Goal: Task Accomplishment & Management: Manage account settings

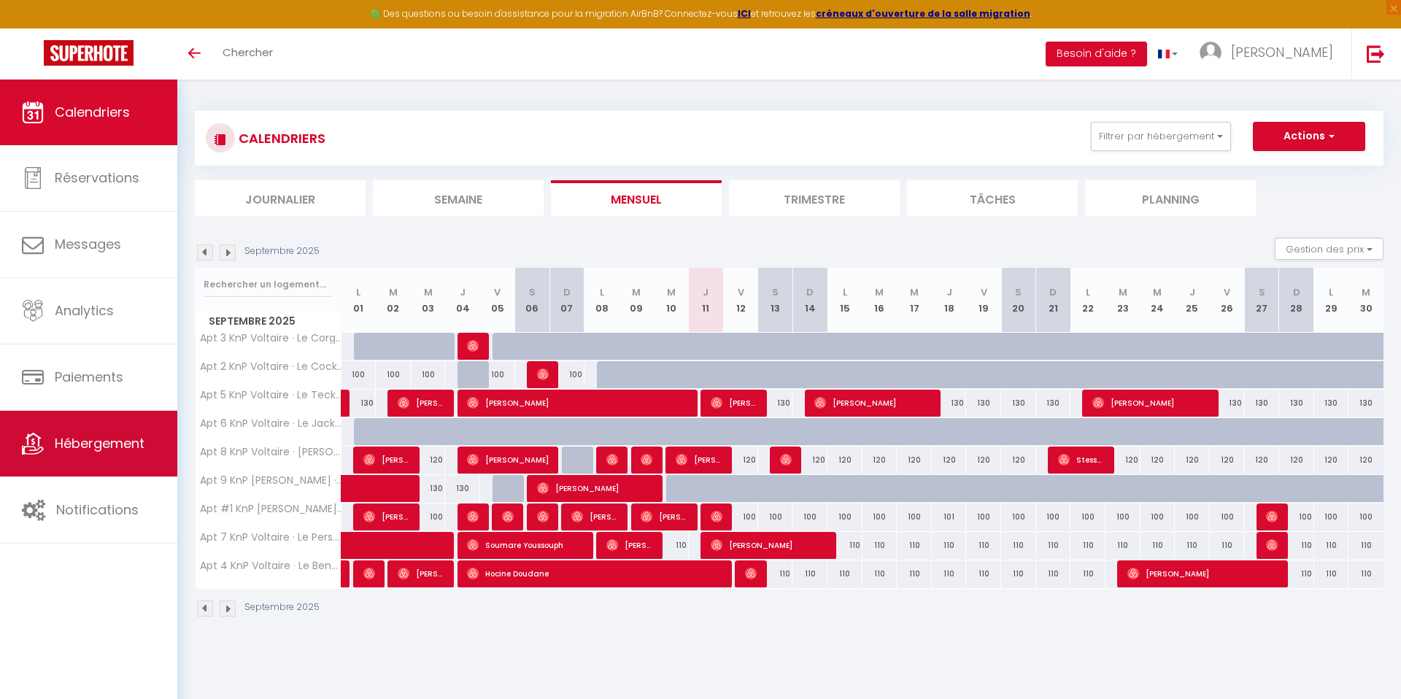
click at [133, 443] on span "Hébergement" at bounding box center [100, 443] width 90 height 18
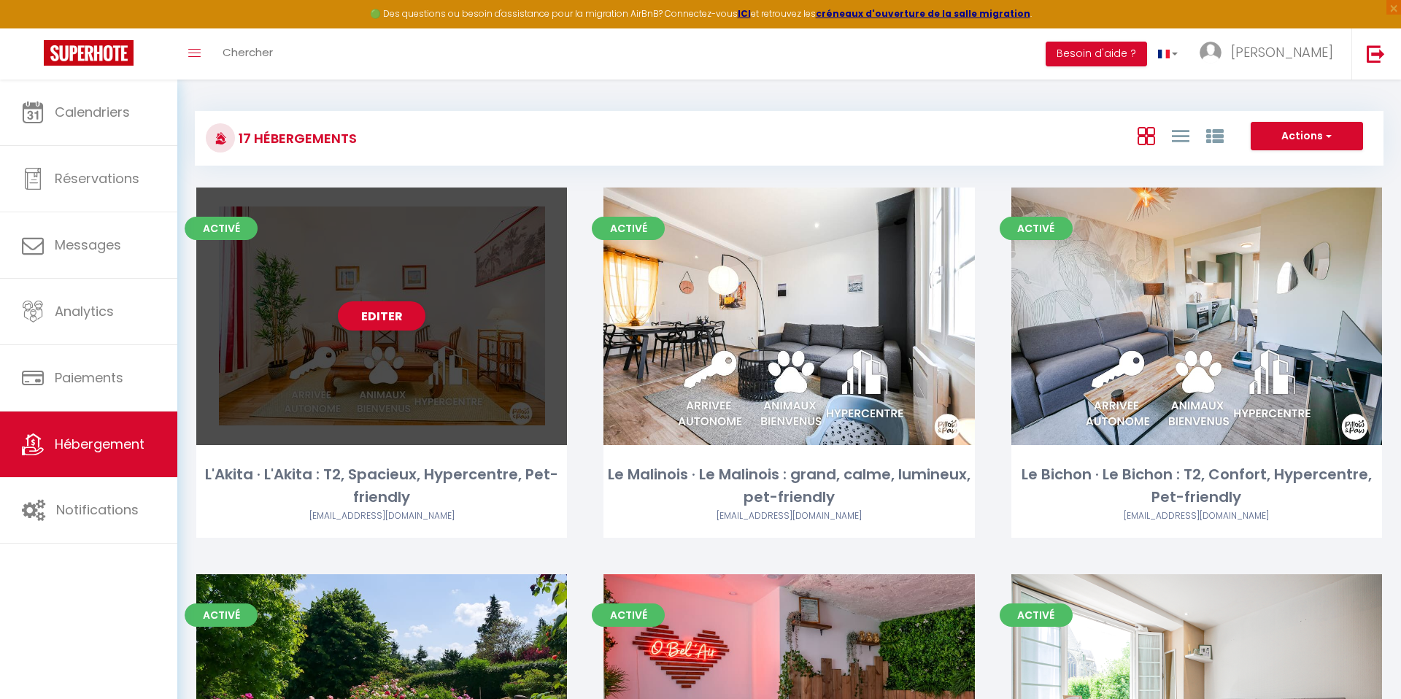
click at [473, 304] on div "Editer" at bounding box center [381, 317] width 371 height 258
select select "3"
select select "2"
select select "1"
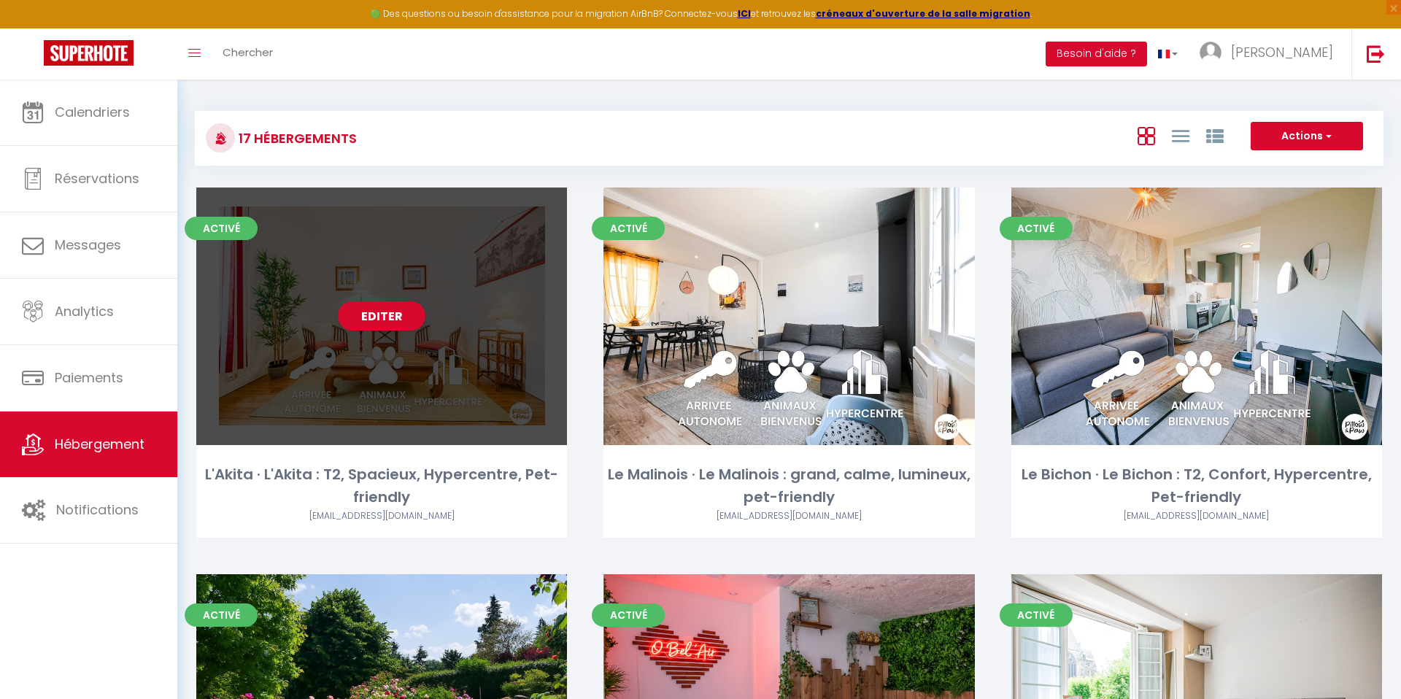
select select "1"
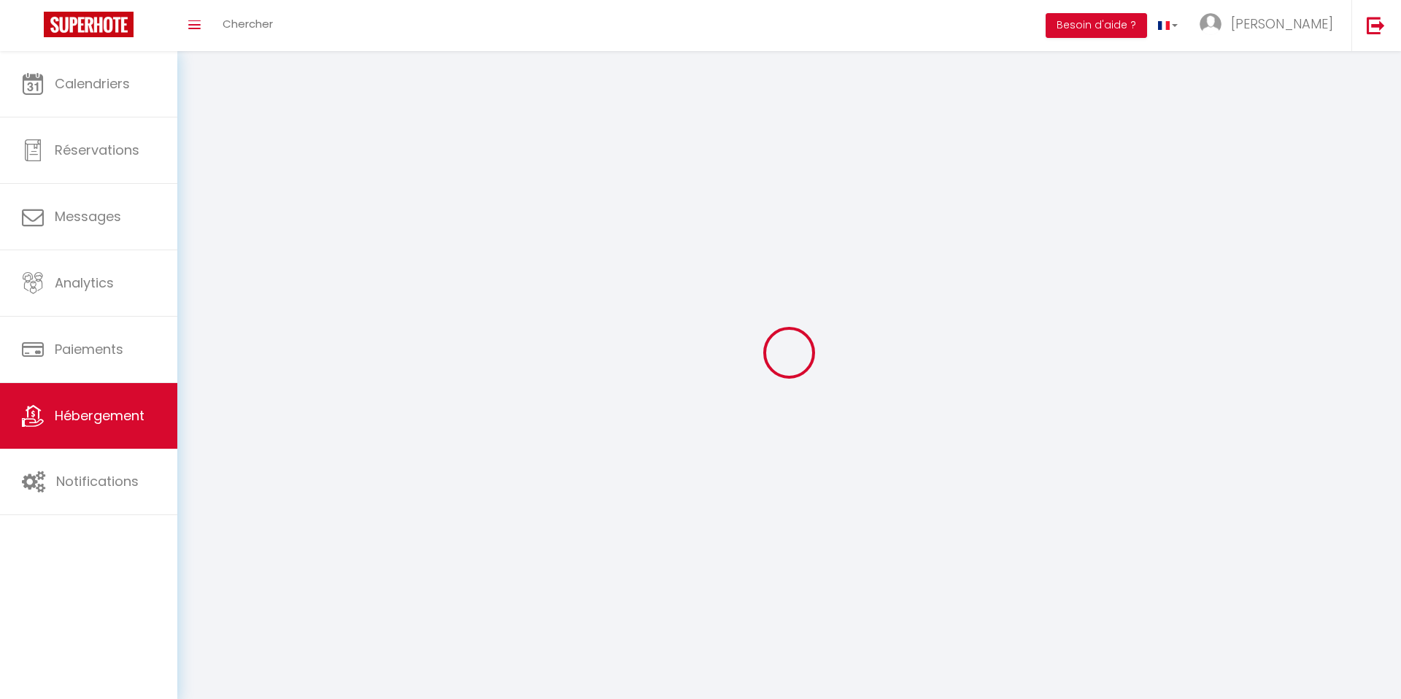
select select
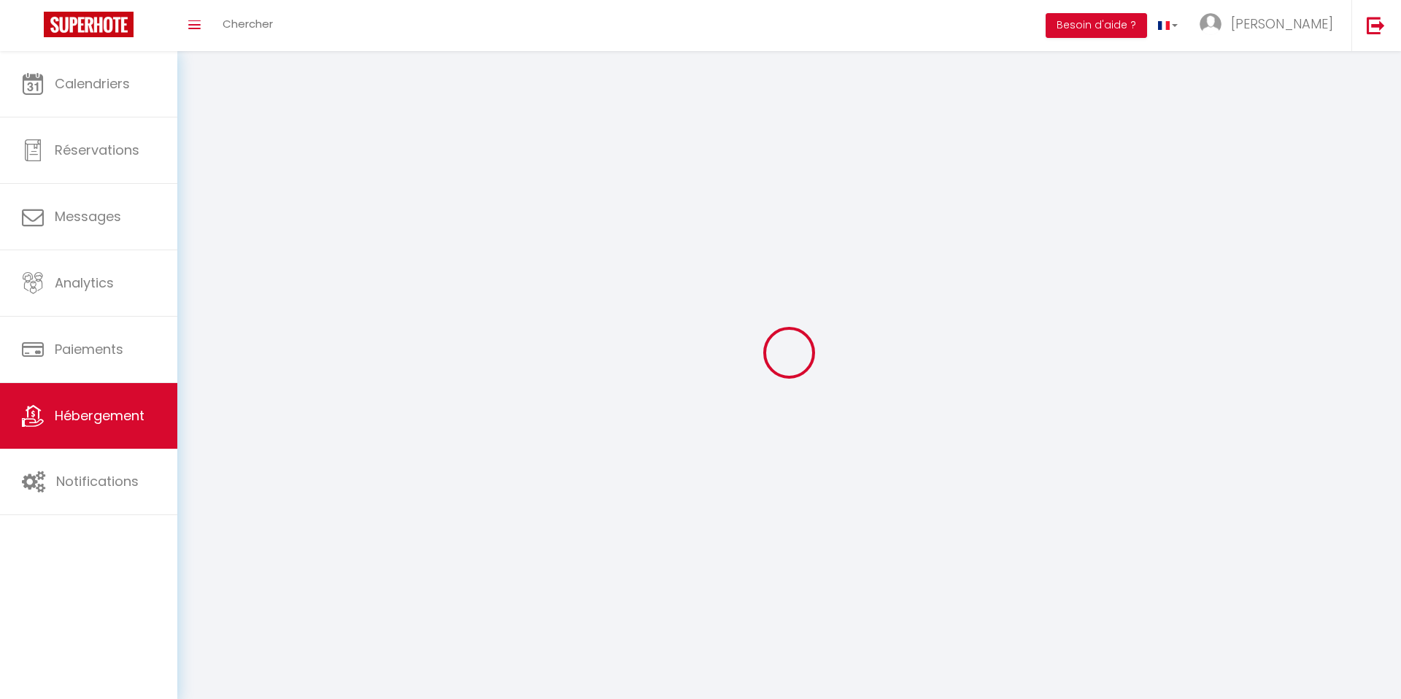
select select
checkbox input "false"
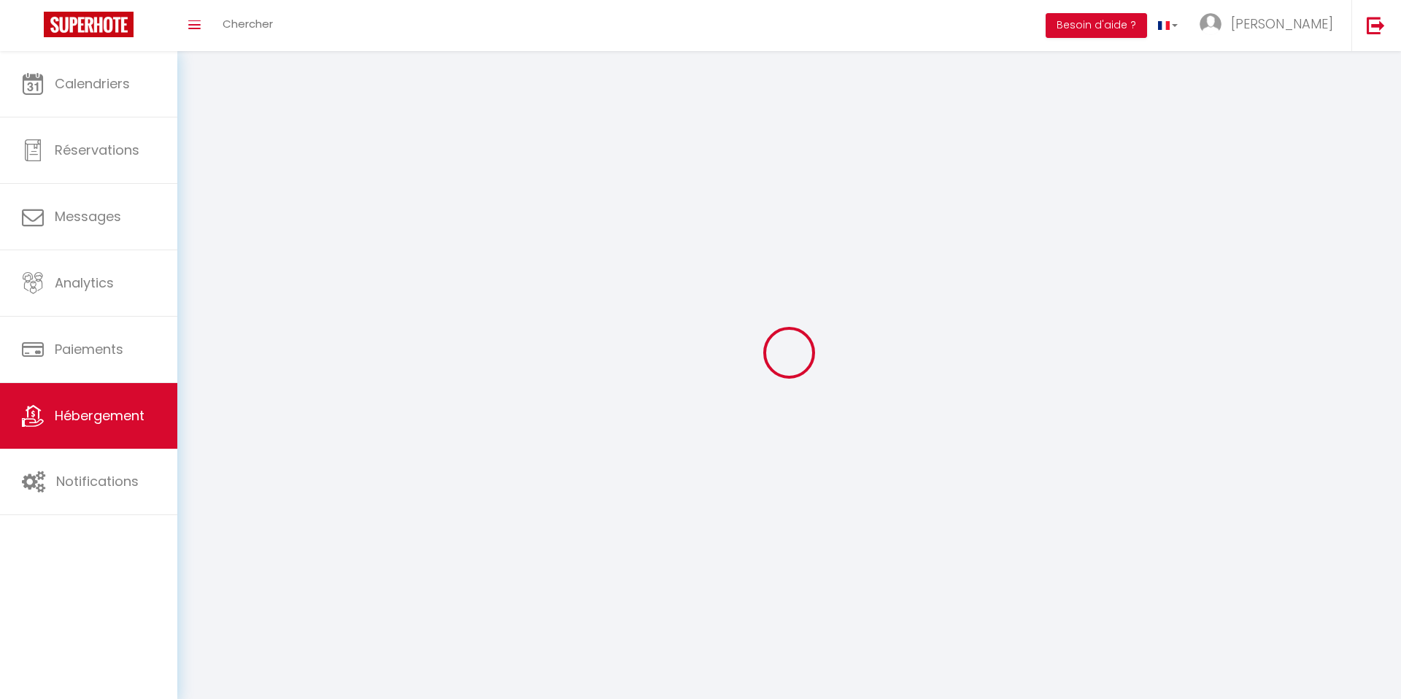
select select
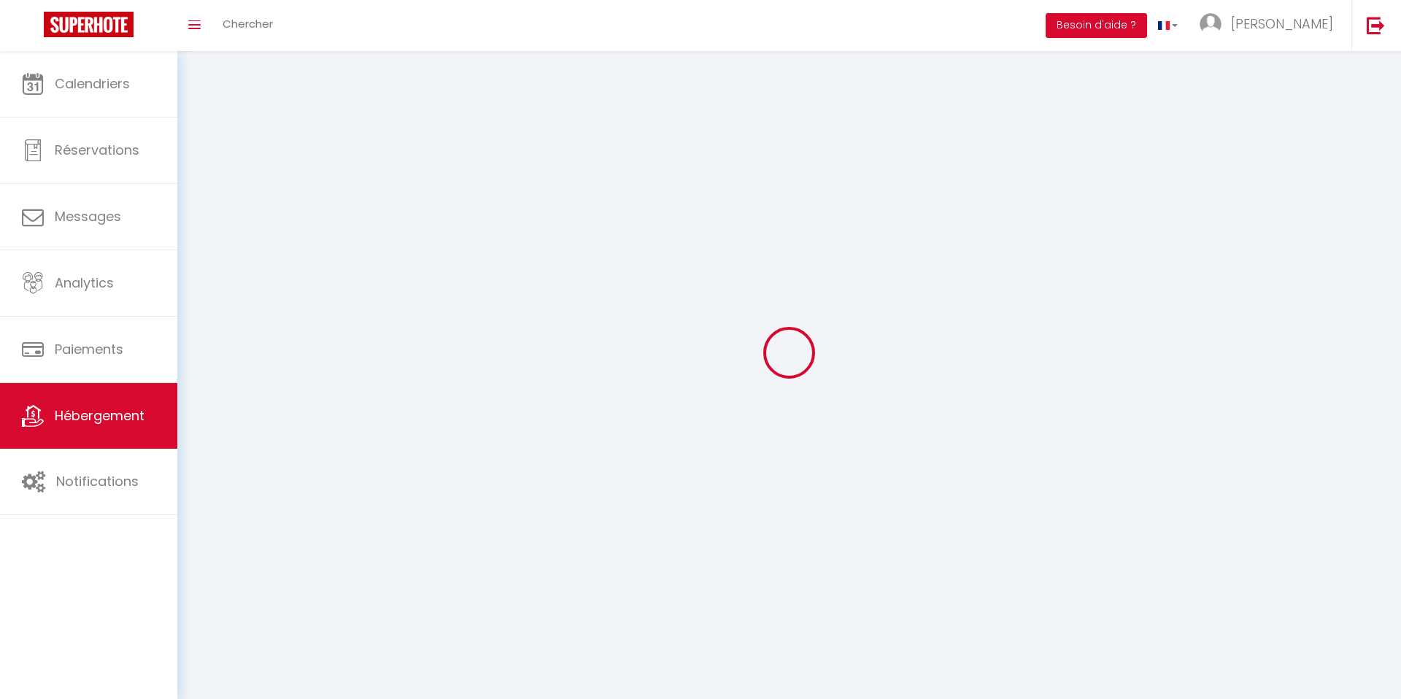
select select
checkbox input "false"
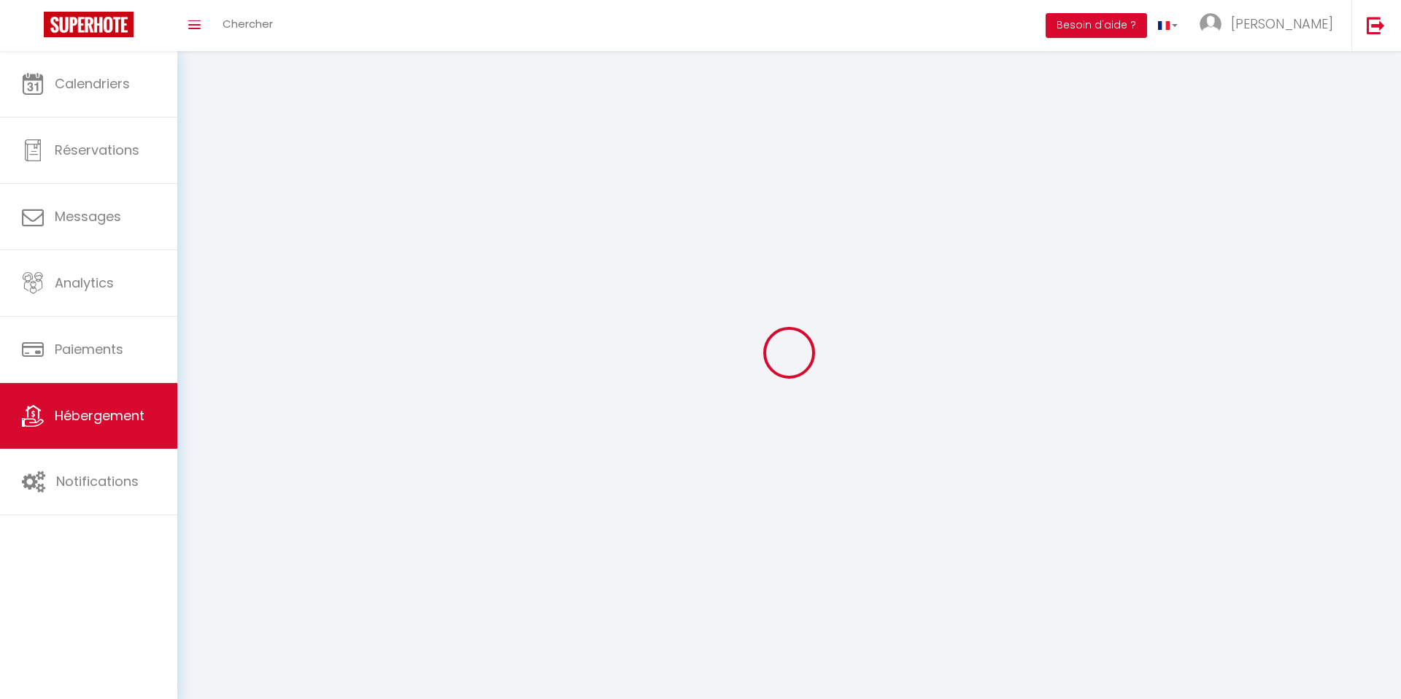
checkbox input "false"
select select
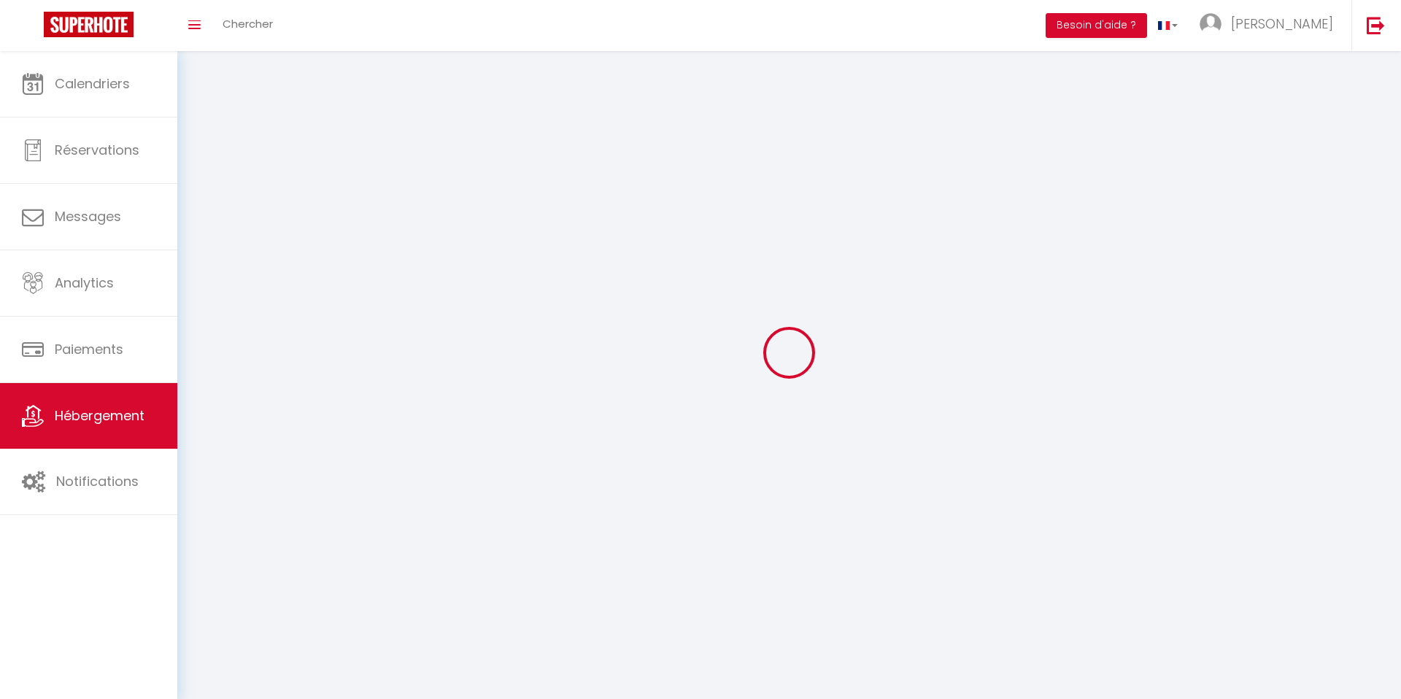
select select
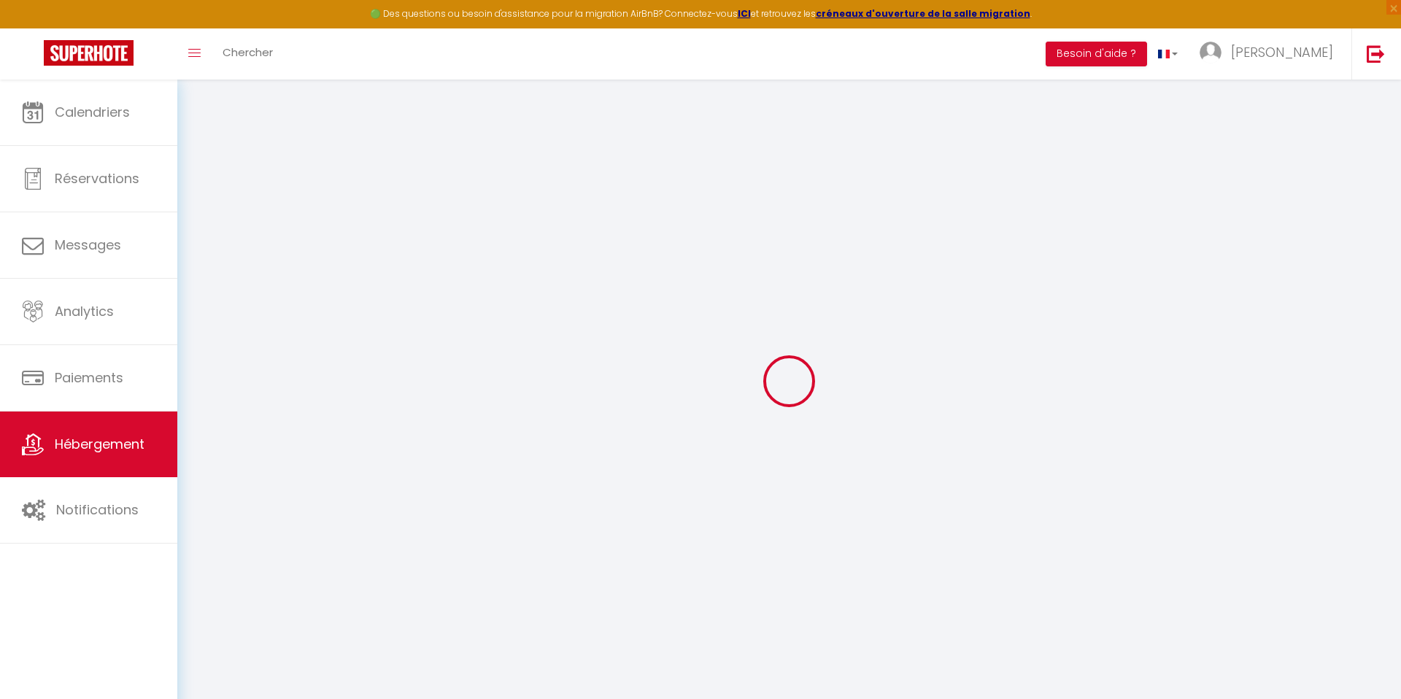
select select
checkbox input "false"
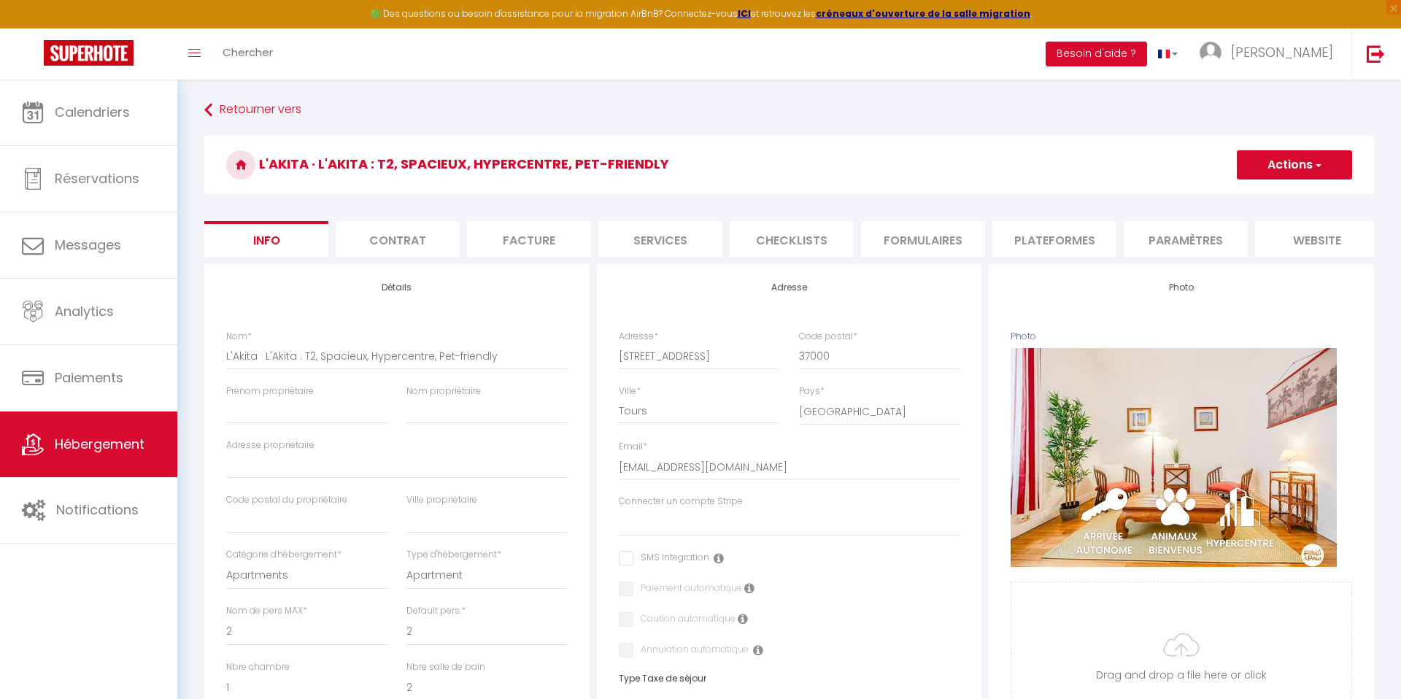
click at [1084, 246] on li "Plateformes" at bounding box center [1054, 239] width 124 height 36
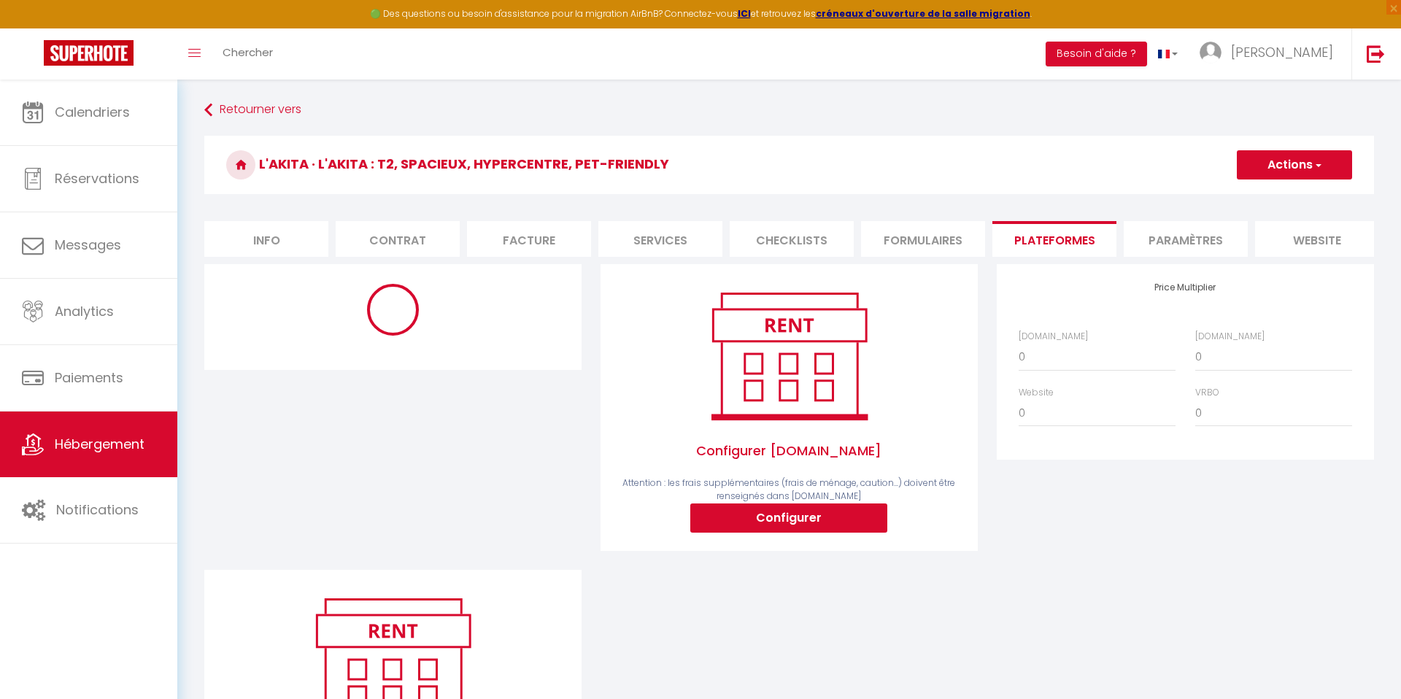
select select
select select "well_reviewed_guests"
select select "EUR"
select select
select select "15921-1491936024612138254"
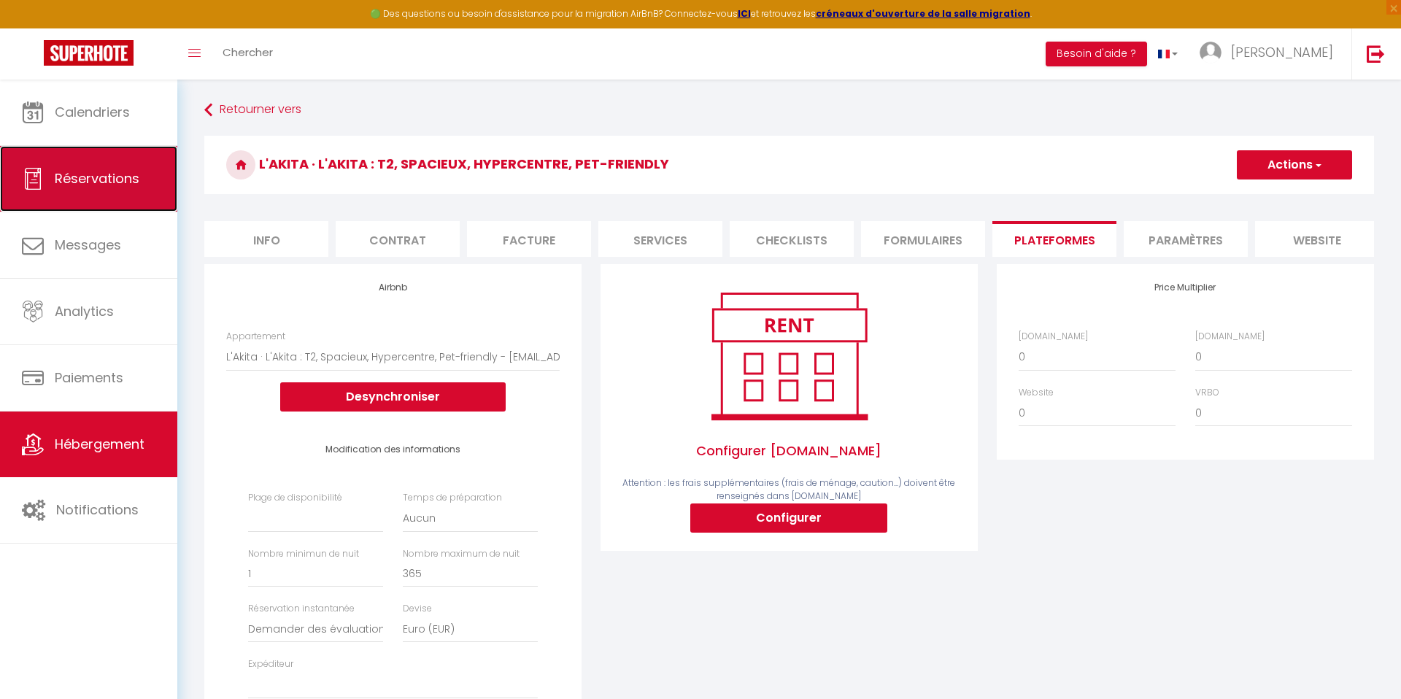
click at [134, 175] on span "Réservations" at bounding box center [97, 178] width 85 height 18
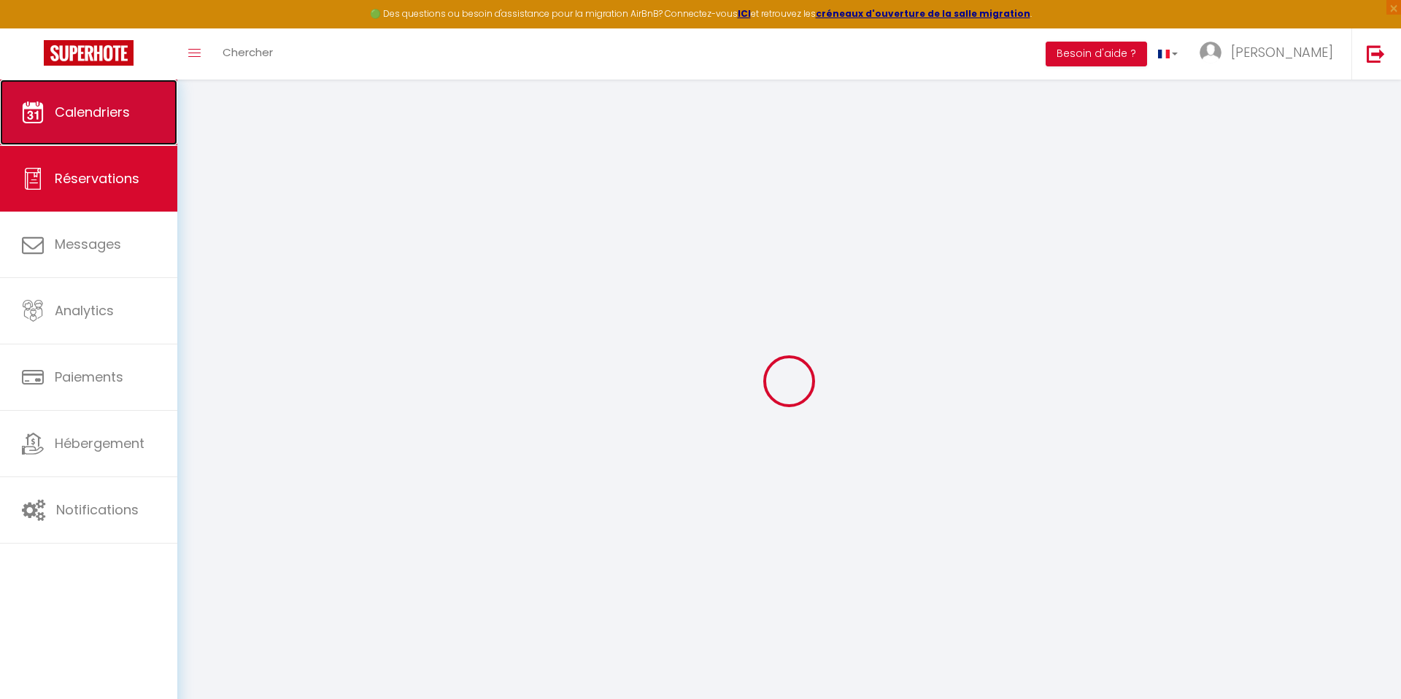
click at [107, 115] on span "Calendriers" at bounding box center [92, 112] width 75 height 18
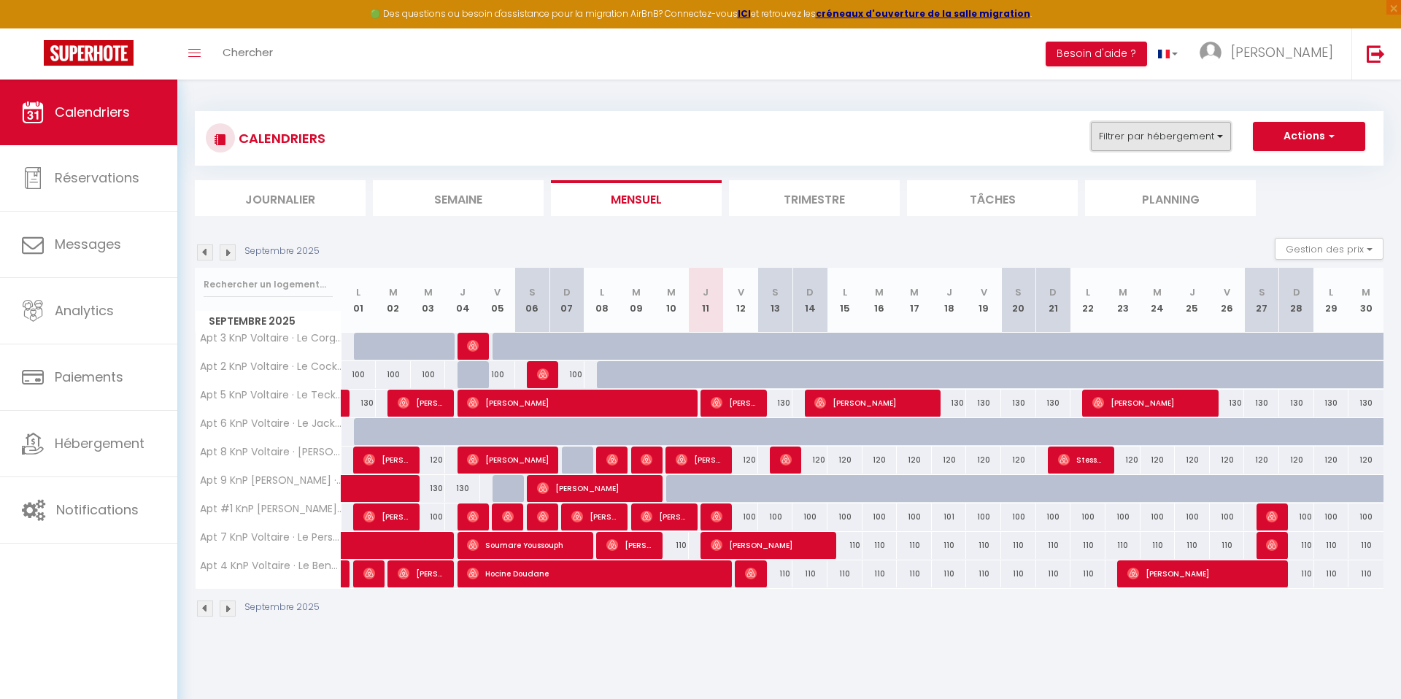
click at [1172, 137] on button "Filtrer par hébergement" at bounding box center [1161, 136] width 140 height 29
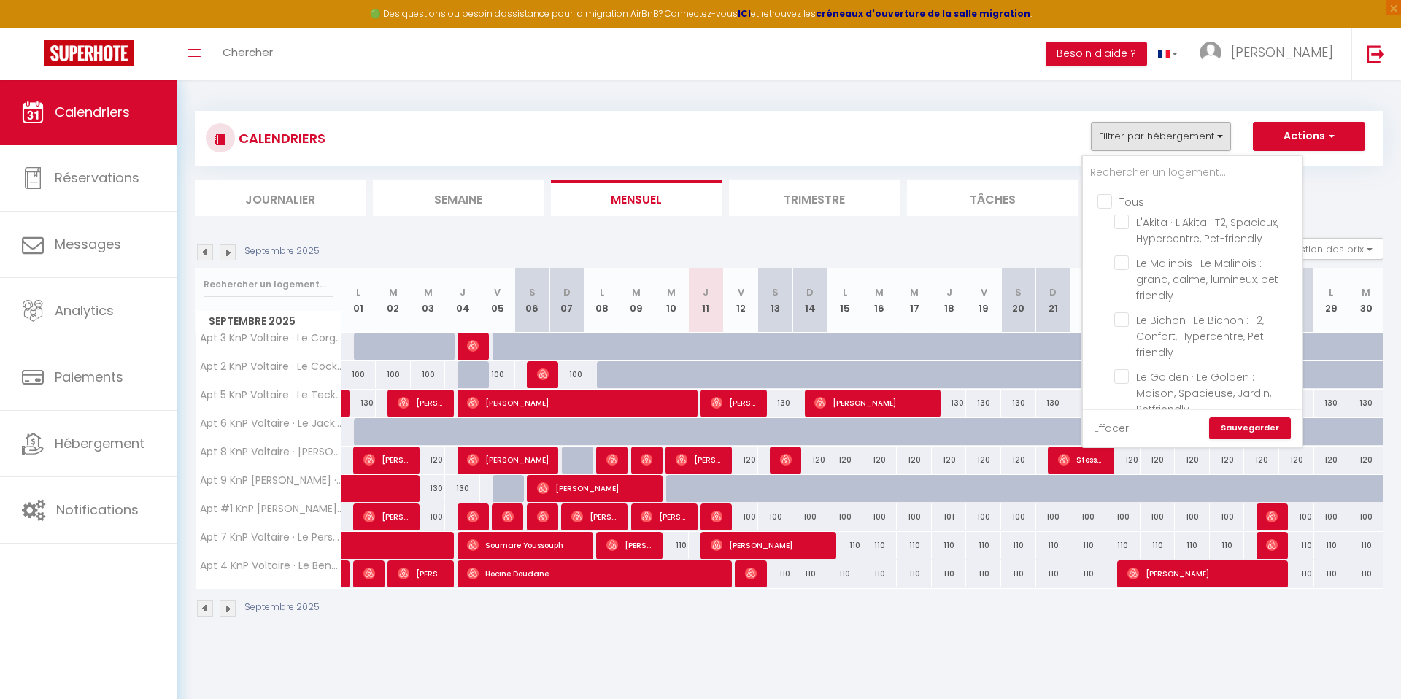
click at [1120, 197] on input "Tous" at bounding box center [1206, 200] width 219 height 15
checkbox input "true"
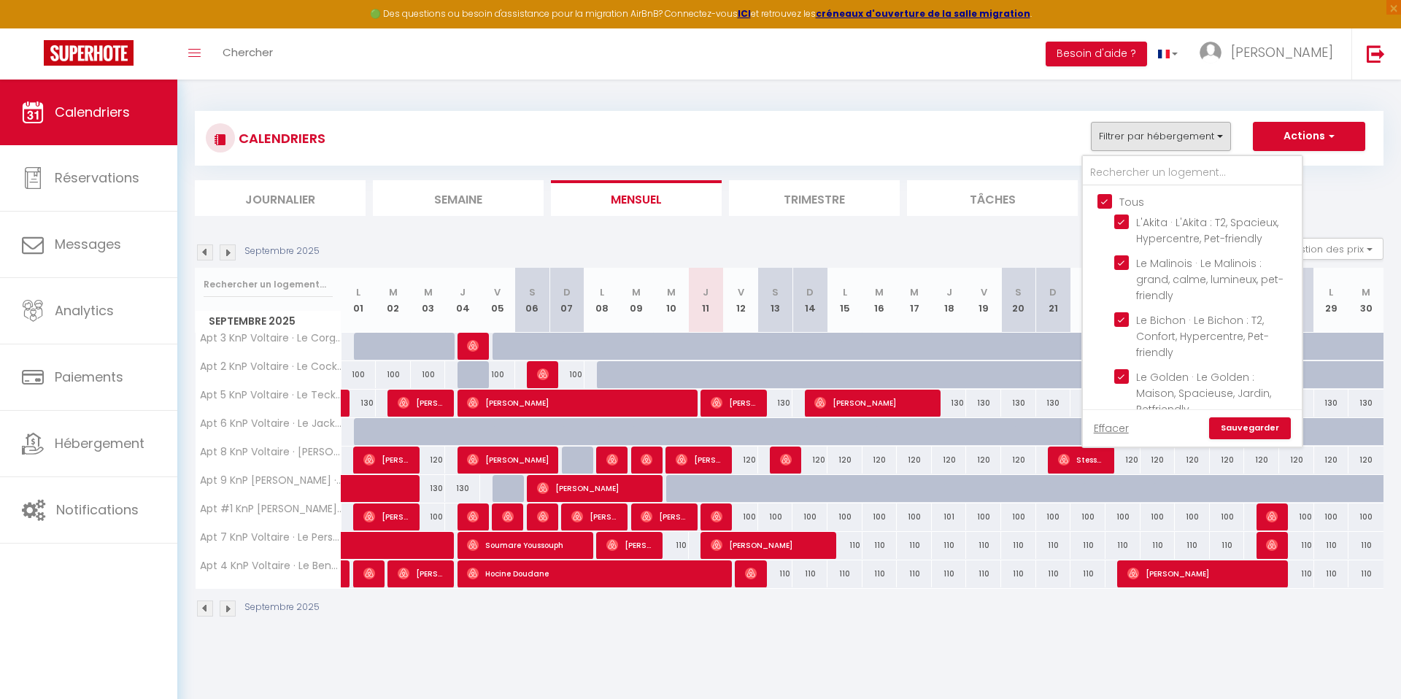
checkbox input "true"
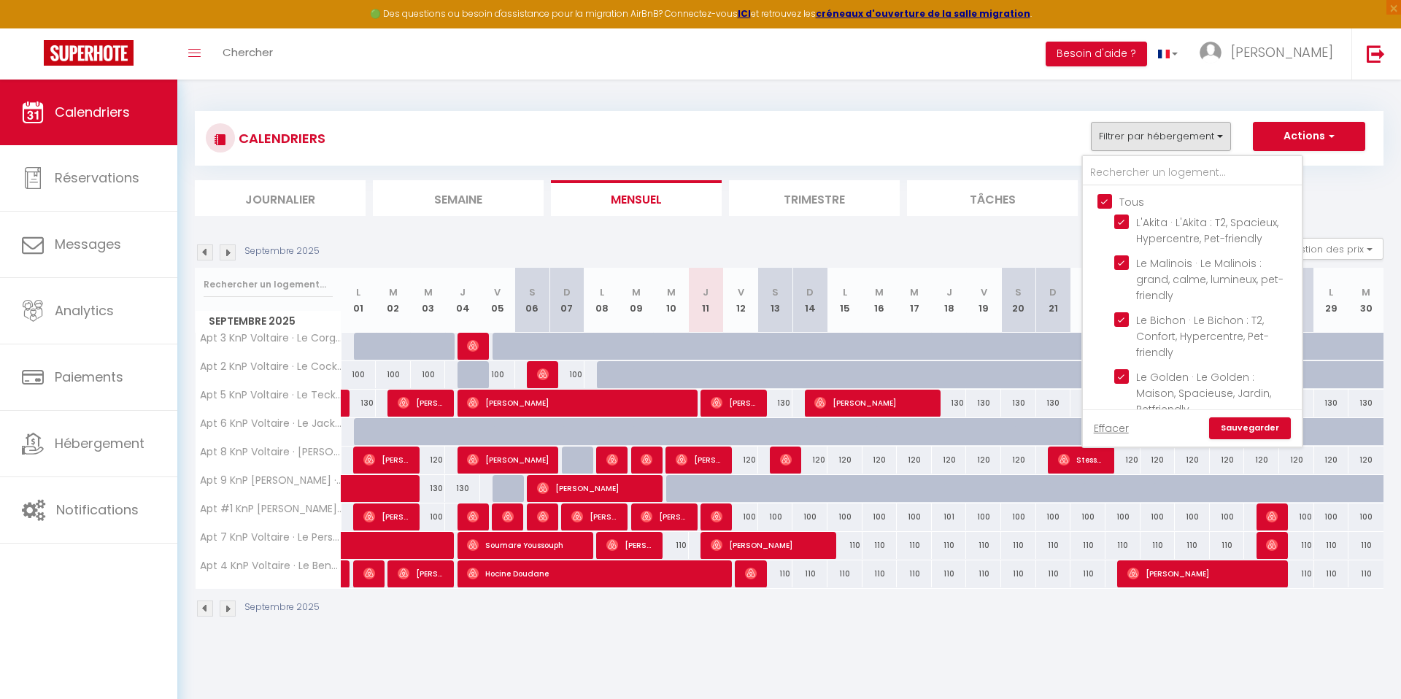
click at [1249, 429] on link "Sauvegarder" at bounding box center [1250, 428] width 82 height 22
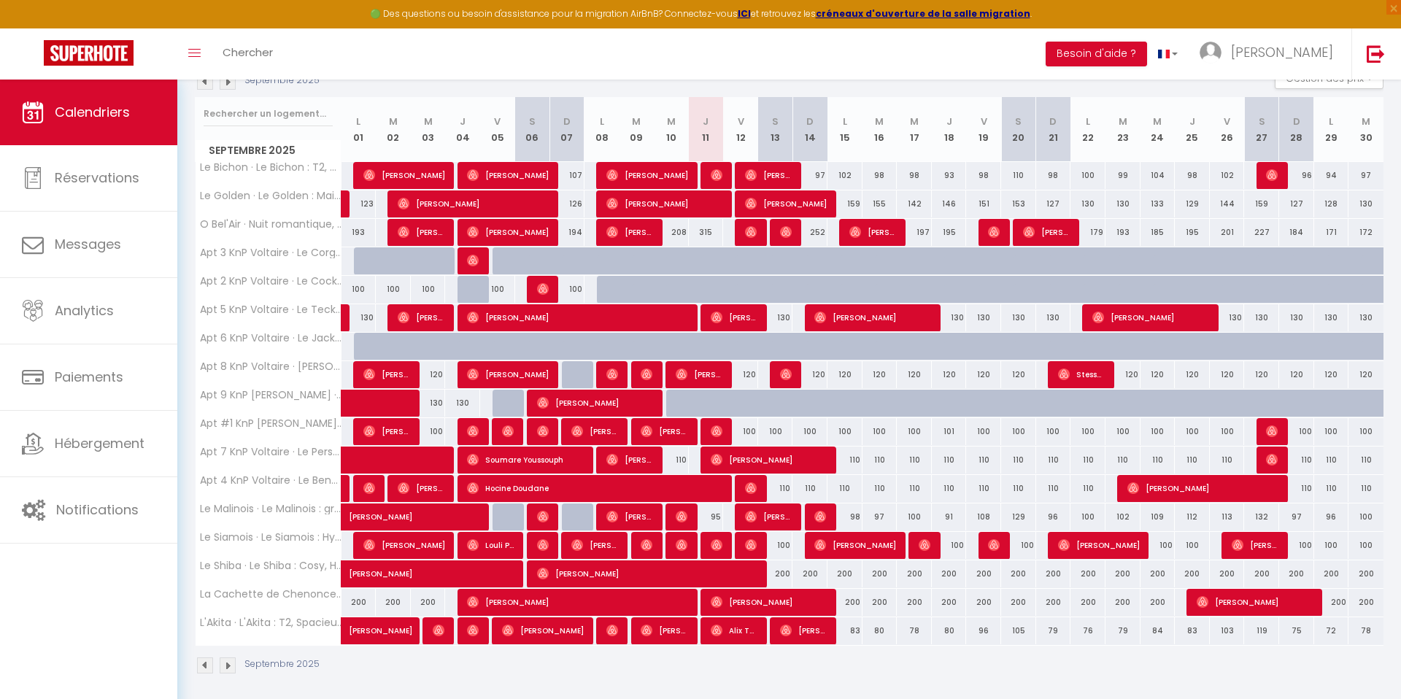
scroll to position [171, 0]
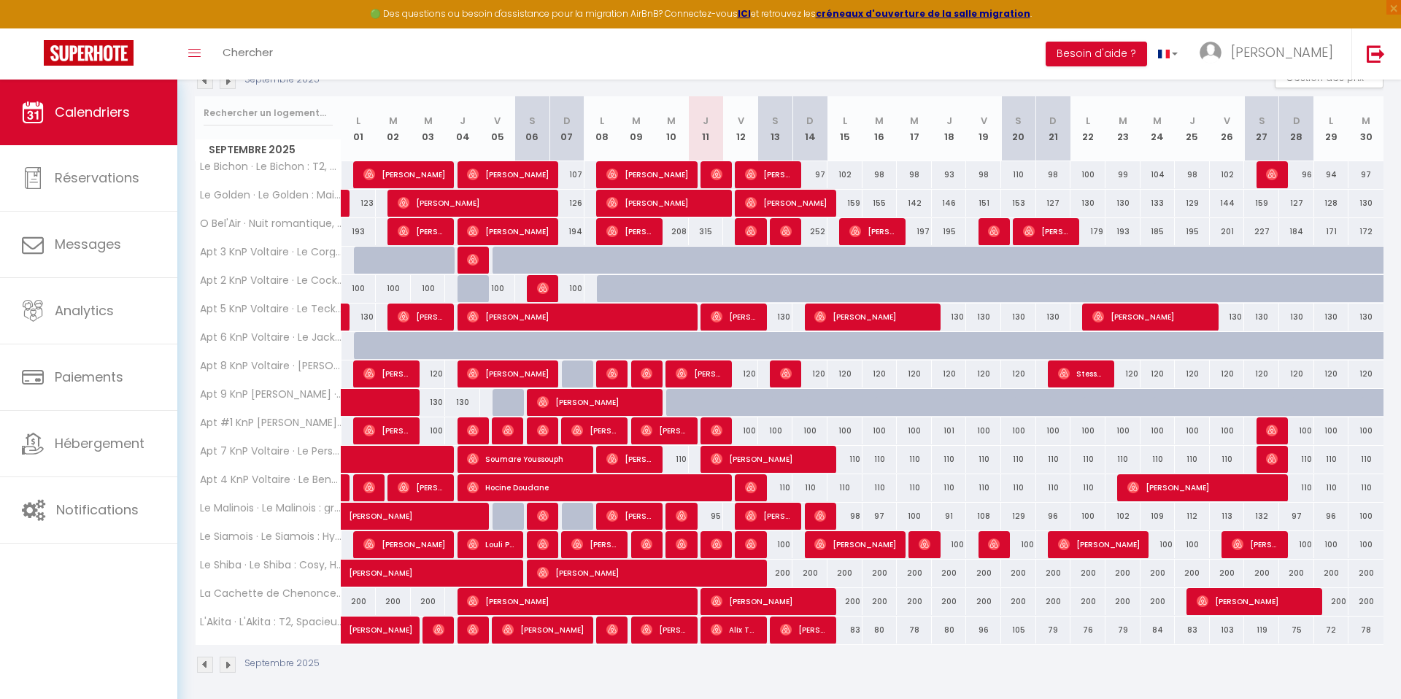
drag, startPoint x: 571, startPoint y: 374, endPoint x: 552, endPoint y: 376, distance: 19.0
click at [571, 374] on div at bounding box center [579, 374] width 35 height 28
type input "120"
type input "Dim 07 Septembre 2025"
type input "Lun 08 Septembre 2025"
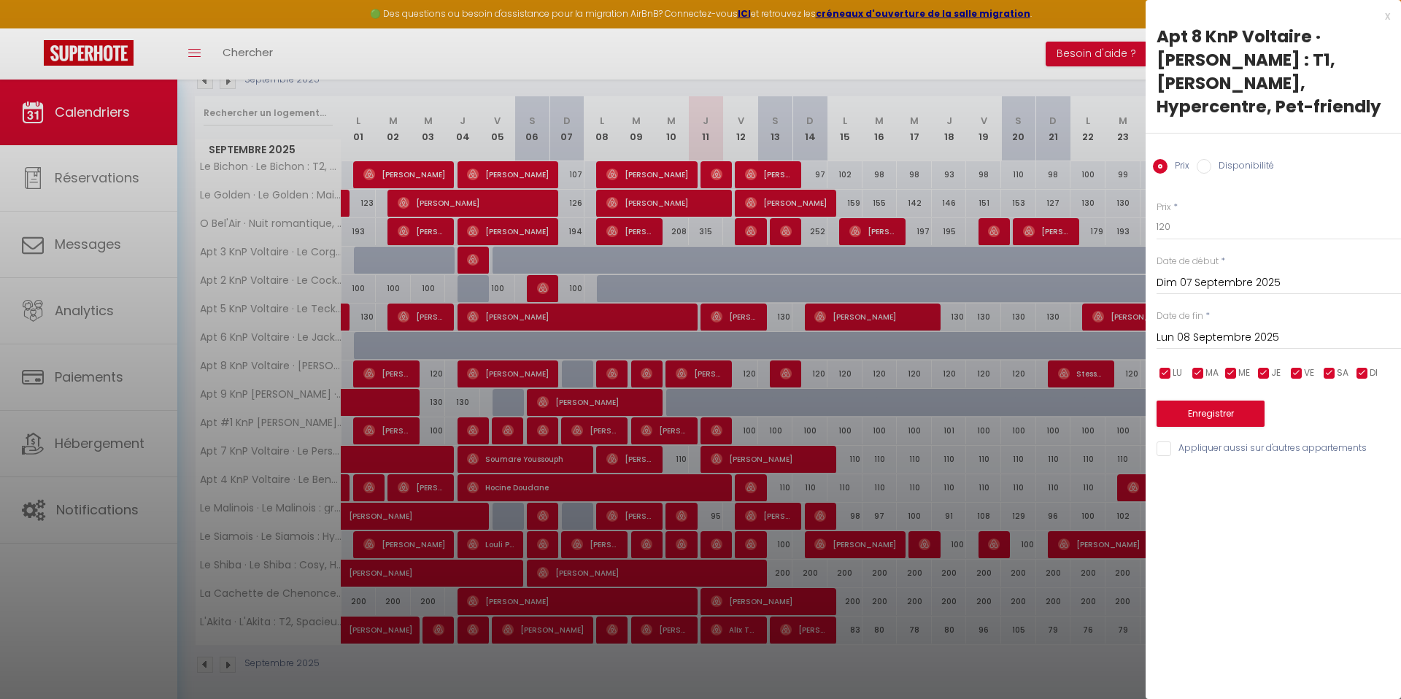
click at [656, 303] on div at bounding box center [700, 349] width 1401 height 699
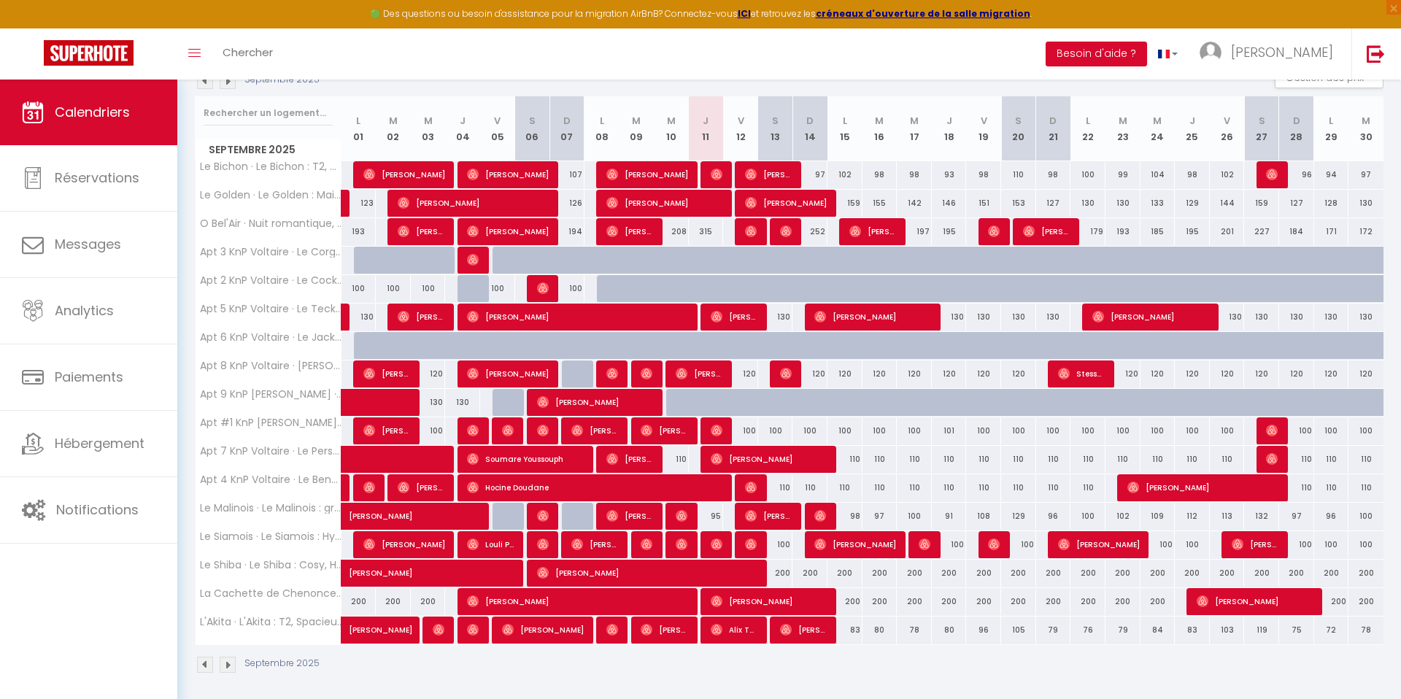
scroll to position [0, 0]
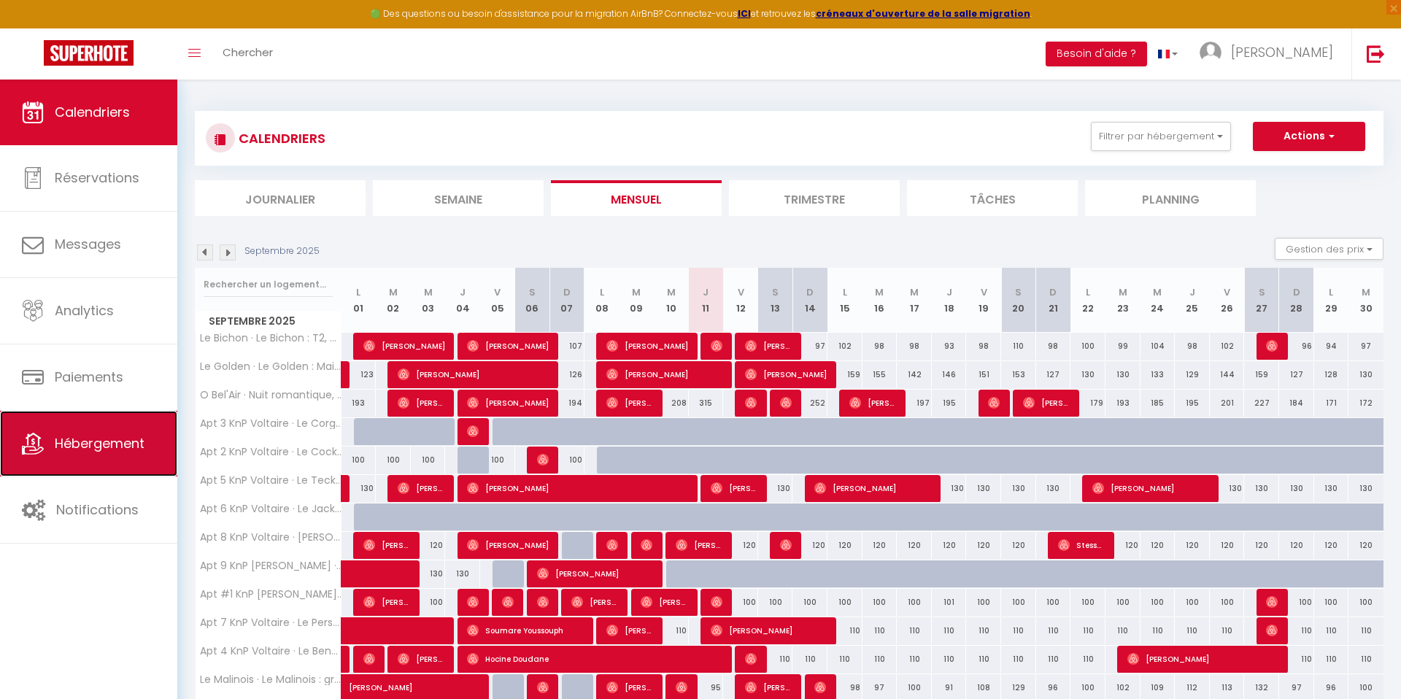
click at [89, 443] on span "Hébergement" at bounding box center [100, 443] width 90 height 18
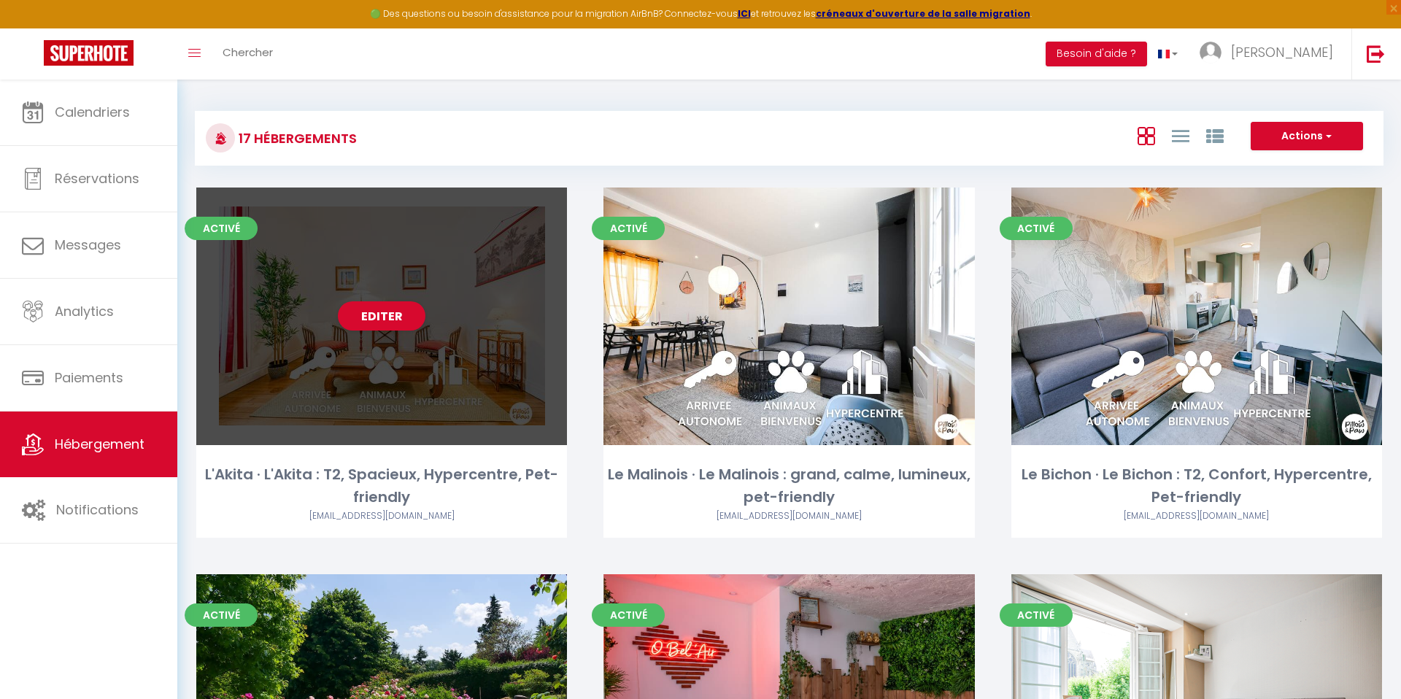
click at [510, 263] on div "Editer" at bounding box center [381, 317] width 371 height 258
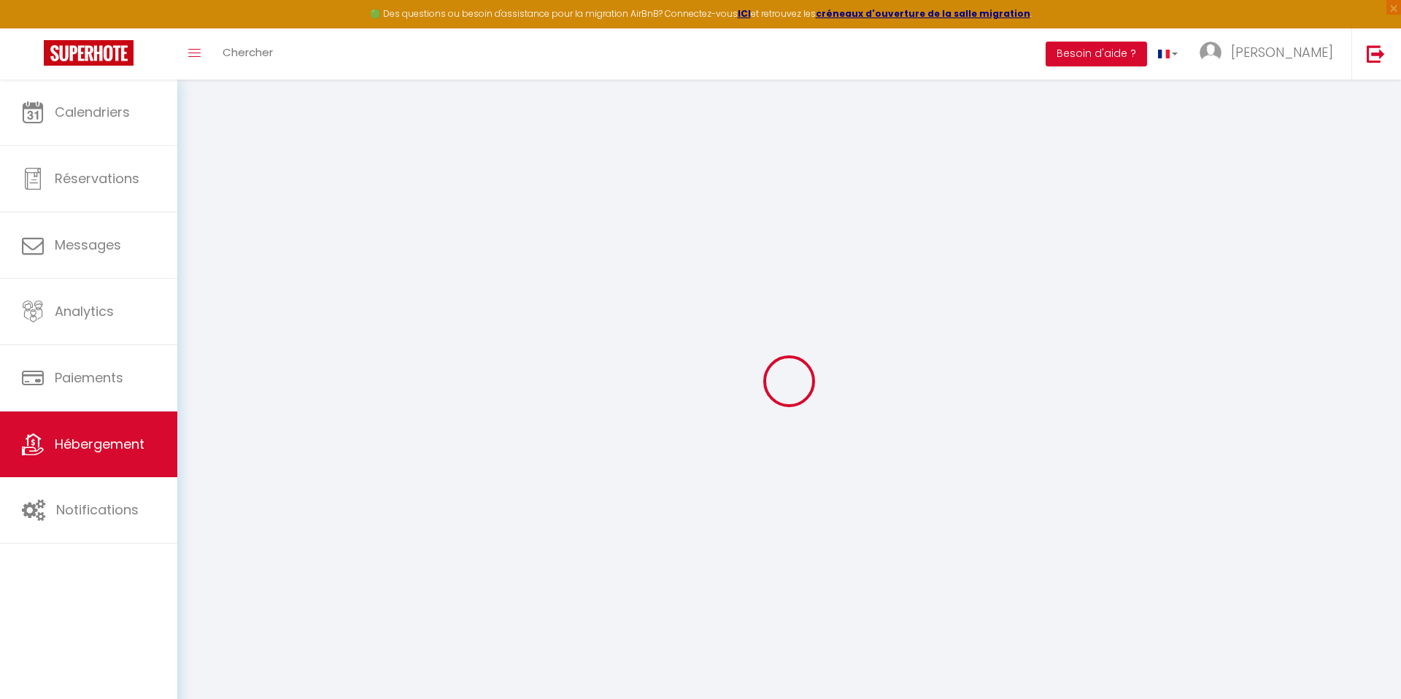
select select "15921-1491936024612138254"
select select
checkbox input "false"
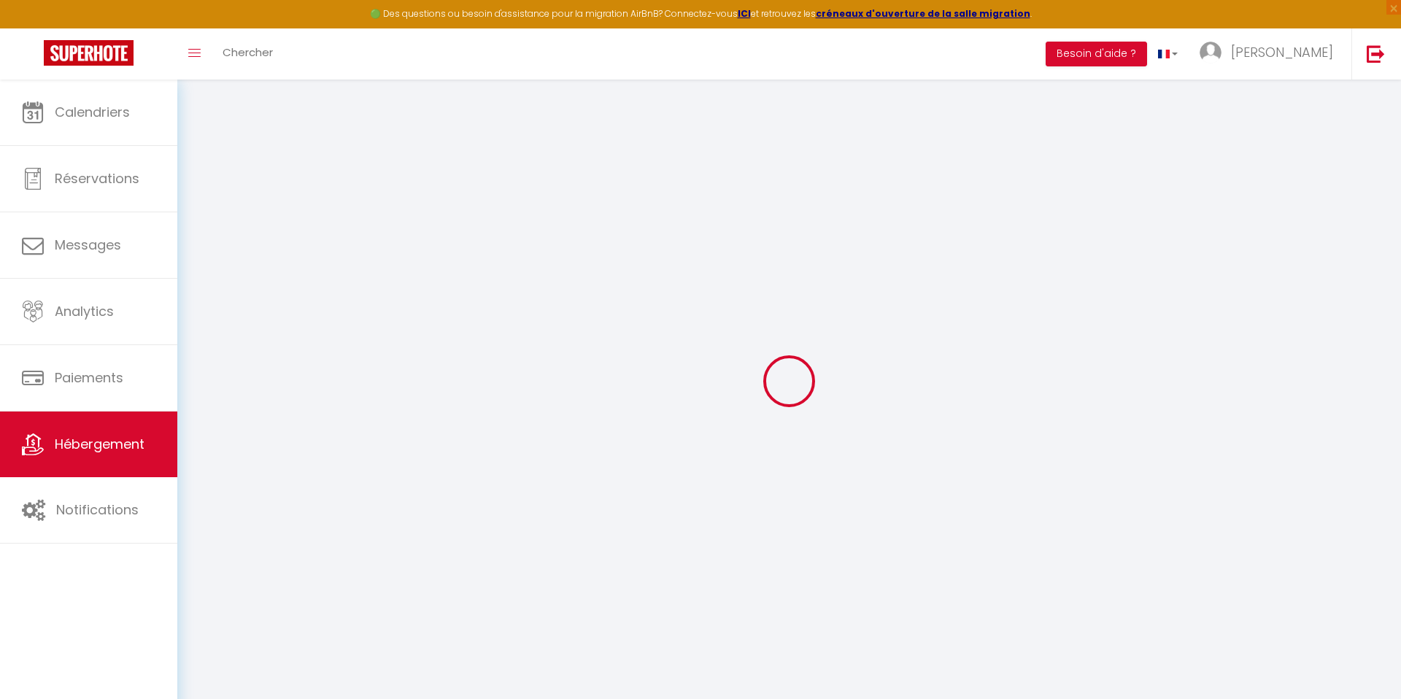
checkbox input "false"
select select
checkbox input "false"
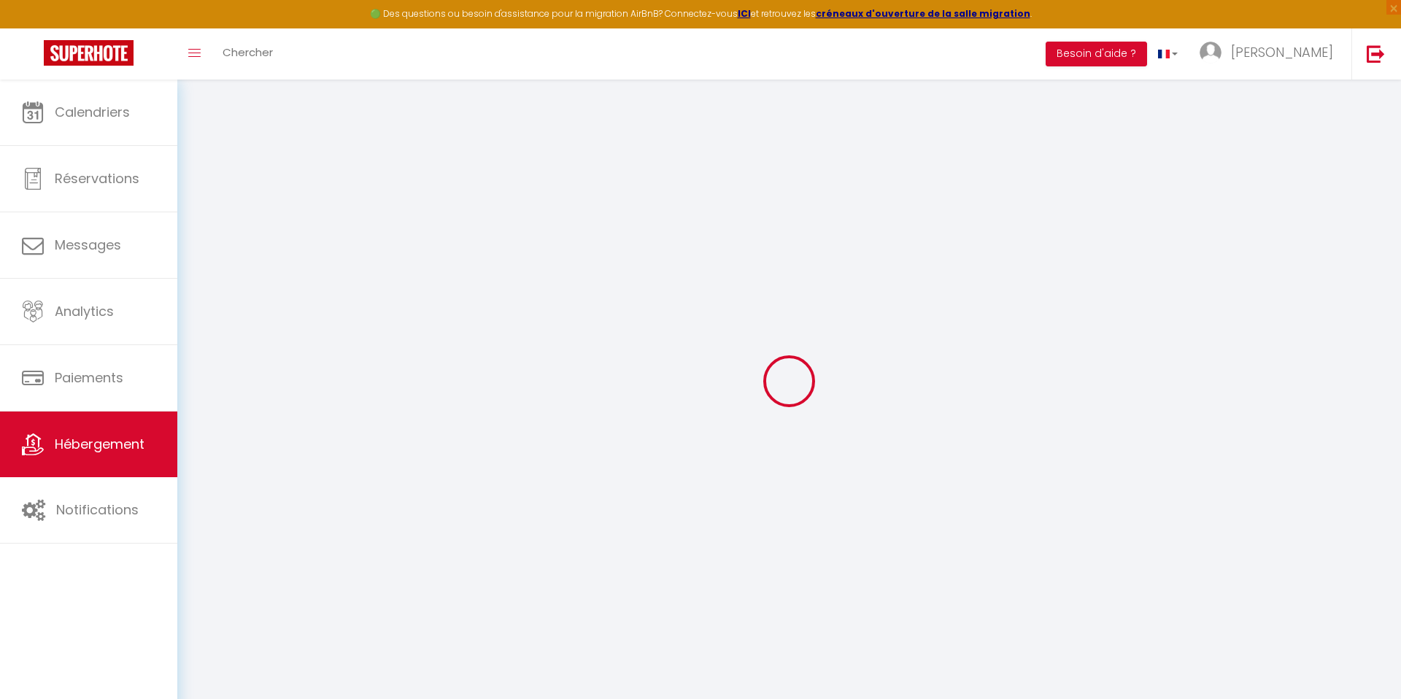
checkbox input "false"
select select
select select "well_reviewed_guests"
select select "EUR"
select select
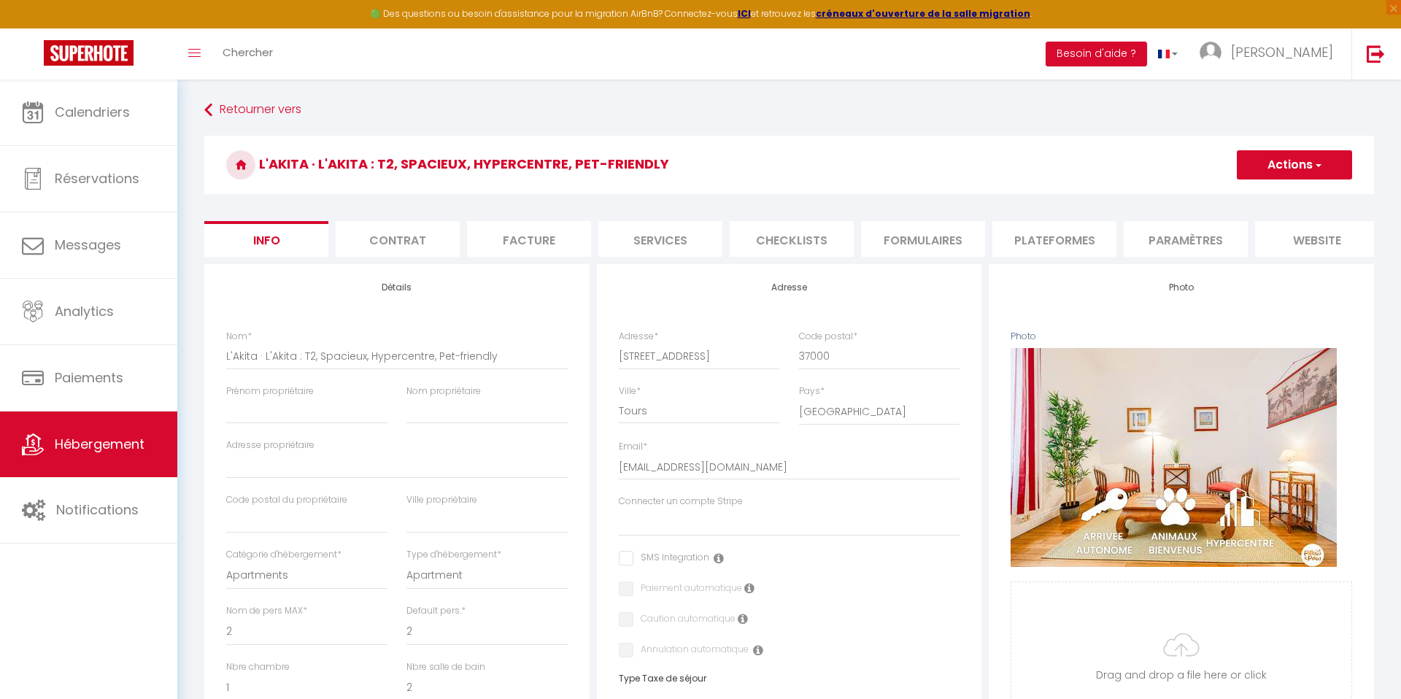
click at [1086, 241] on li "Plateformes" at bounding box center [1054, 239] width 124 height 36
select select
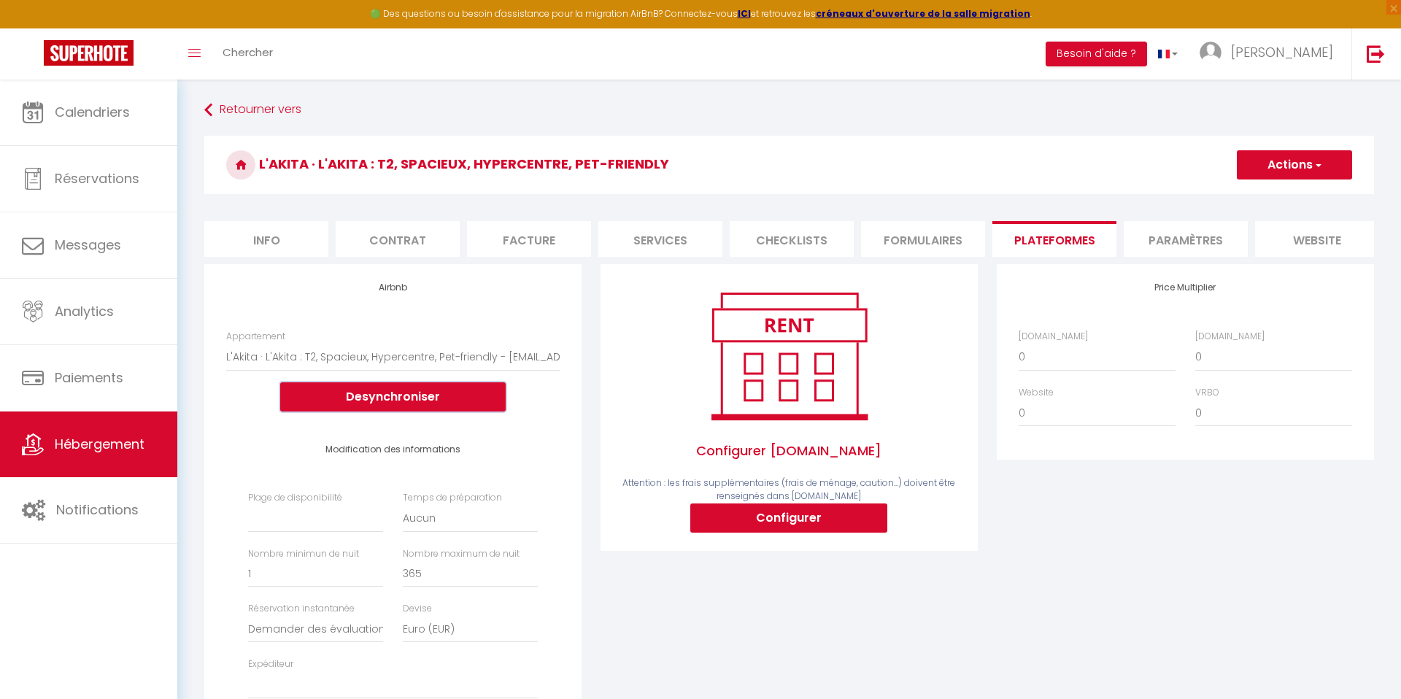
click at [394, 398] on button "Desynchroniser" at bounding box center [392, 396] width 225 height 29
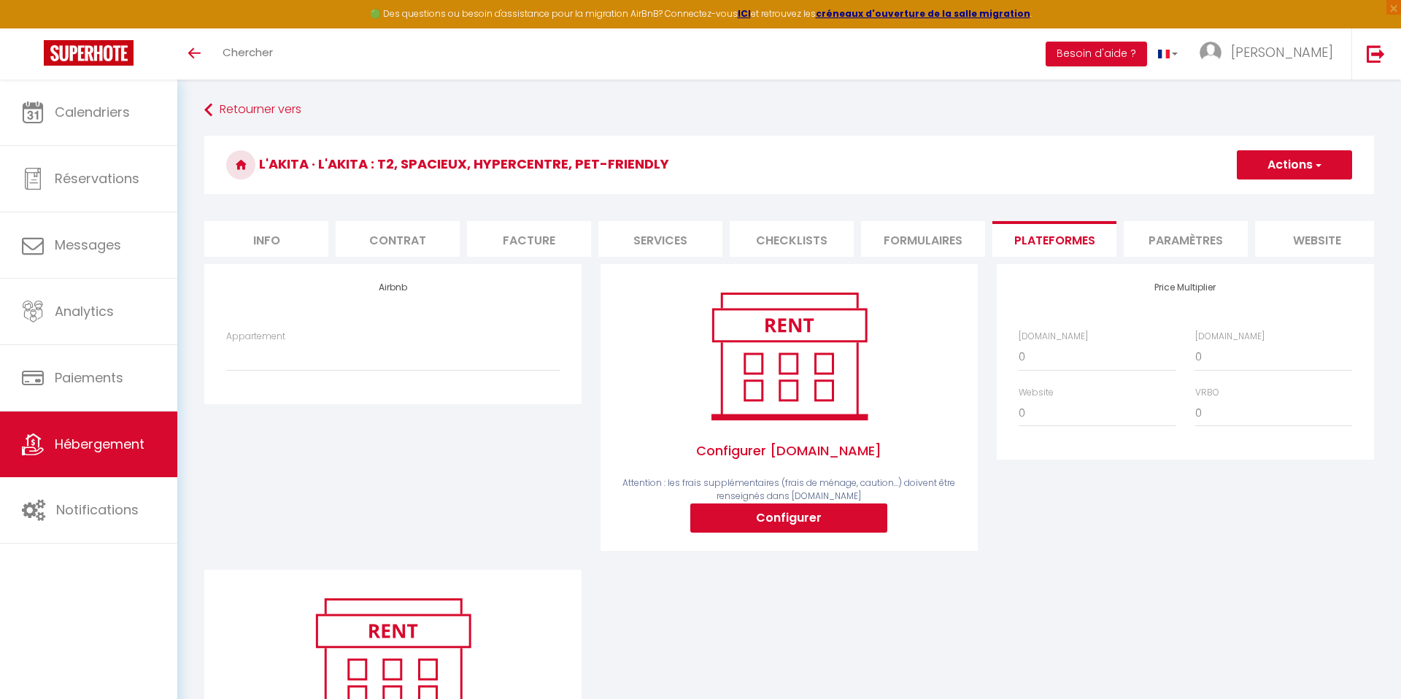
click at [128, 430] on link "Hébergement" at bounding box center [88, 444] width 177 height 66
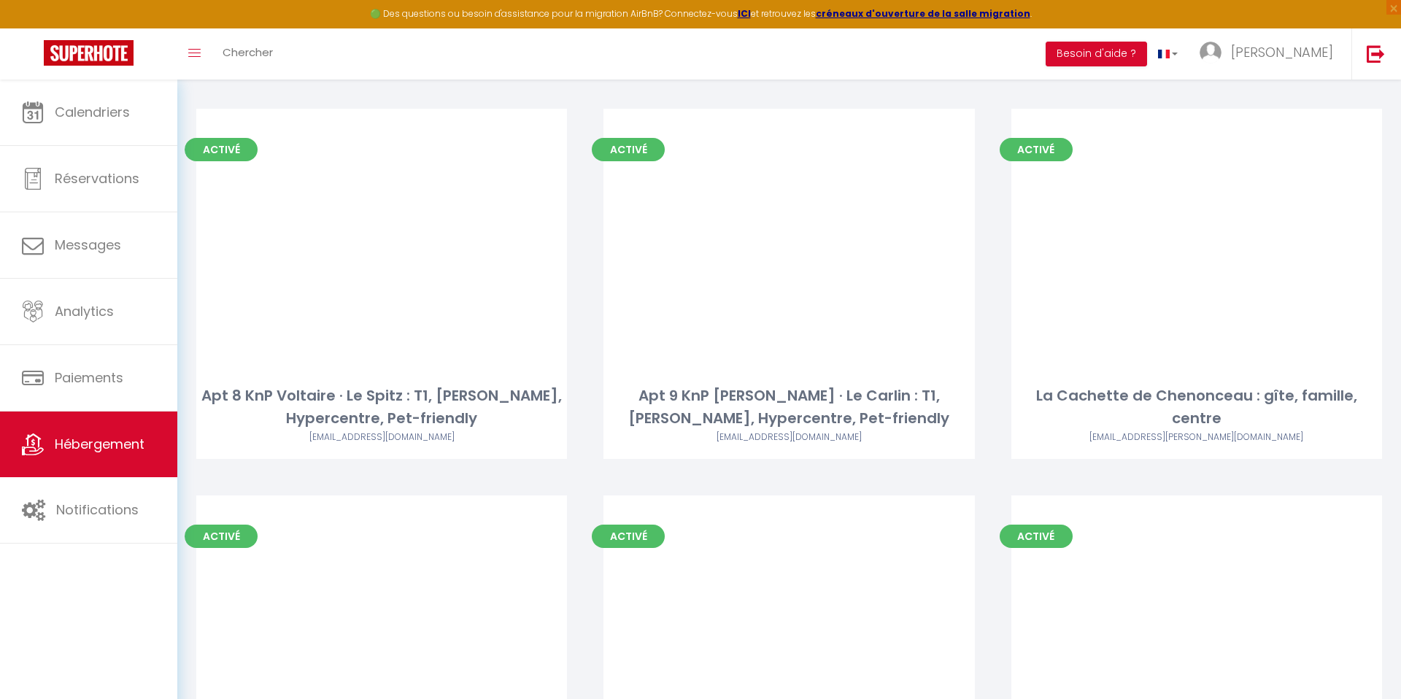
scroll to position [1242, 0]
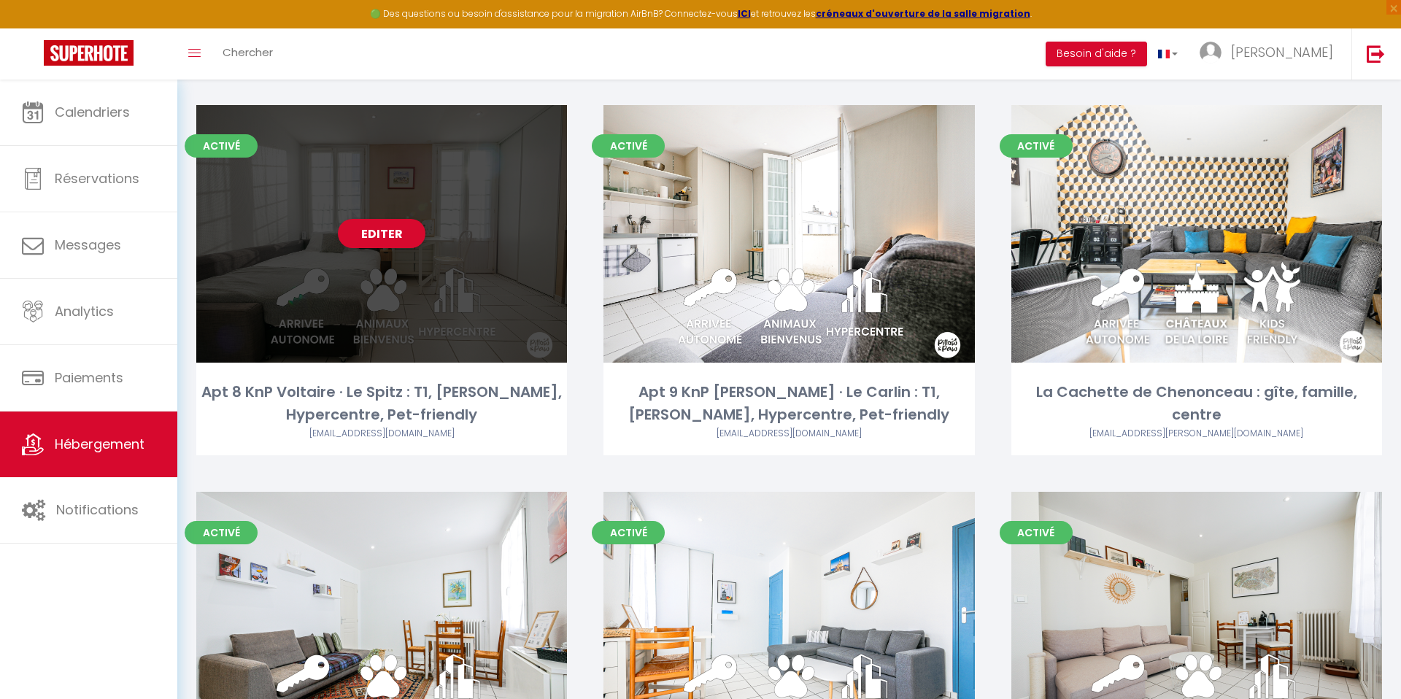
click at [409, 308] on div "Editer" at bounding box center [381, 234] width 371 height 258
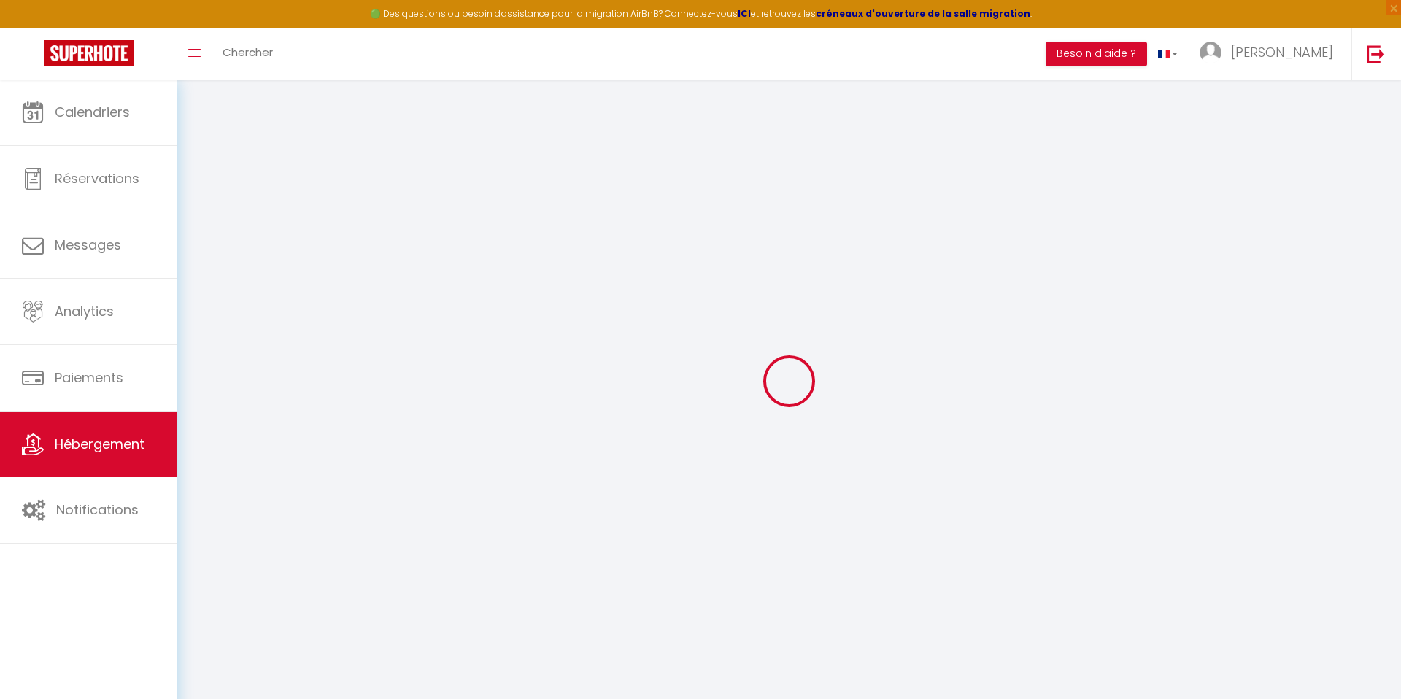
select select
checkbox input "false"
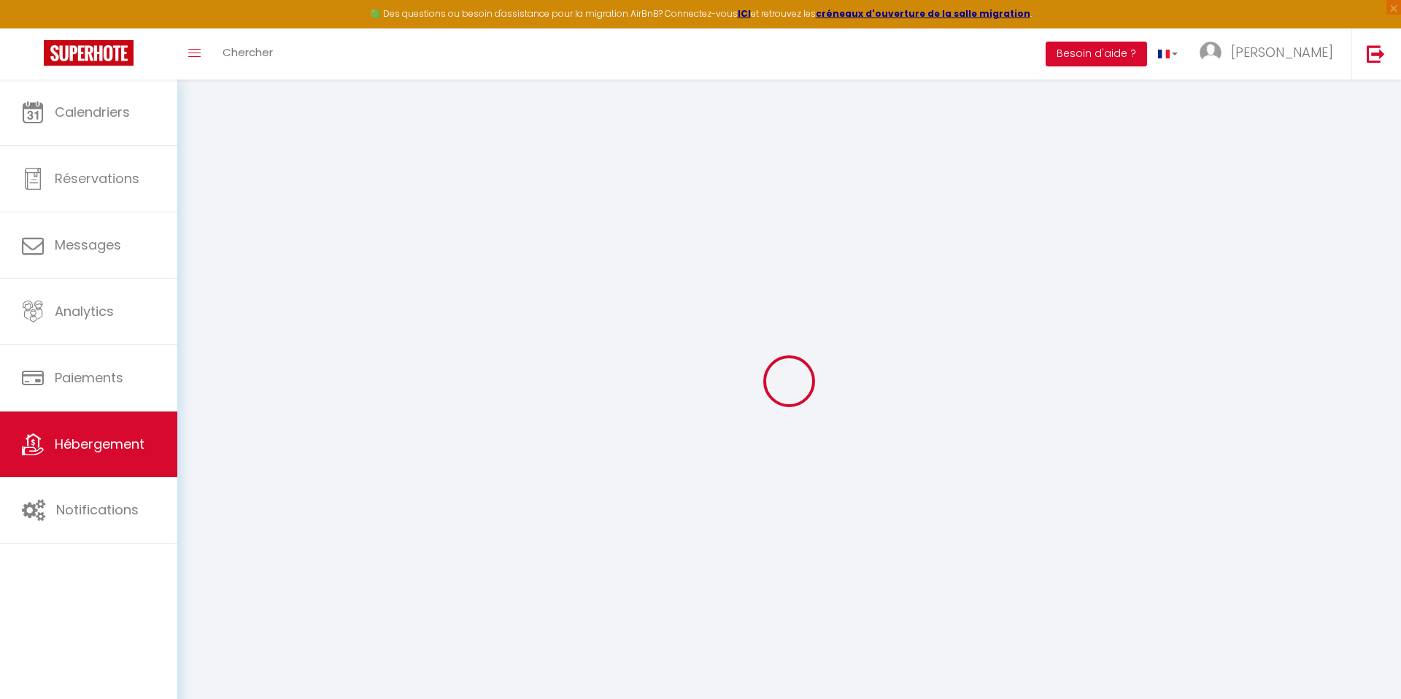
checkbox input "false"
select select
checkbox input "false"
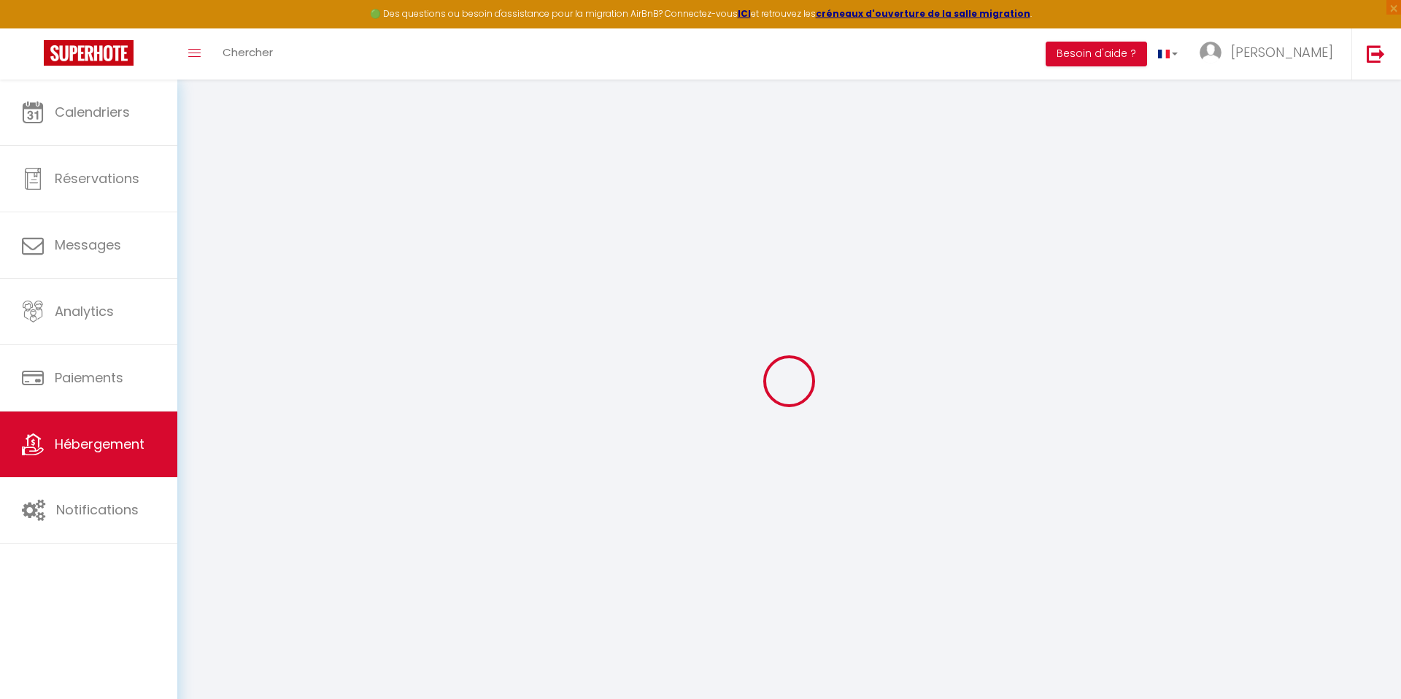
checkbox input "false"
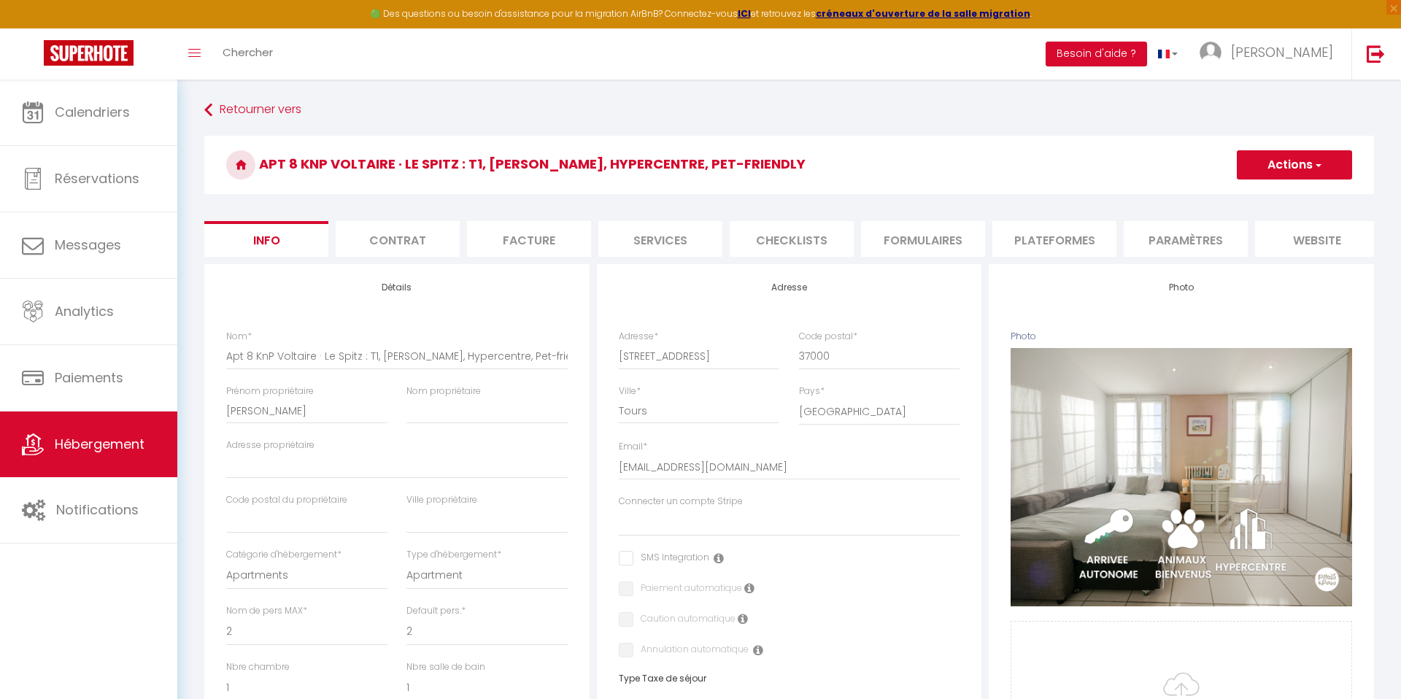
click at [1066, 243] on li "Plateformes" at bounding box center [1054, 239] width 124 height 36
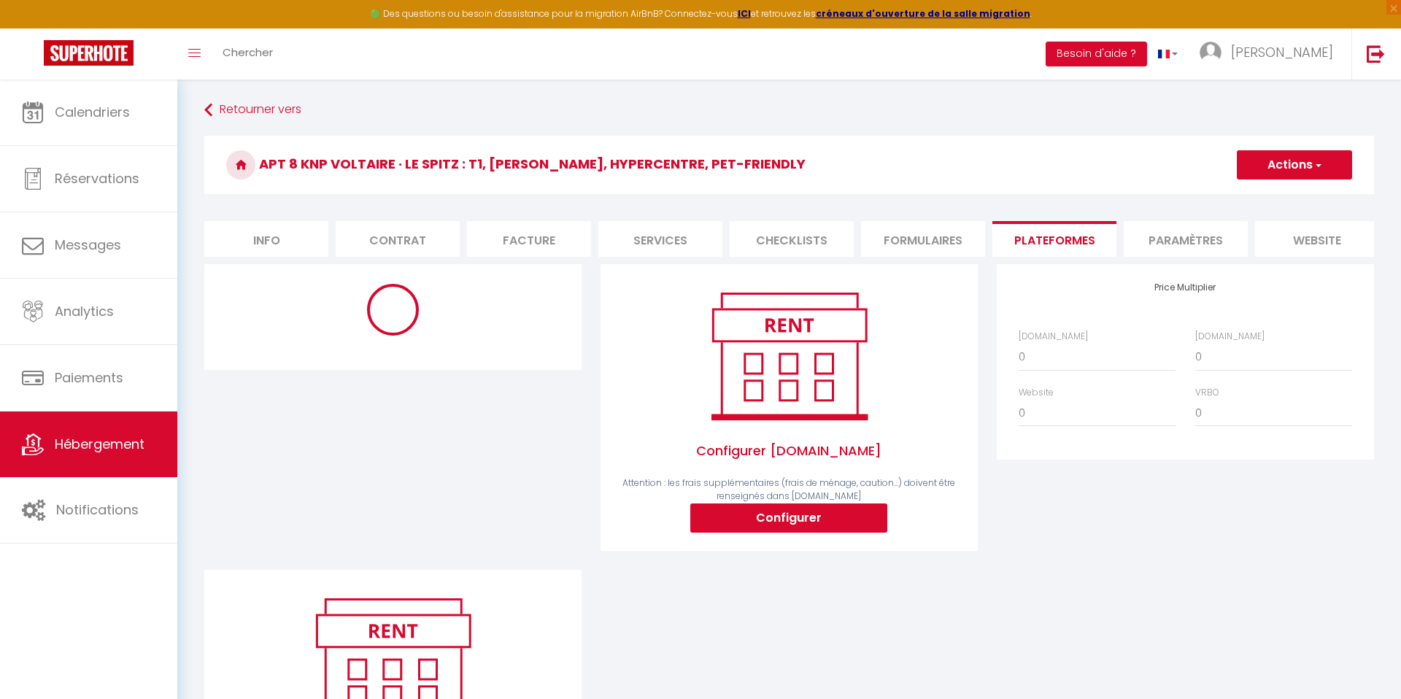
select select "365"
select select "well_reviewed_guests"
select select "EUR"
select select
select select "11129-1392096768796649666"
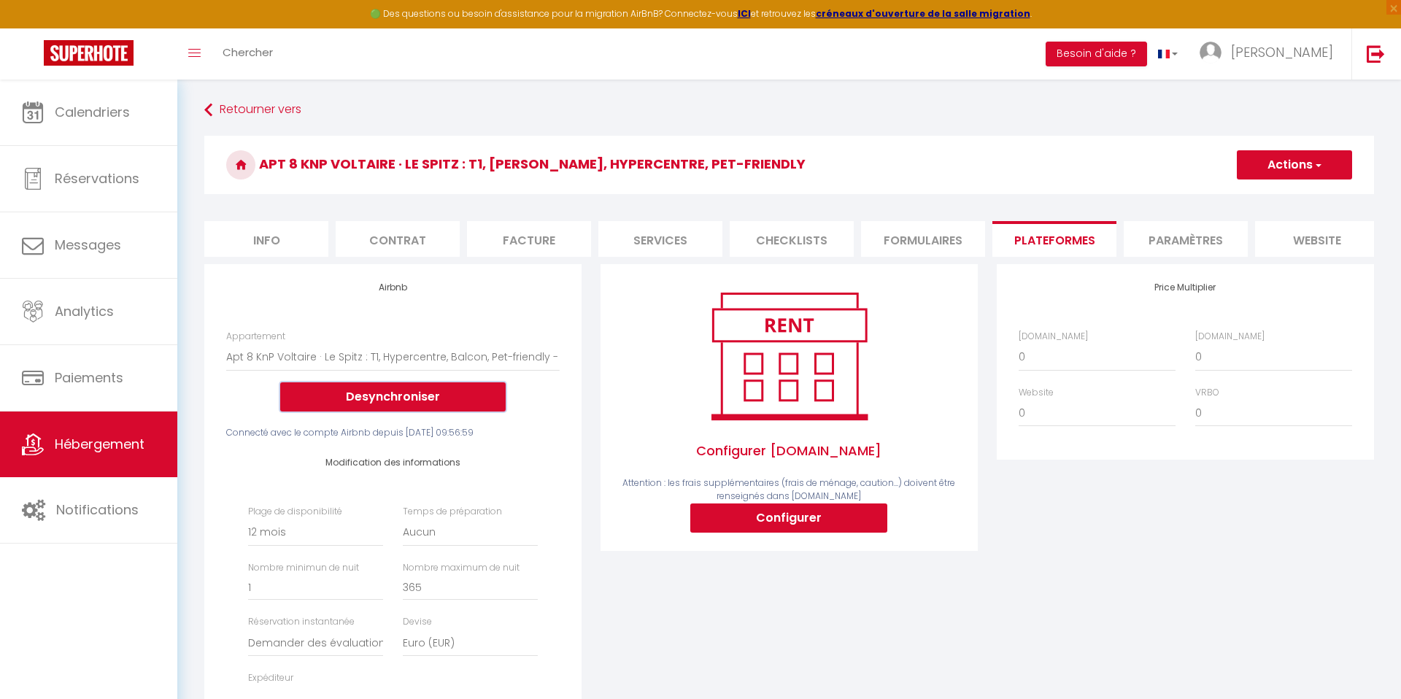
click at [398, 398] on button "Desynchroniser" at bounding box center [392, 396] width 225 height 29
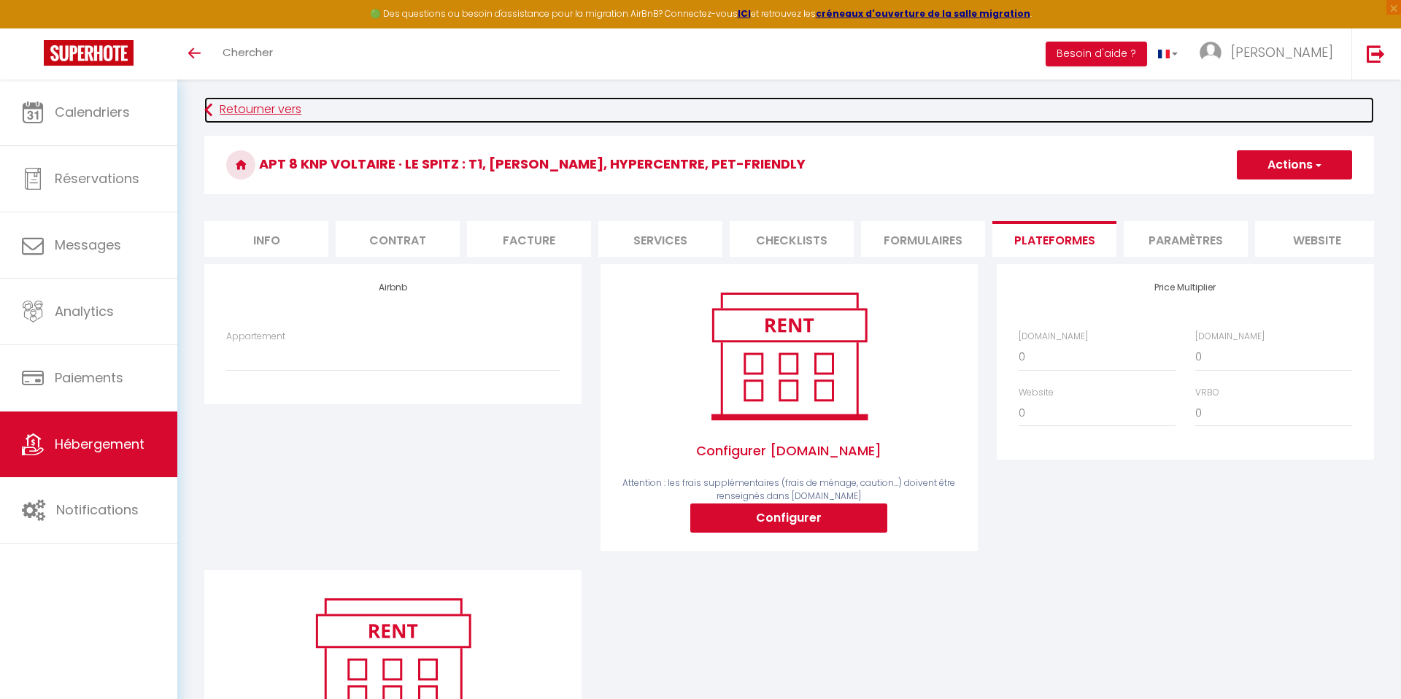
click at [877, 109] on link "Retourner vers" at bounding box center [789, 110] width 1170 height 26
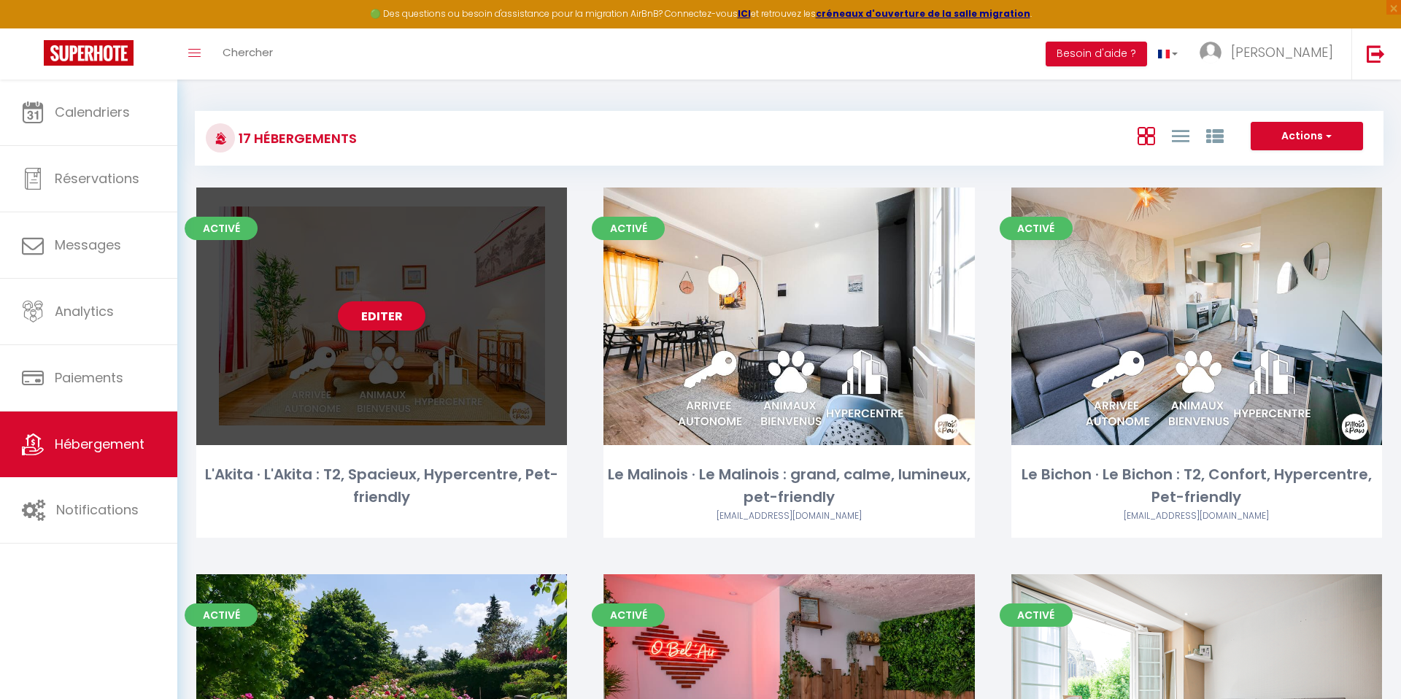
click at [417, 290] on div "Editer" at bounding box center [381, 317] width 371 height 258
select select "3"
select select "2"
select select "1"
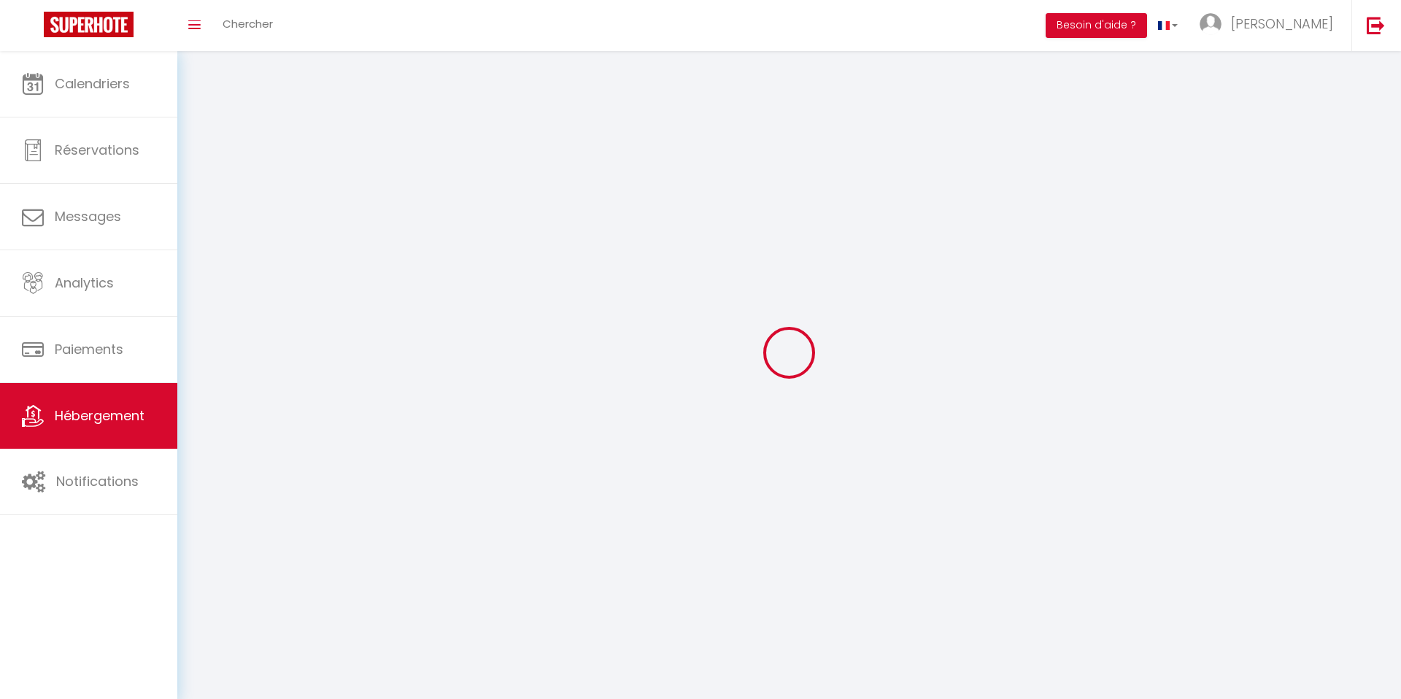
select select
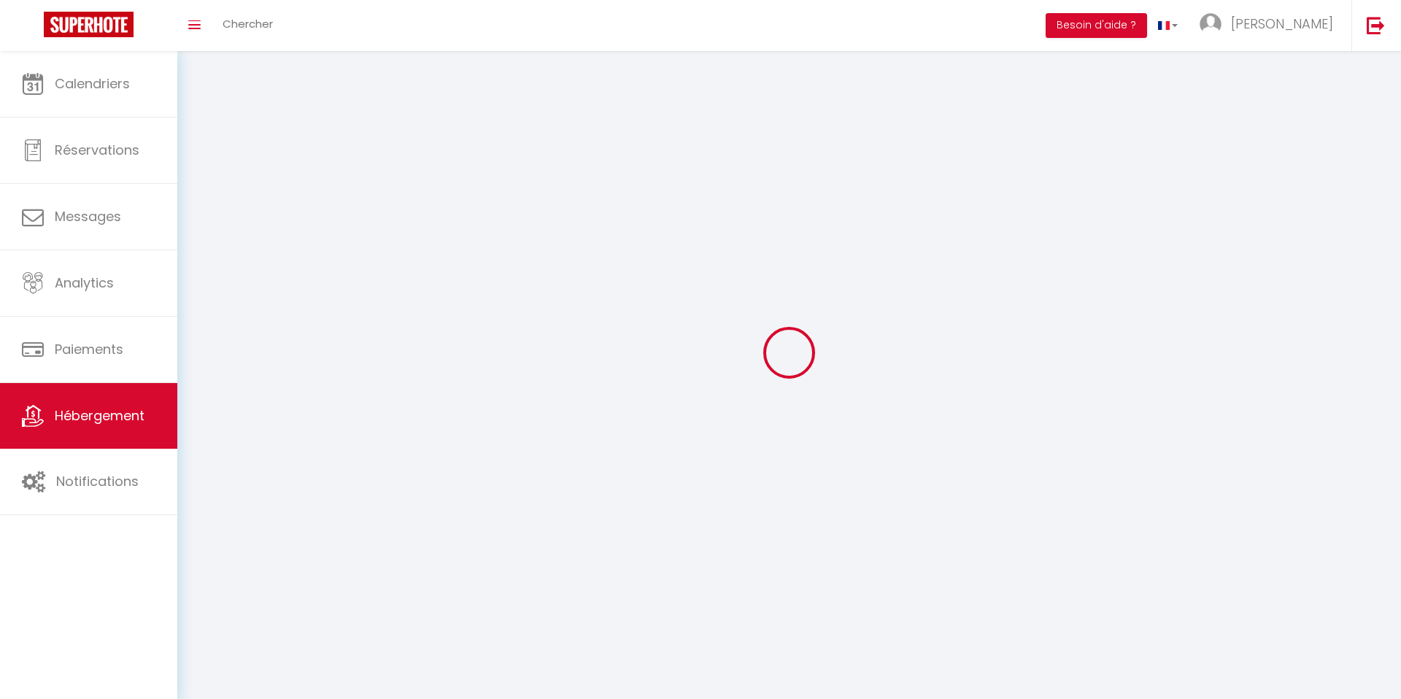
select select
checkbox input "false"
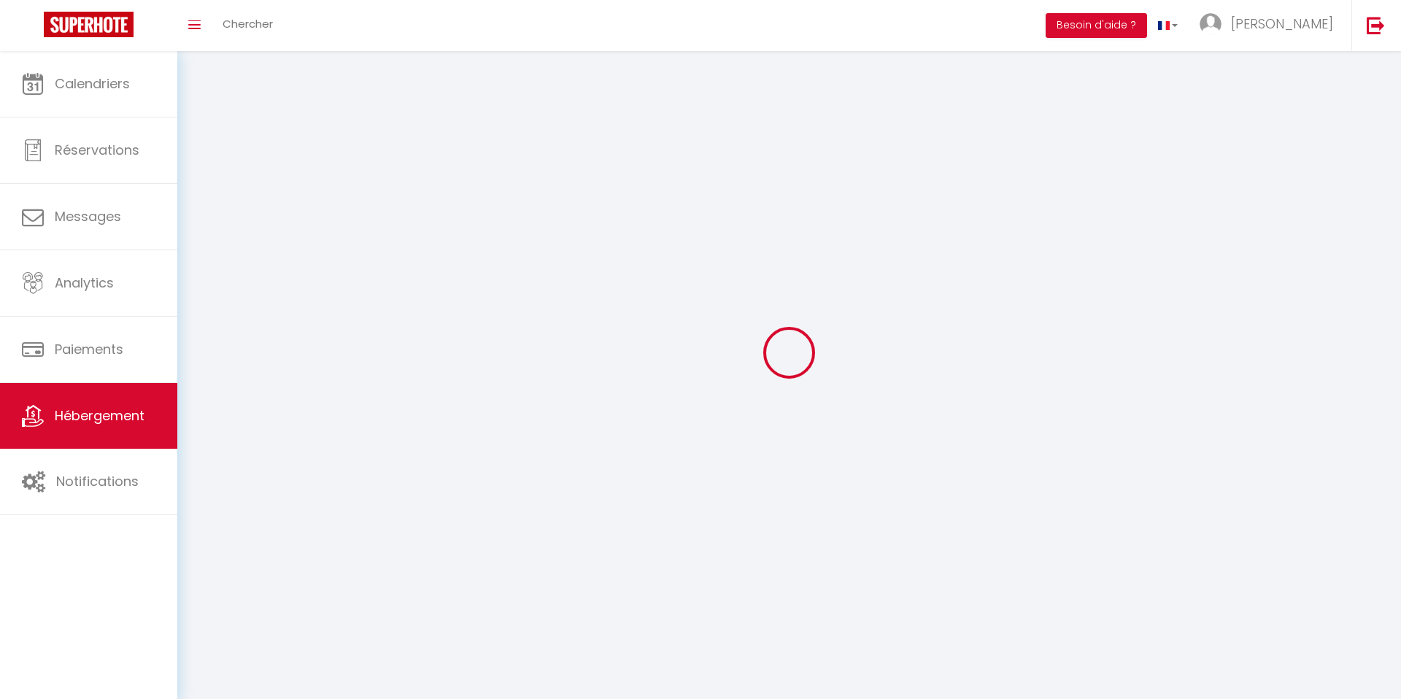
select select
select select "1"
select select "28"
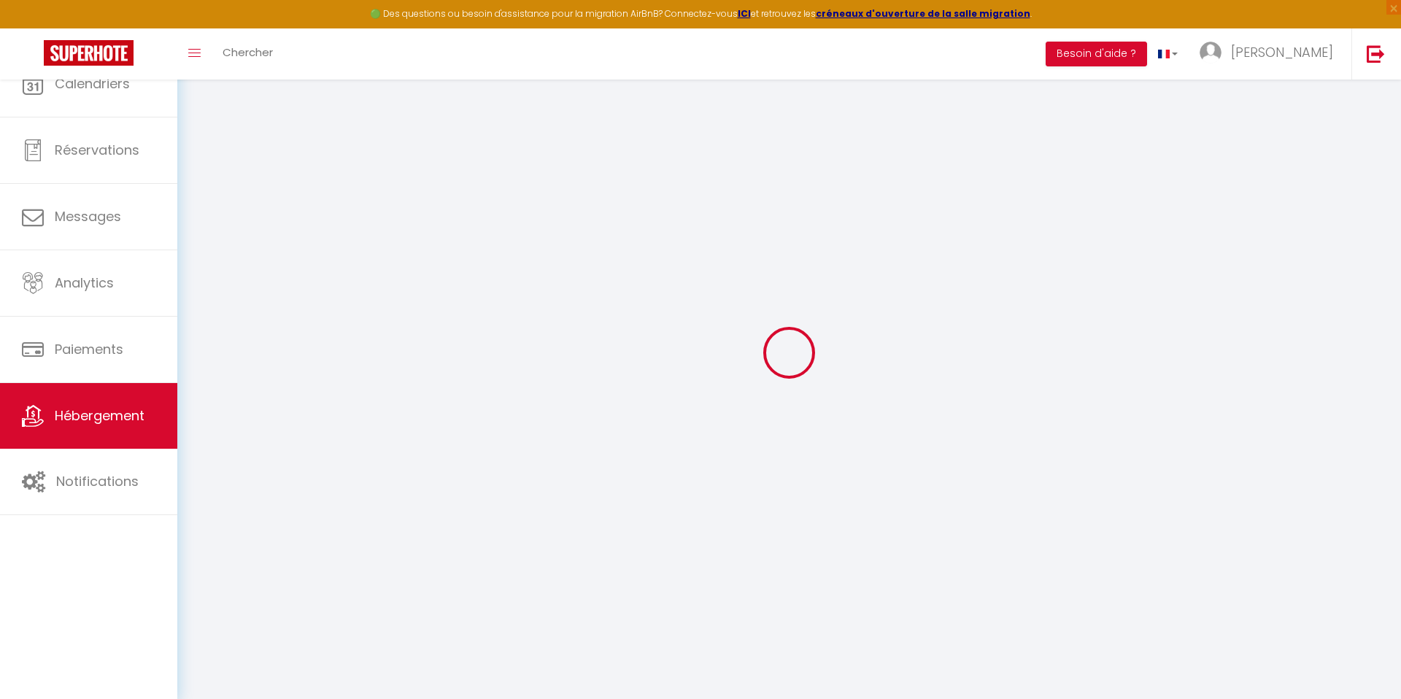
select select
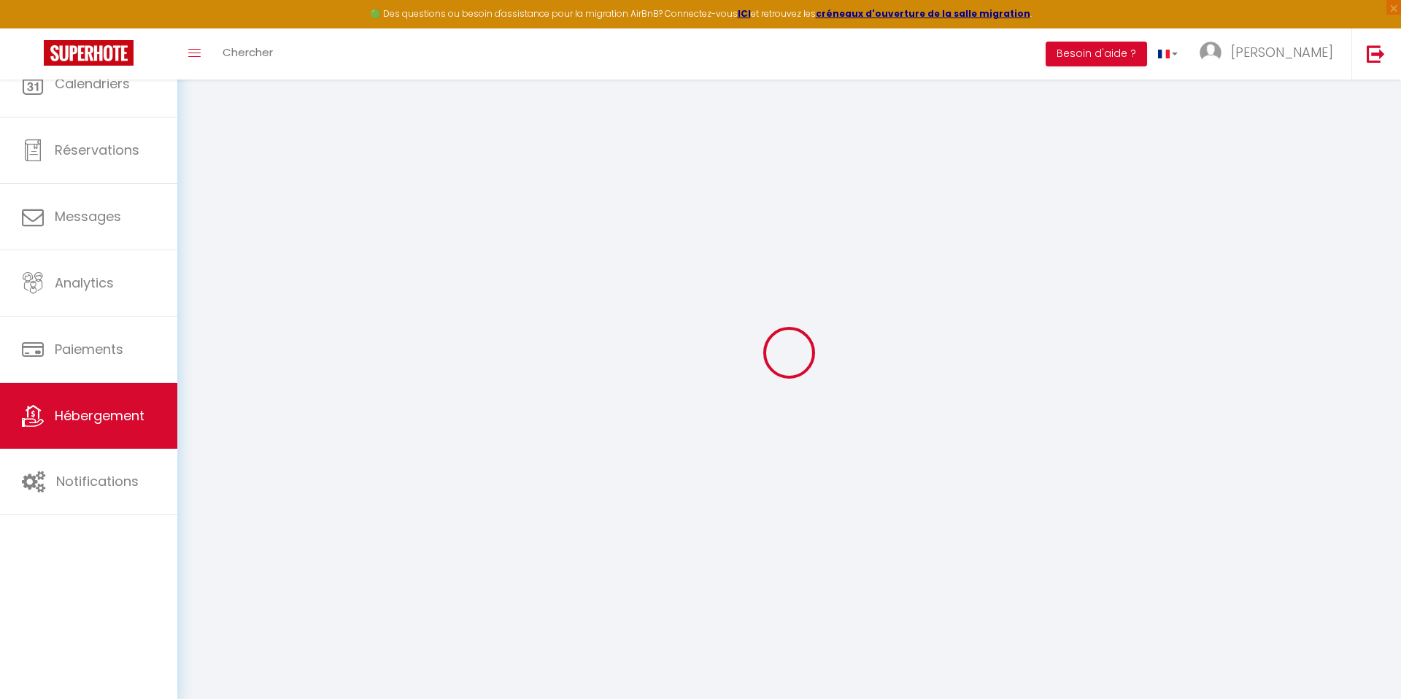
select select
checkbox input "false"
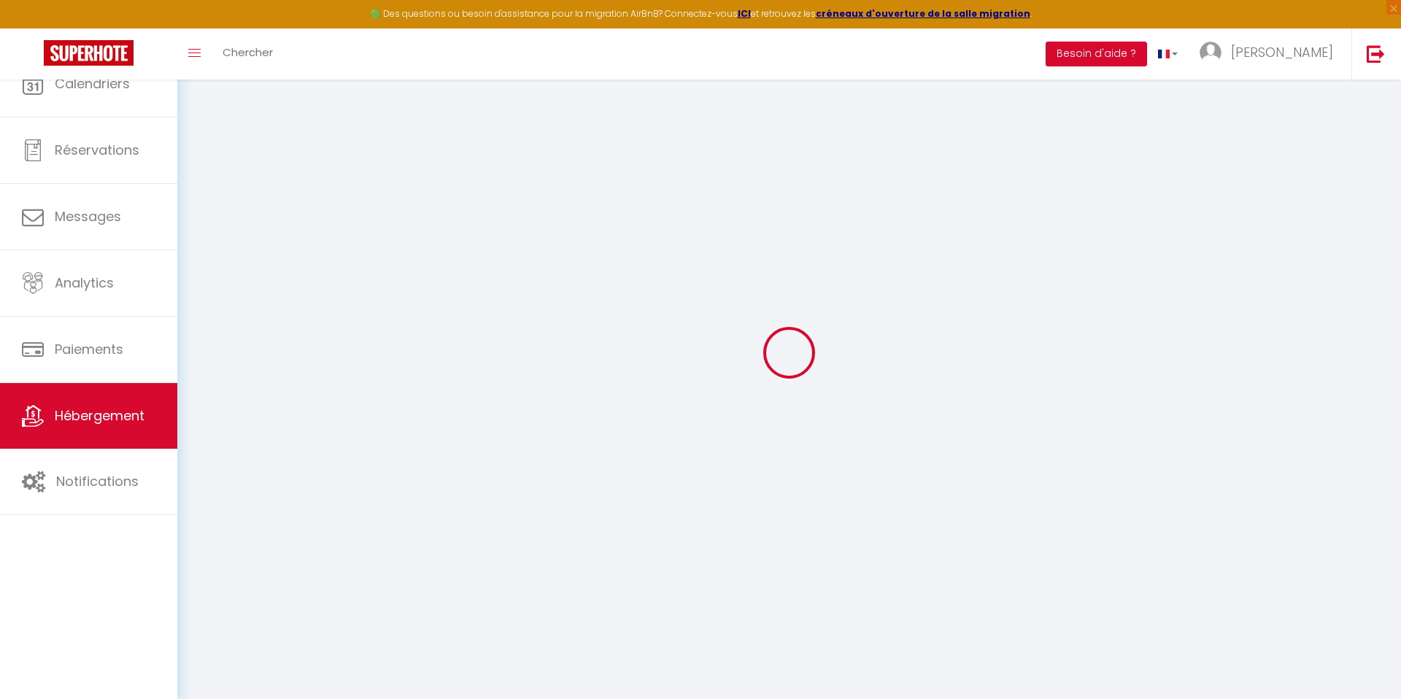
select select
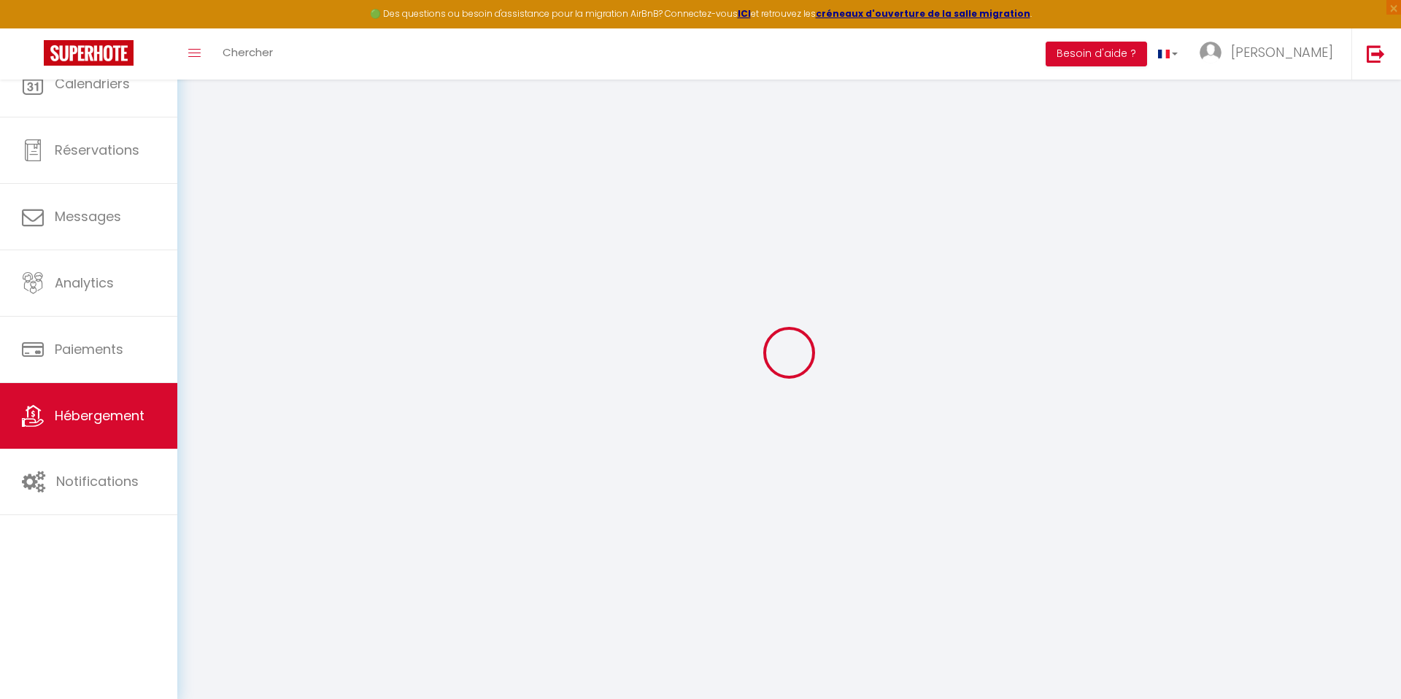
select select
checkbox input "false"
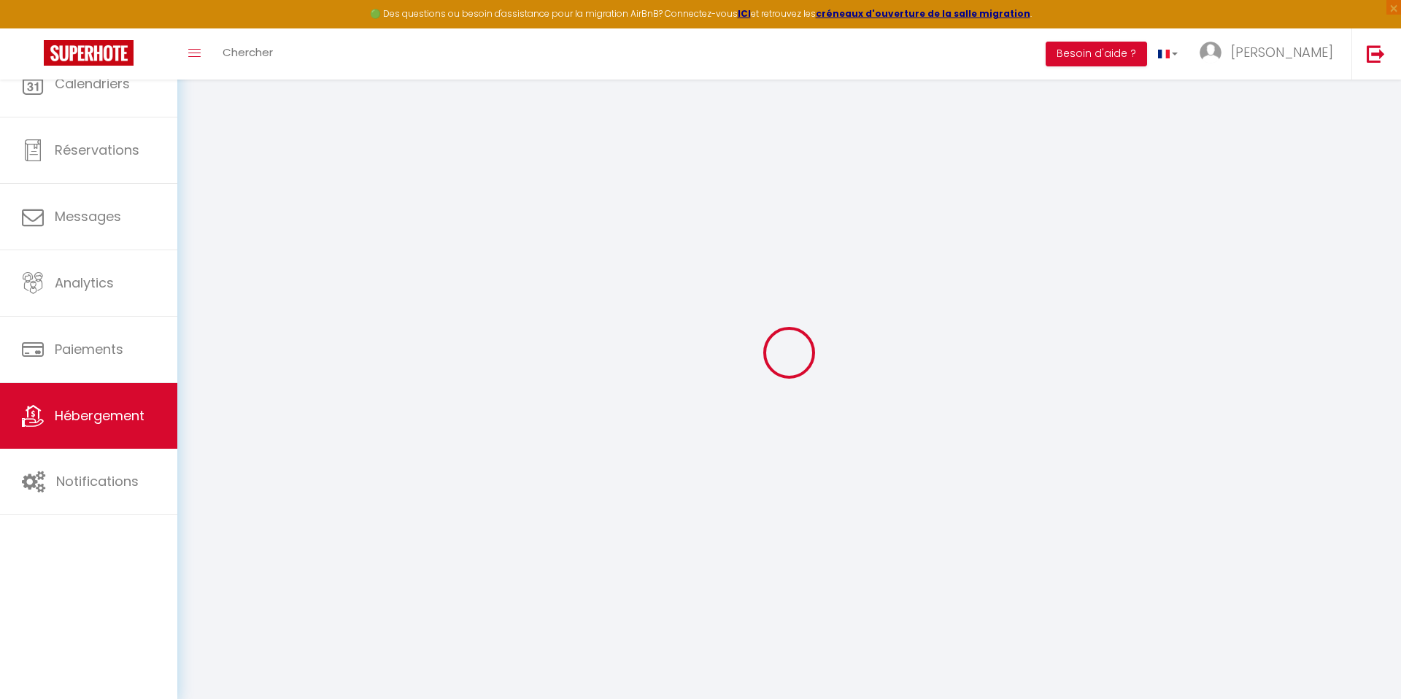
checkbox input "false"
select select
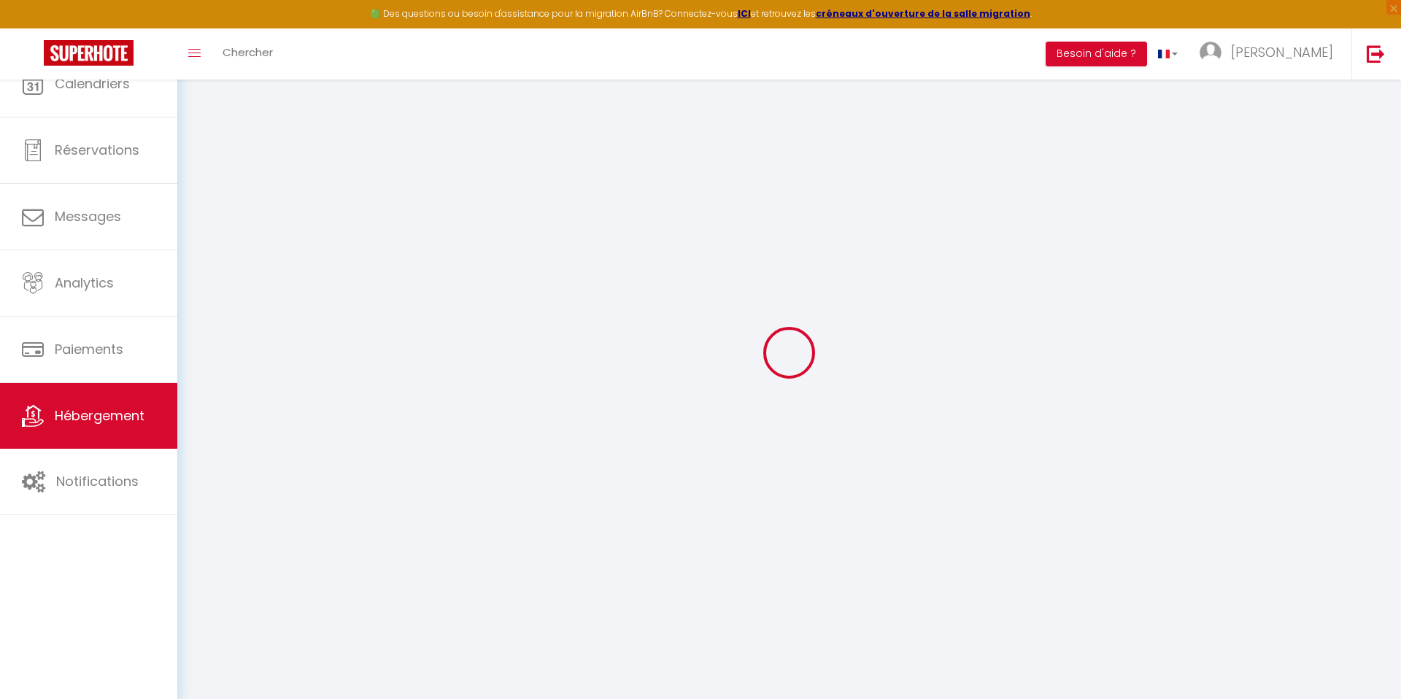
select select
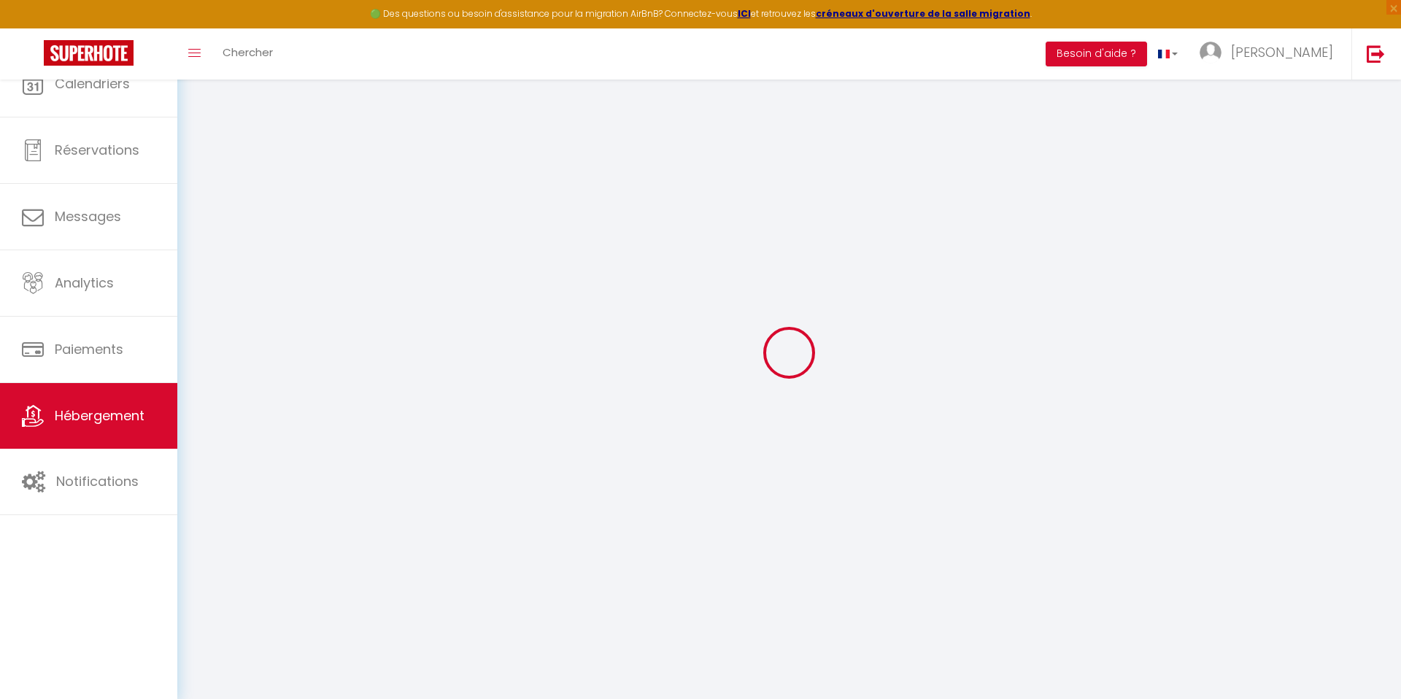
checkbox input "false"
select select
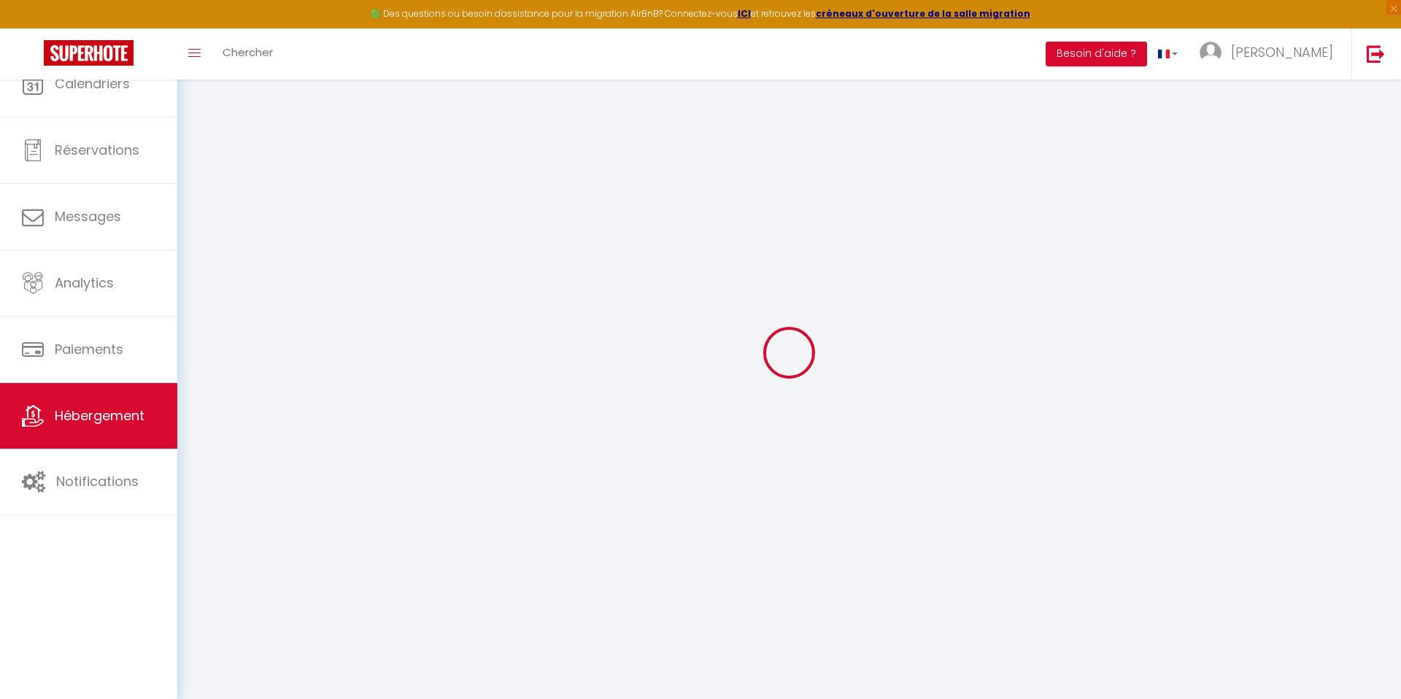
select select
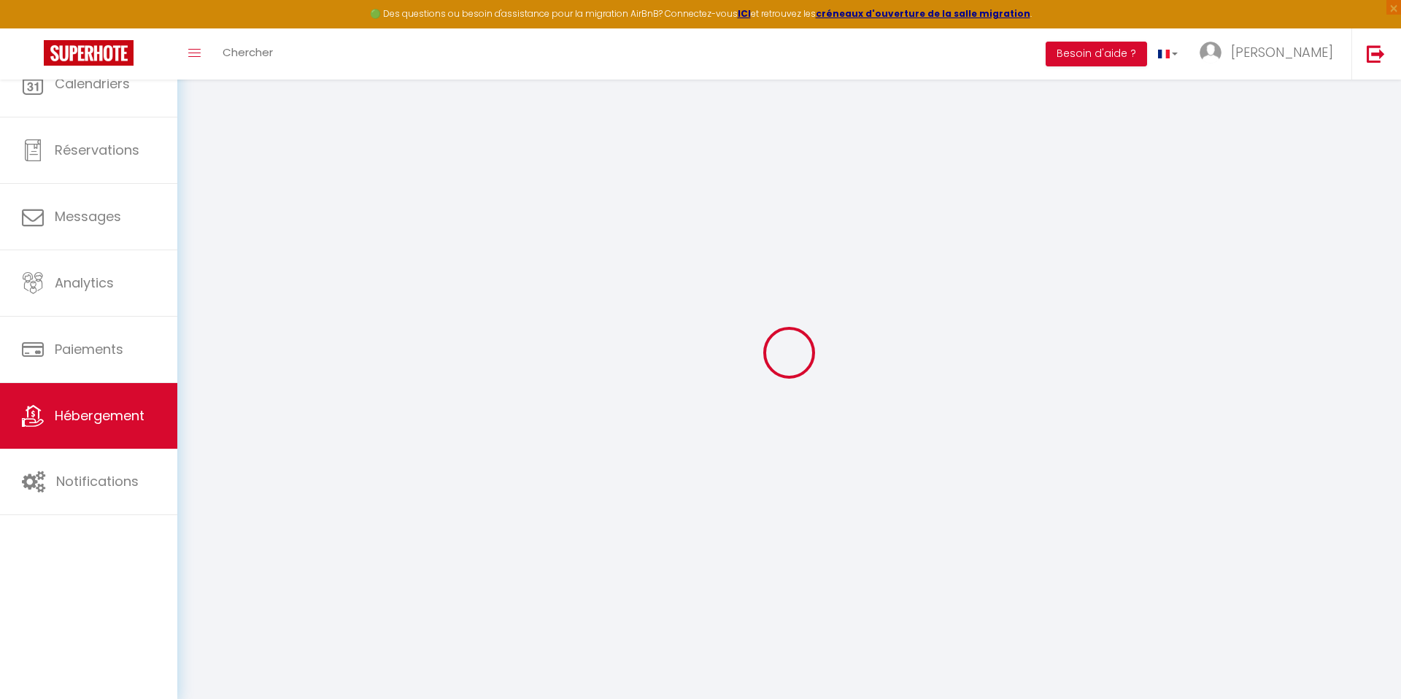
select select
checkbox input "false"
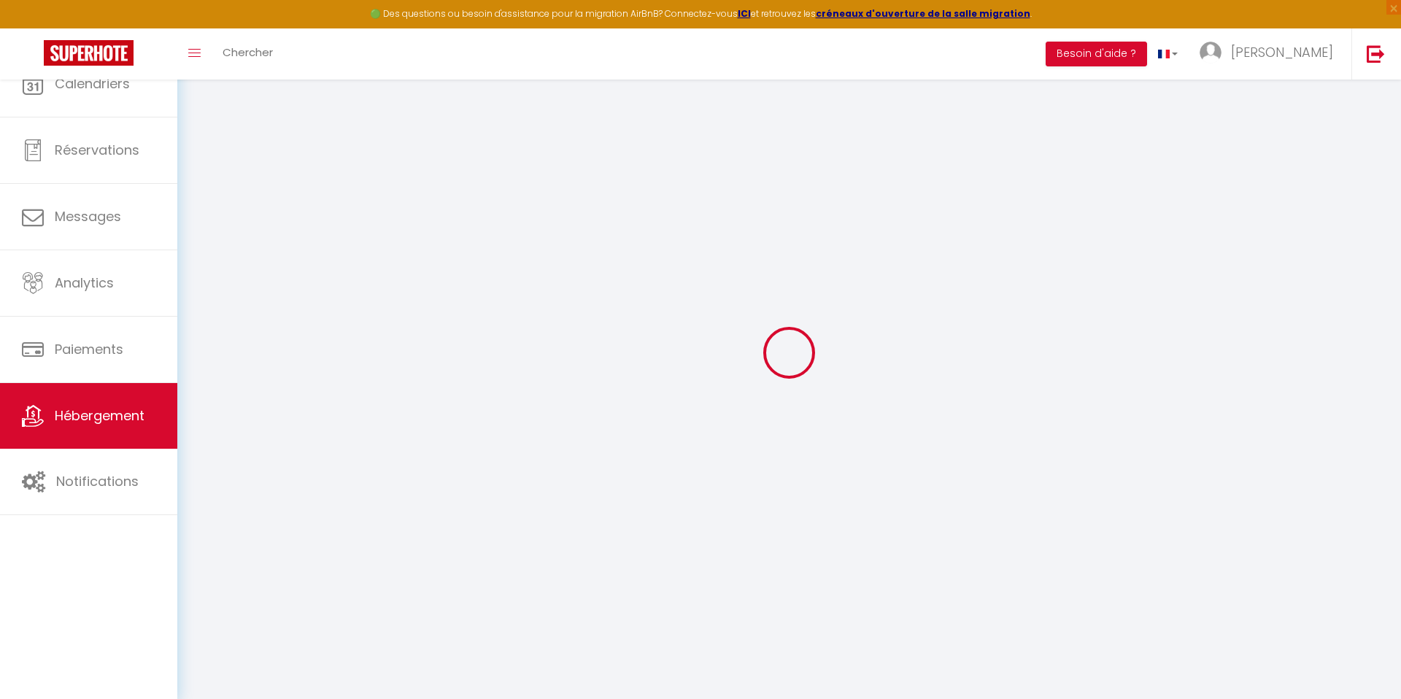
checkbox input "false"
select select
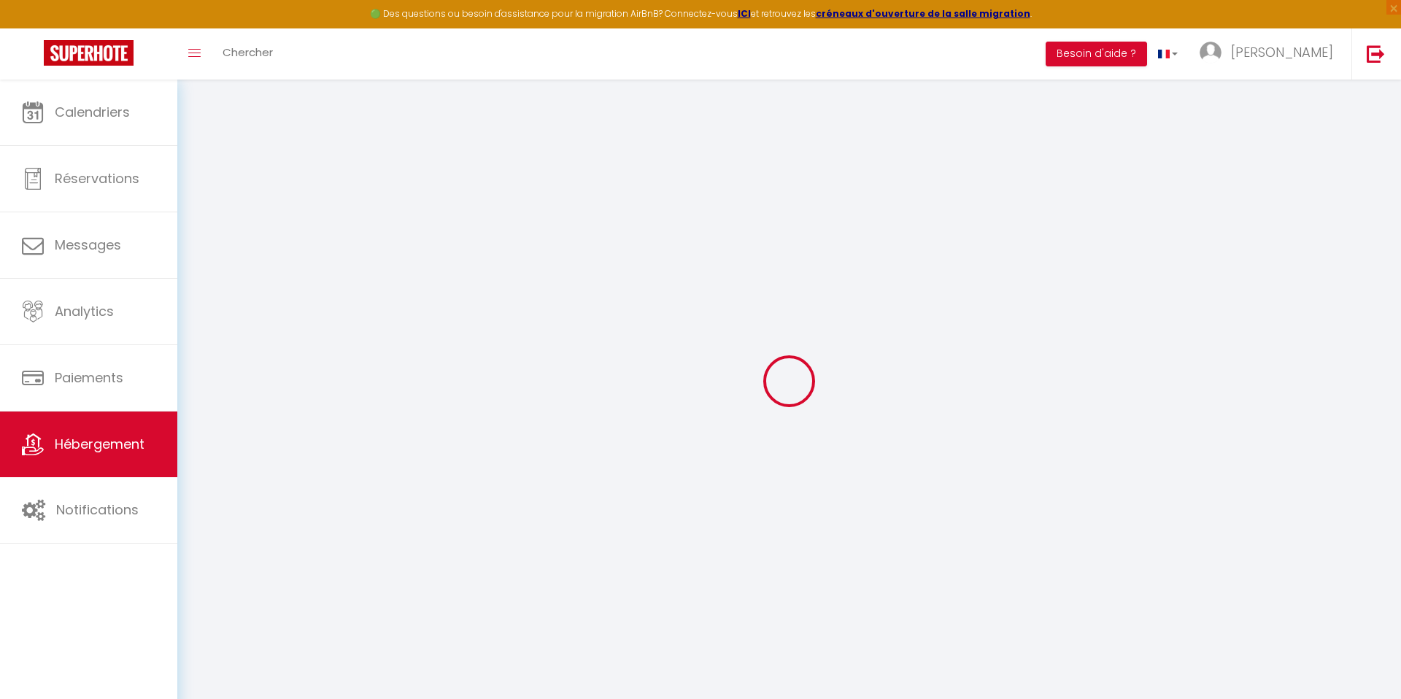
select select
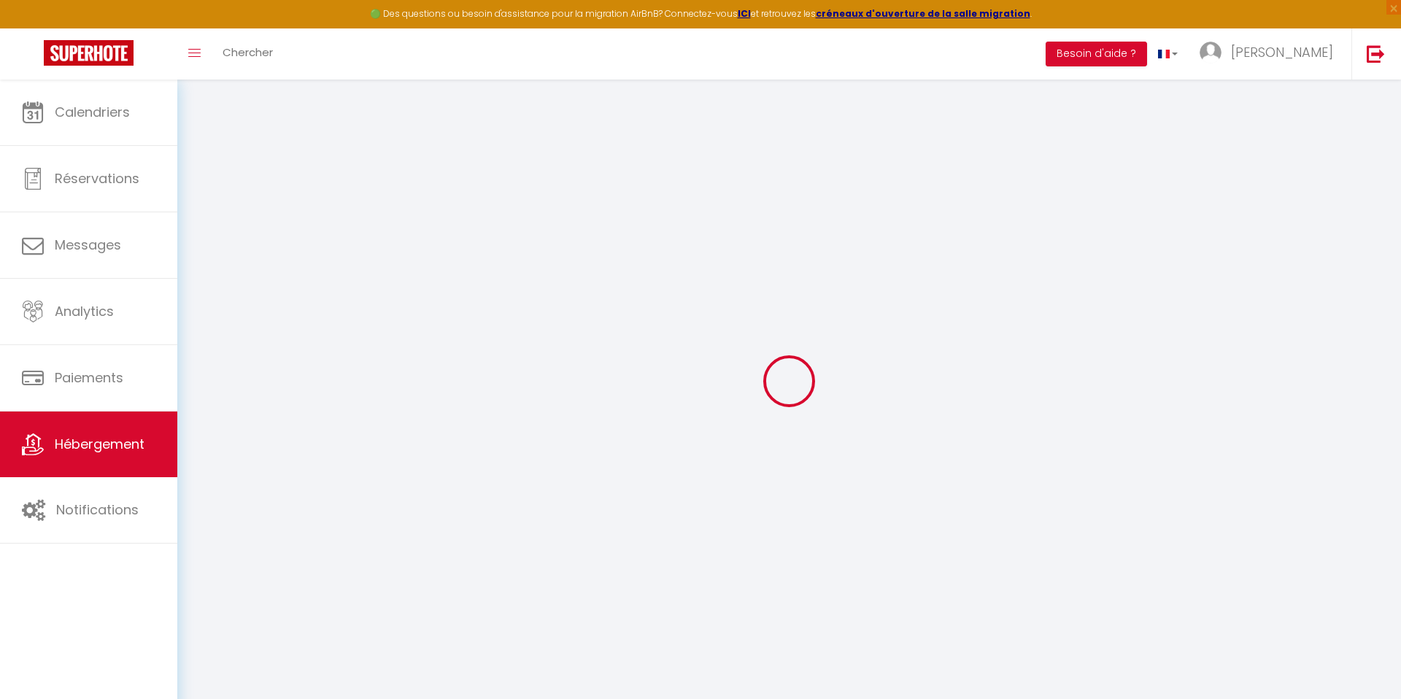
select select
checkbox input "false"
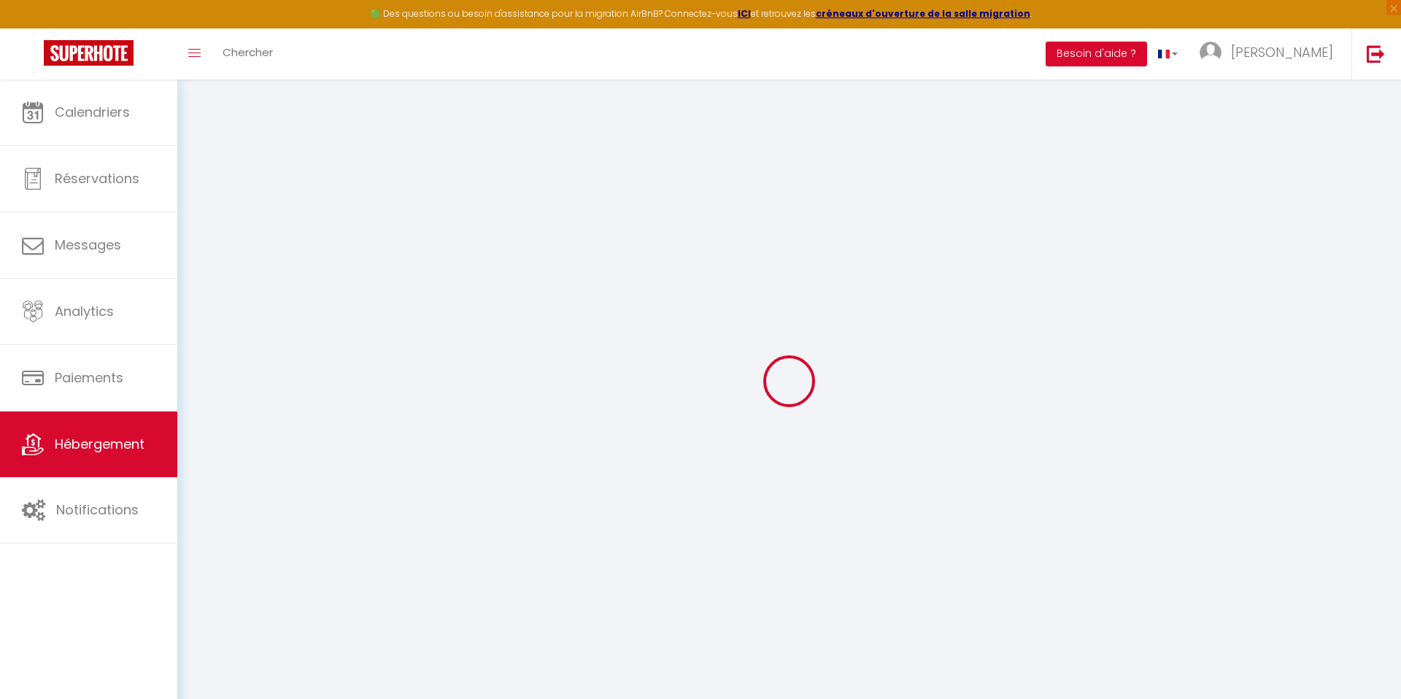
select select
type input "L'Akita · L'Akita : T2, Spacieux, Hypercentre, Pet-friendly"
select select "2"
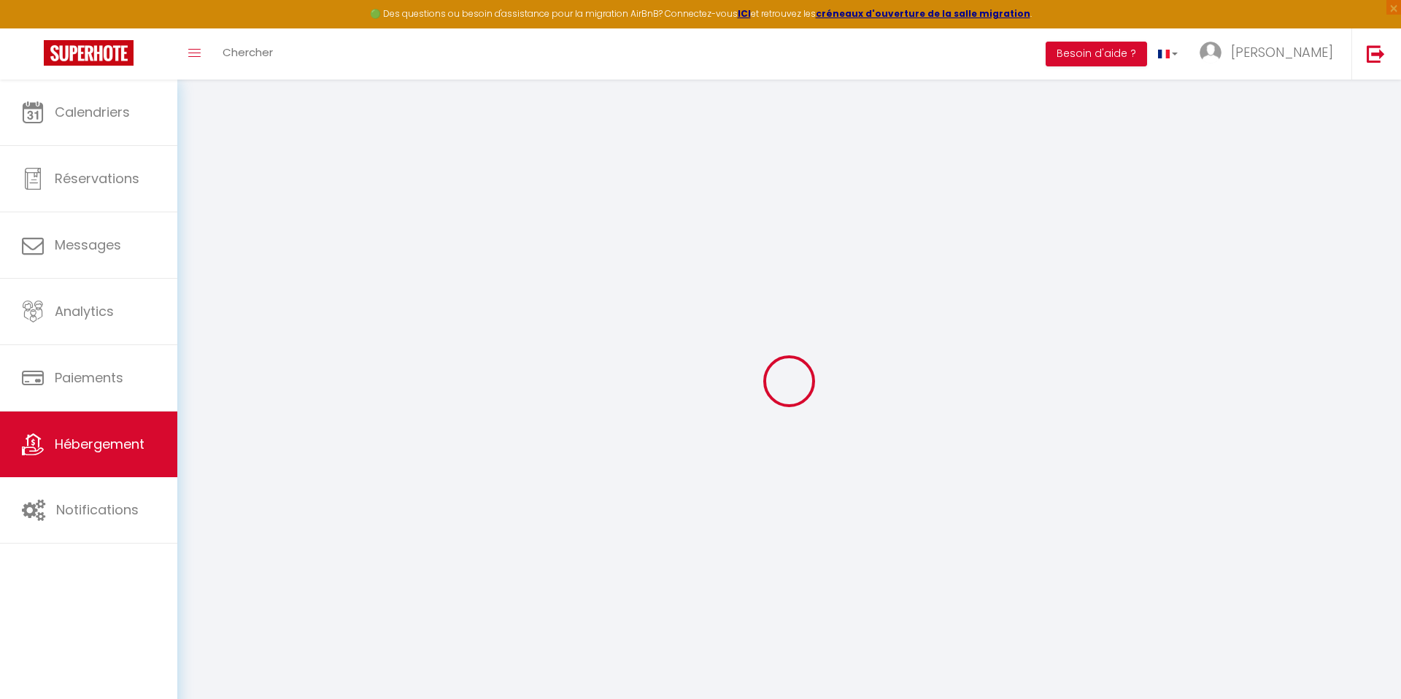
type input "200"
type input "36"
select select
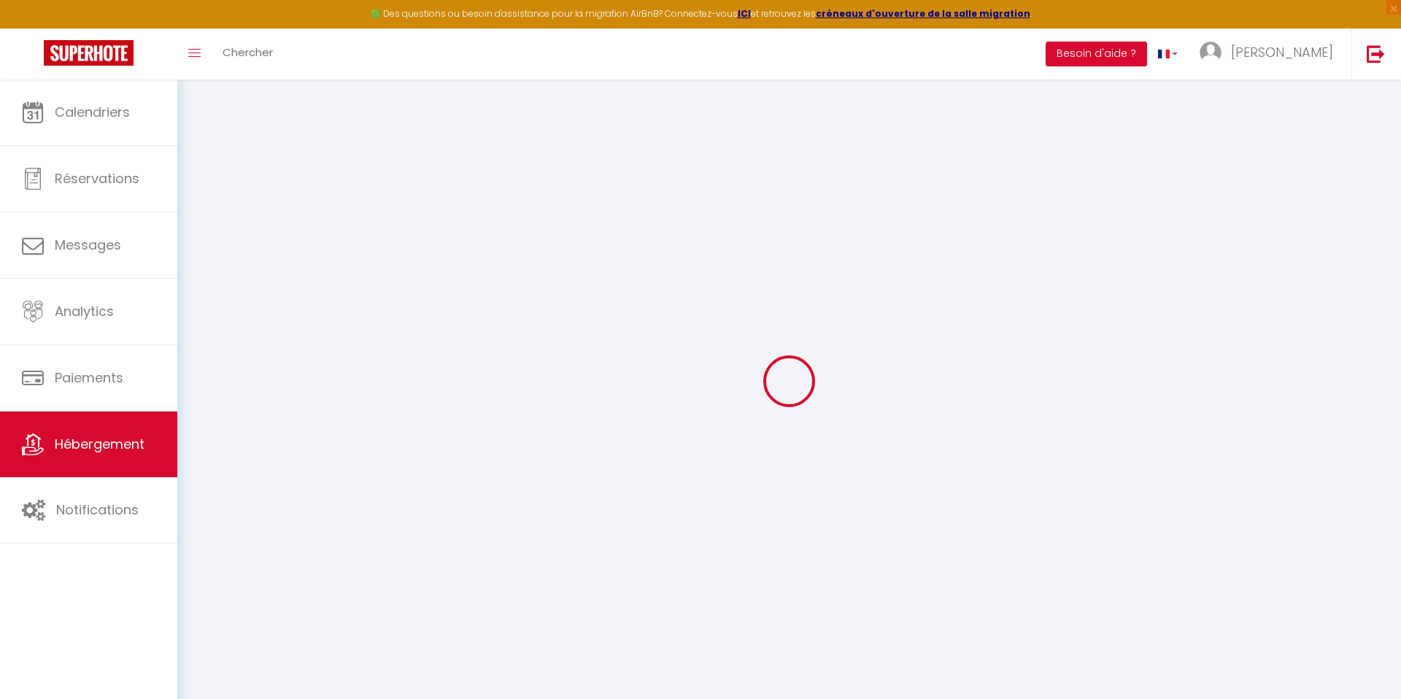
select select
type input "[STREET_ADDRESS]"
type input "37000"
type input "Tours"
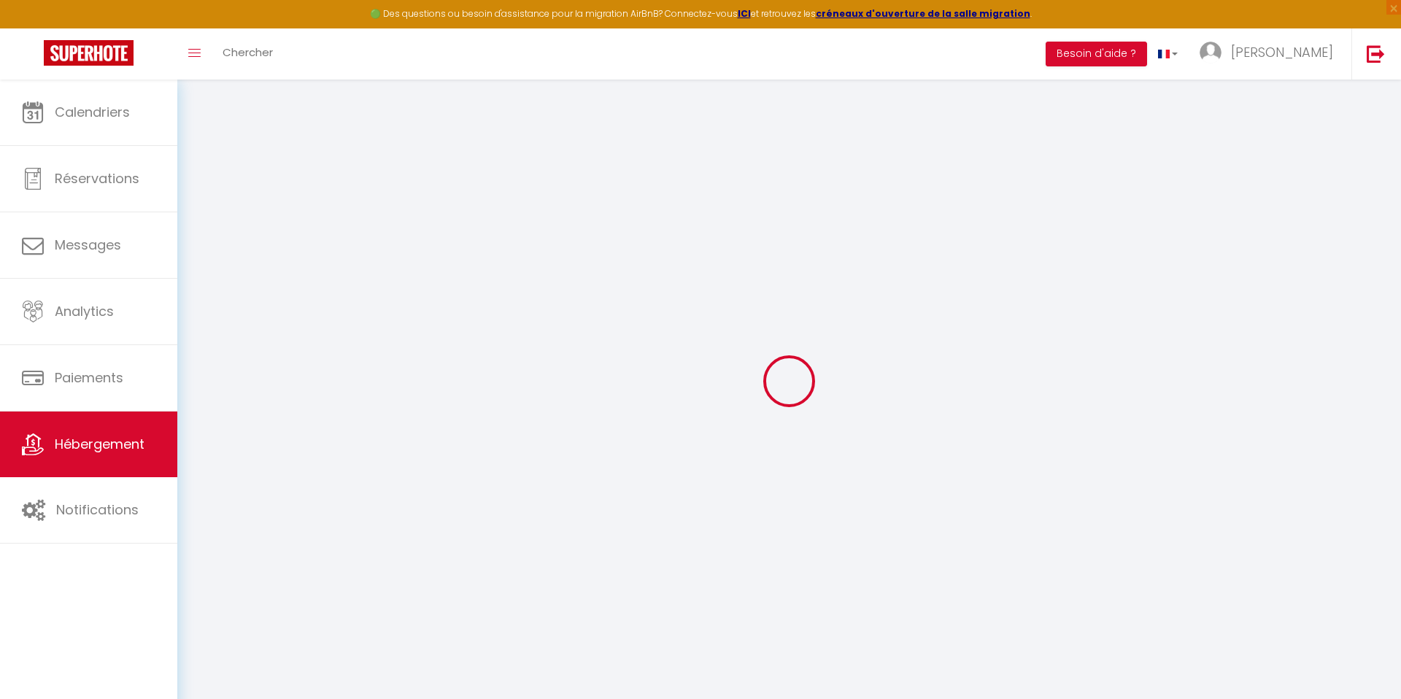
type input "[EMAIL_ADDRESS][DOMAIN_NAME]"
select select
checkbox input "false"
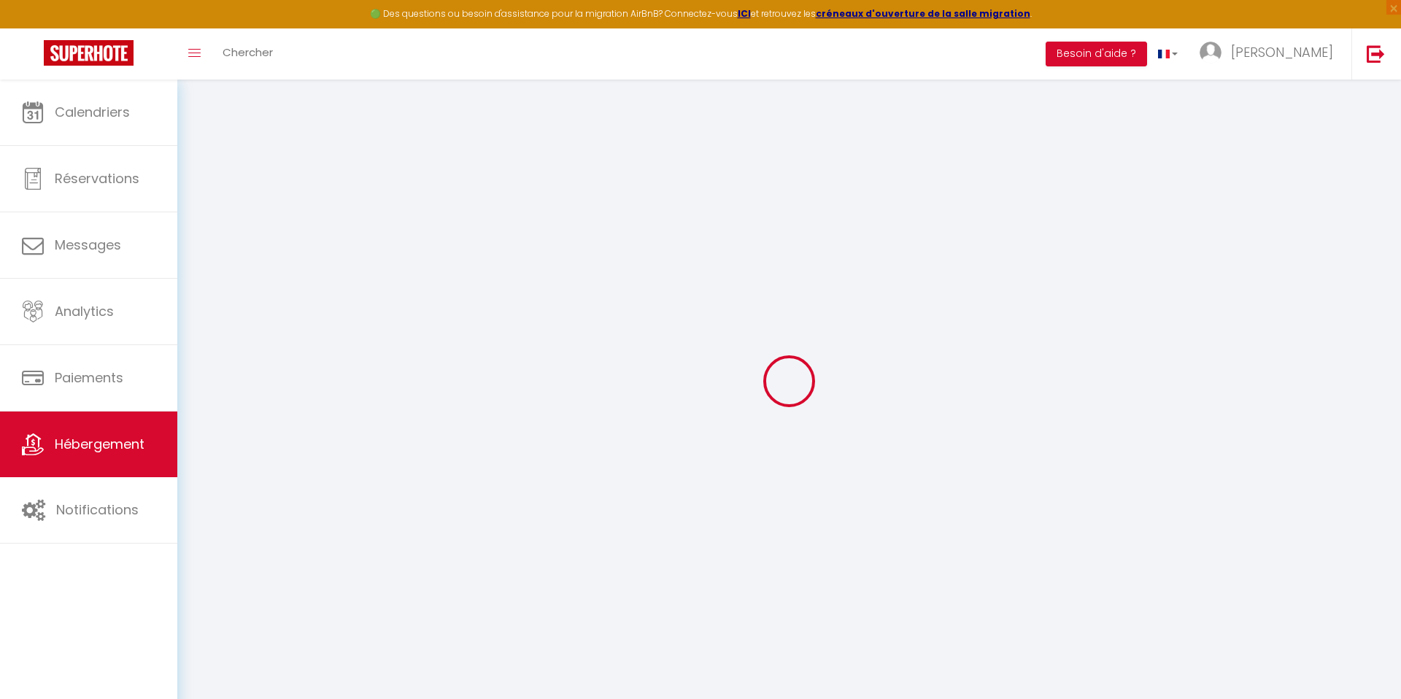
checkbox input "false"
type input "22"
type input "36"
type input "0"
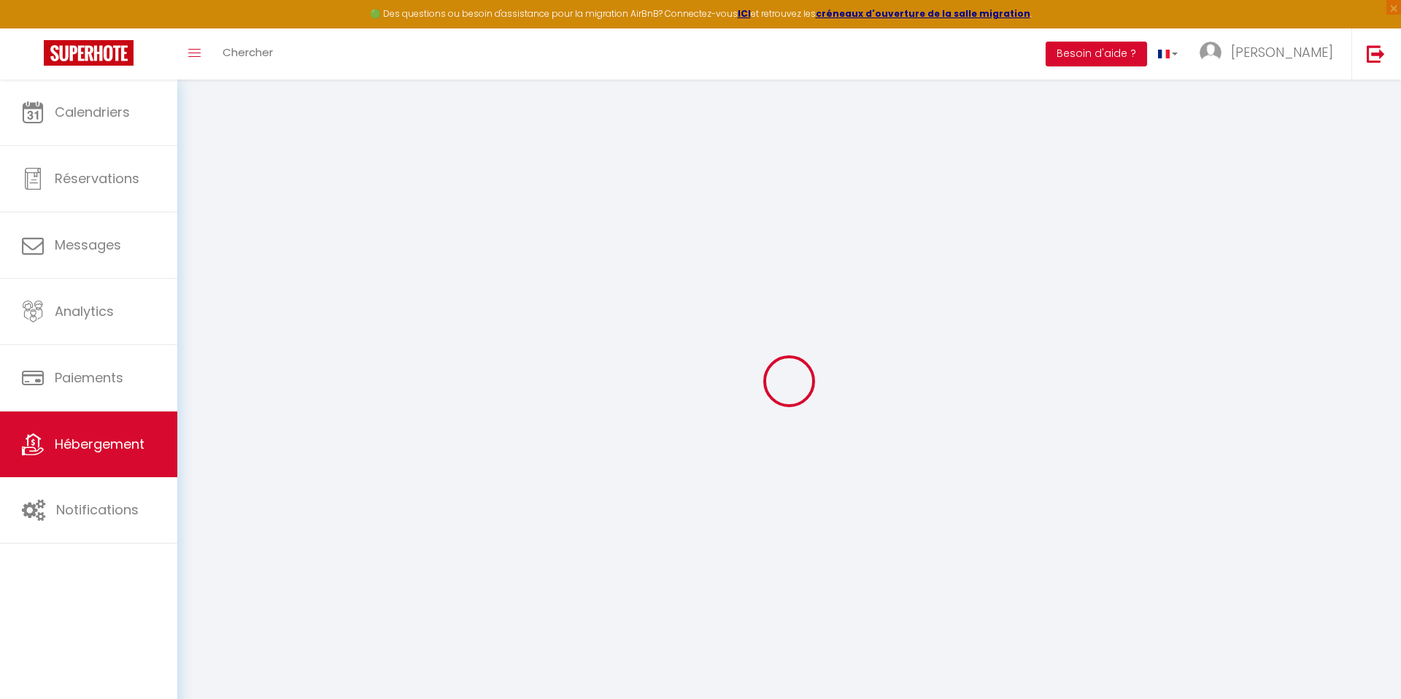
type input "0"
select select
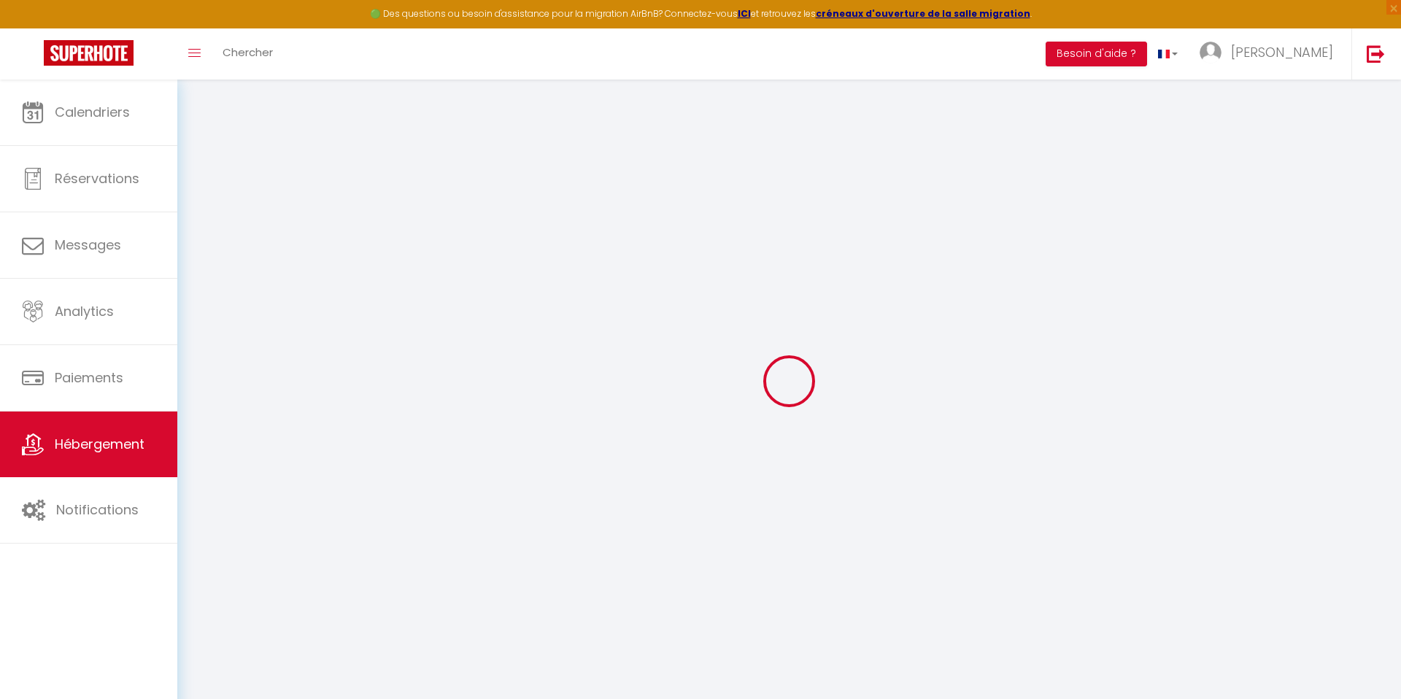
select select
checkbox input "false"
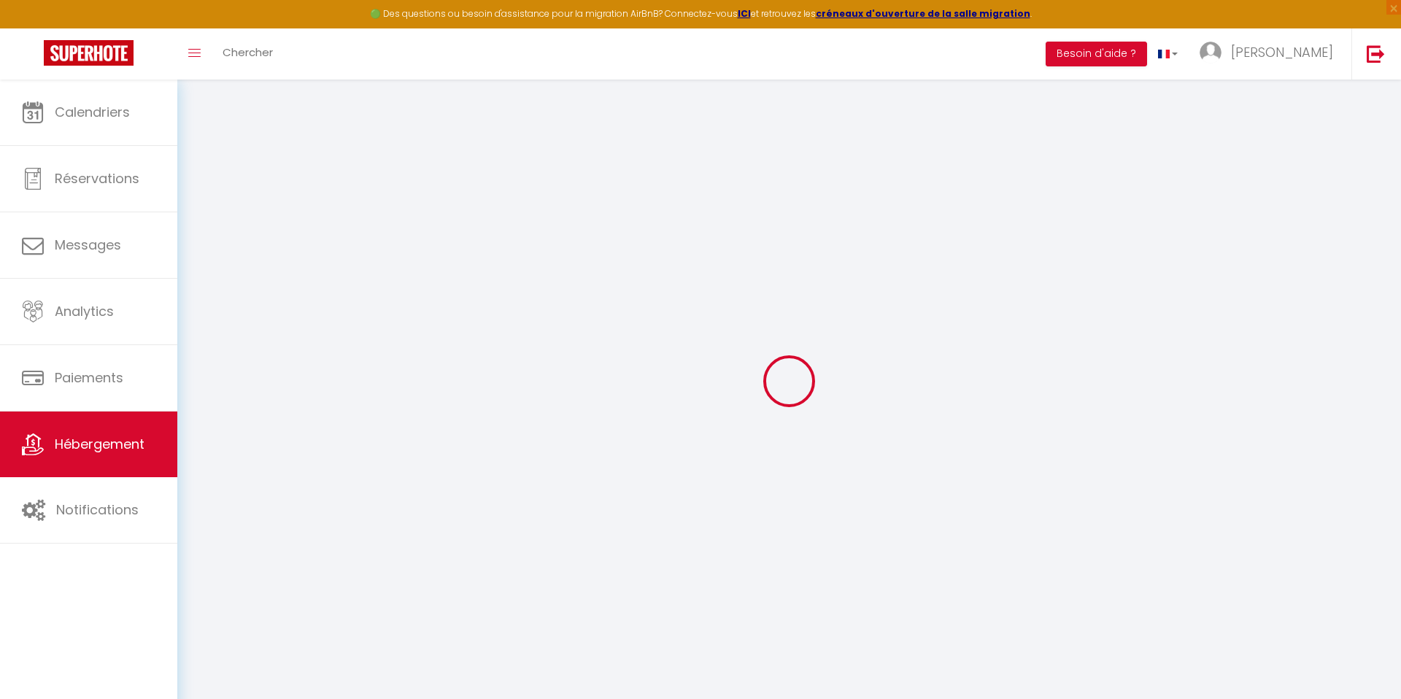
checkbox input "false"
select select
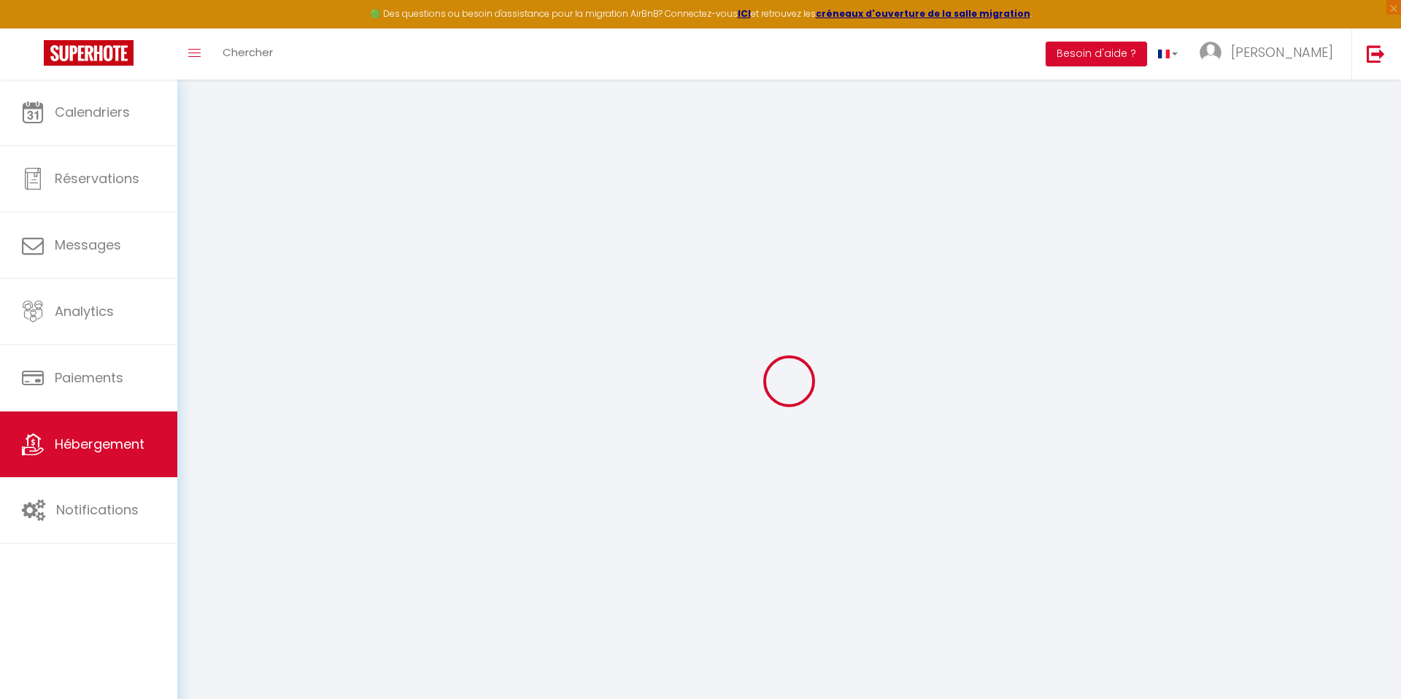
select select
checkbox input "false"
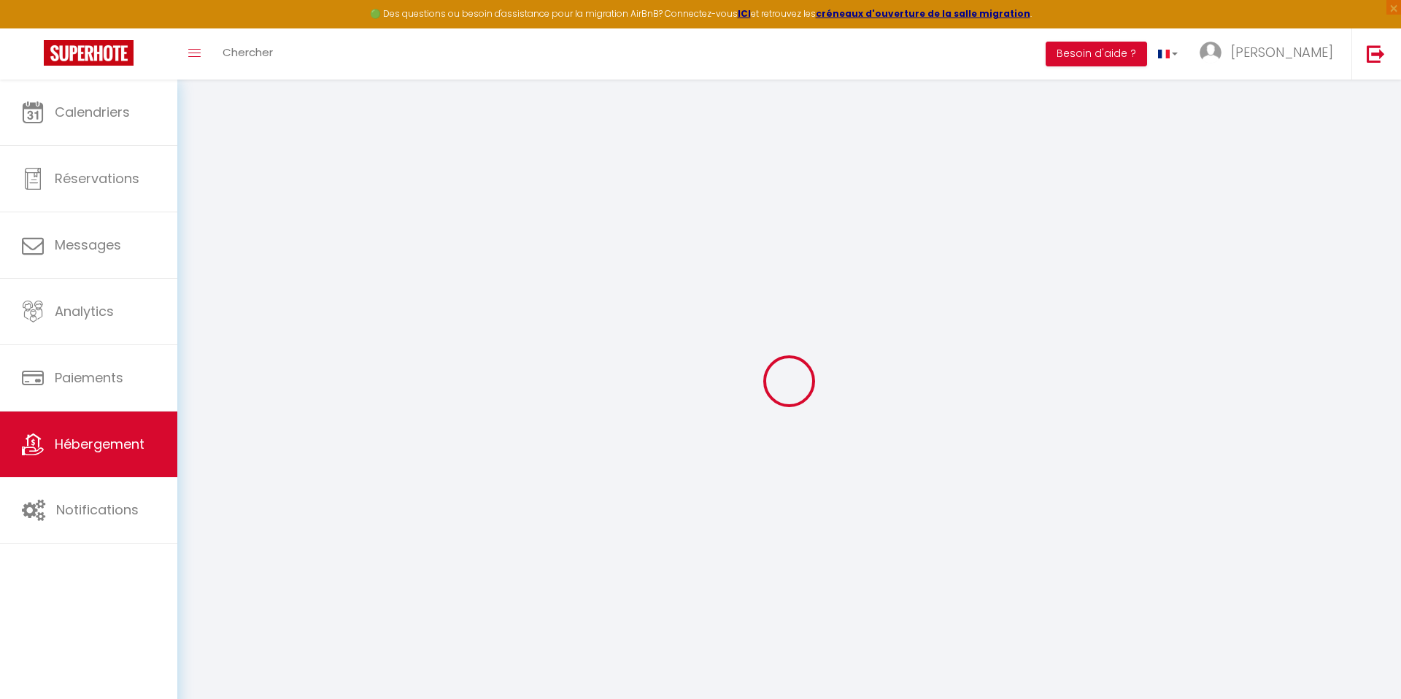
checkbox input "false"
select select
checkbox input "false"
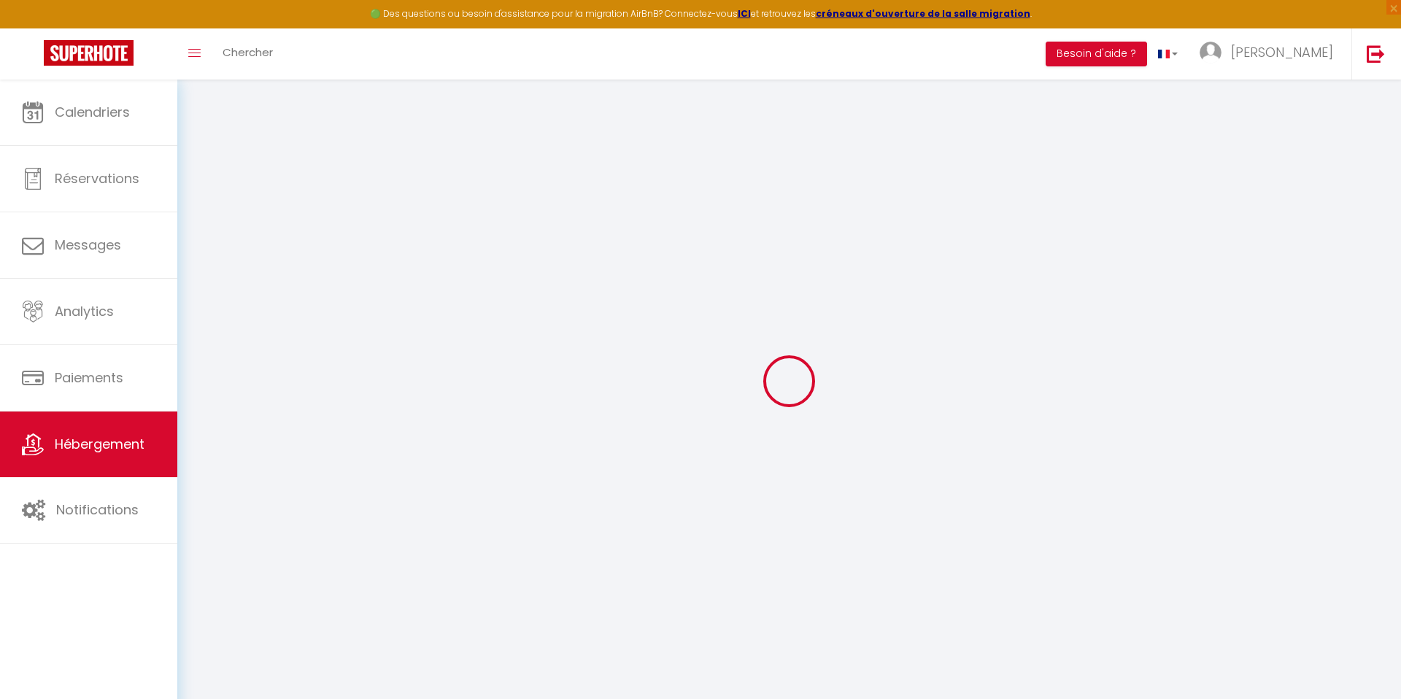
checkbox input "false"
select select
checkbox input "false"
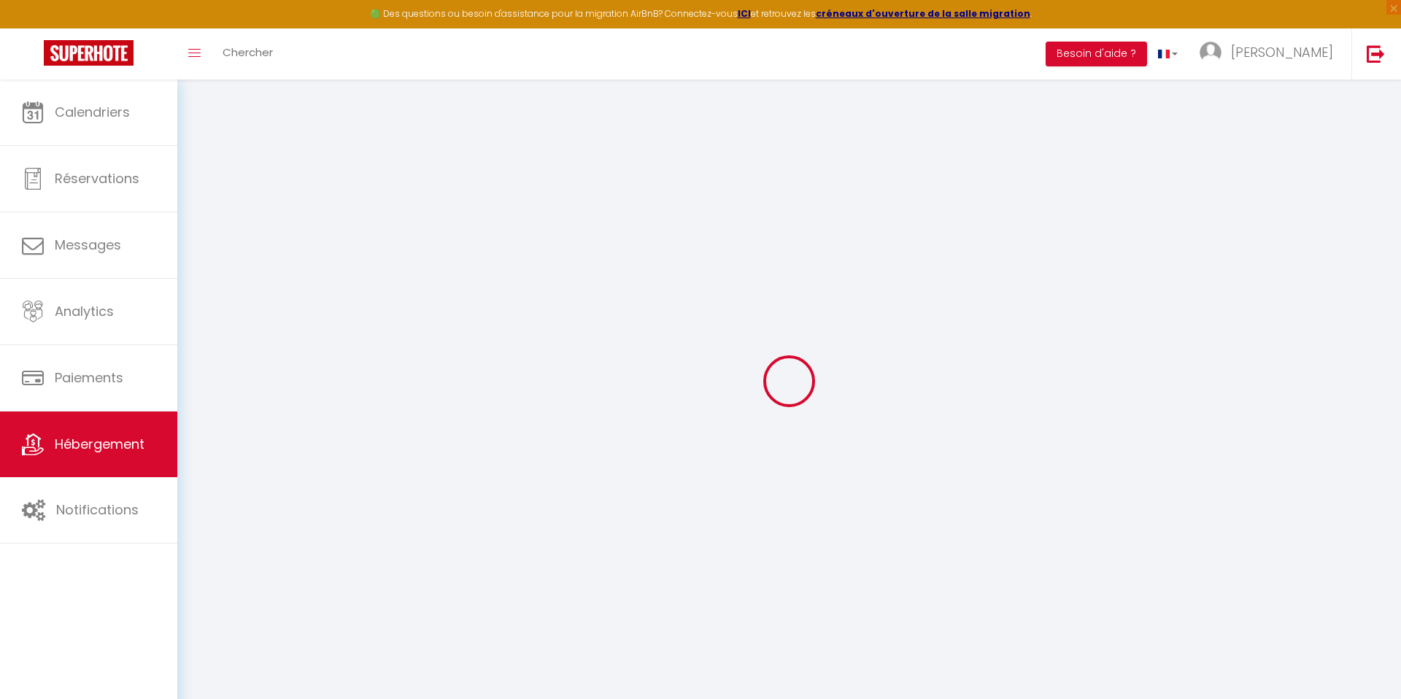
checkbox input "false"
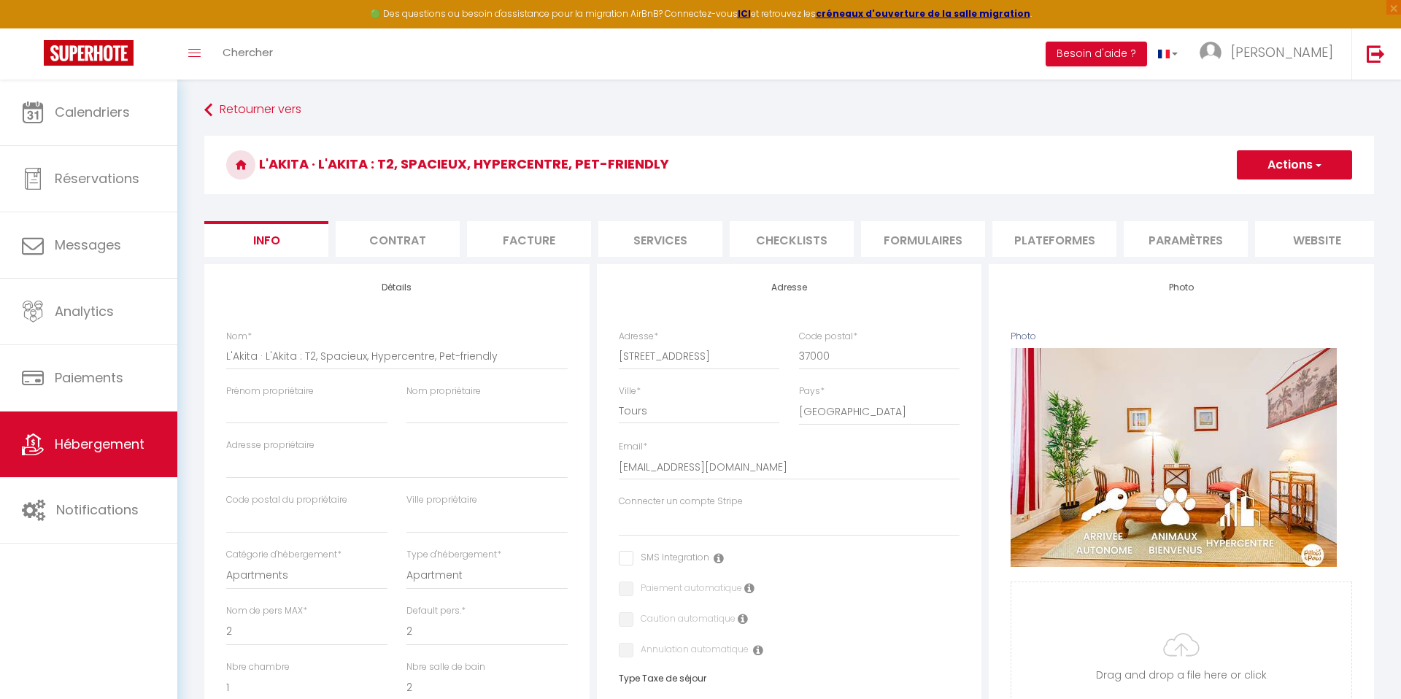
click at [1056, 239] on li "Plateformes" at bounding box center [1054, 239] width 124 height 36
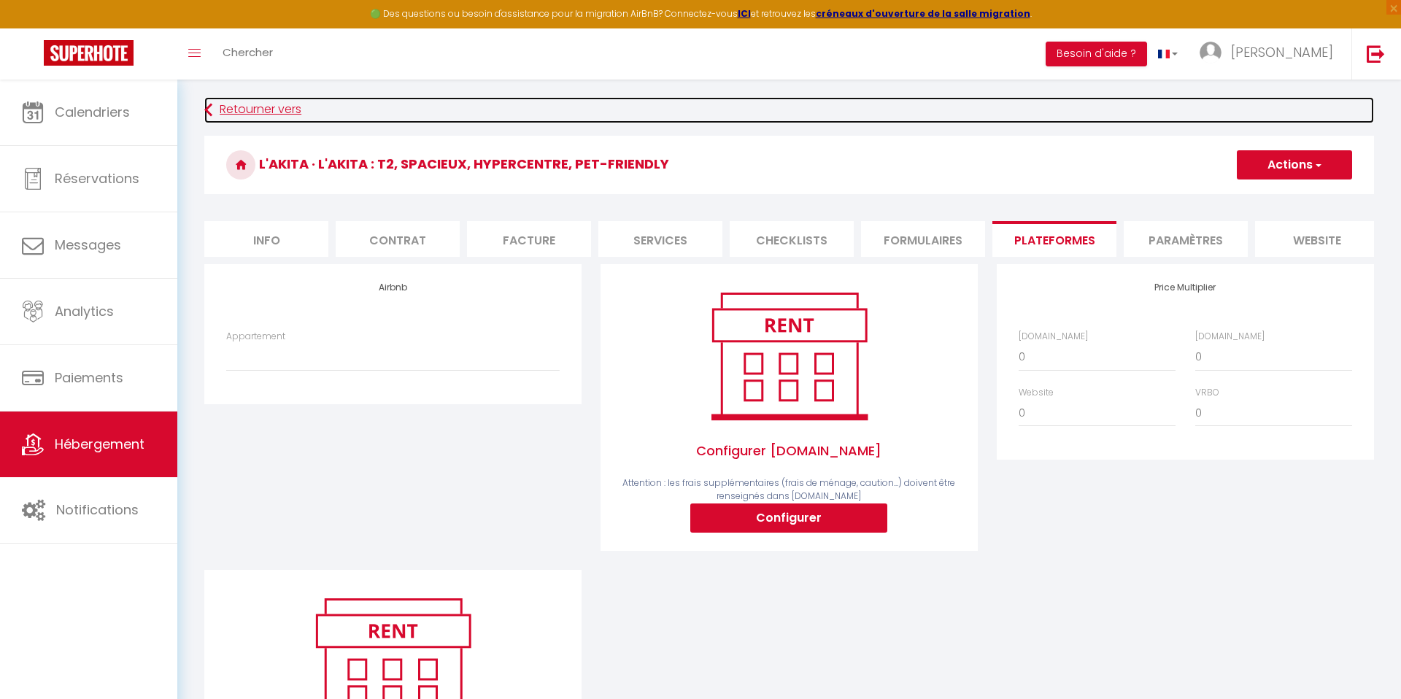
click at [239, 118] on link "Retourner vers" at bounding box center [789, 110] width 1170 height 26
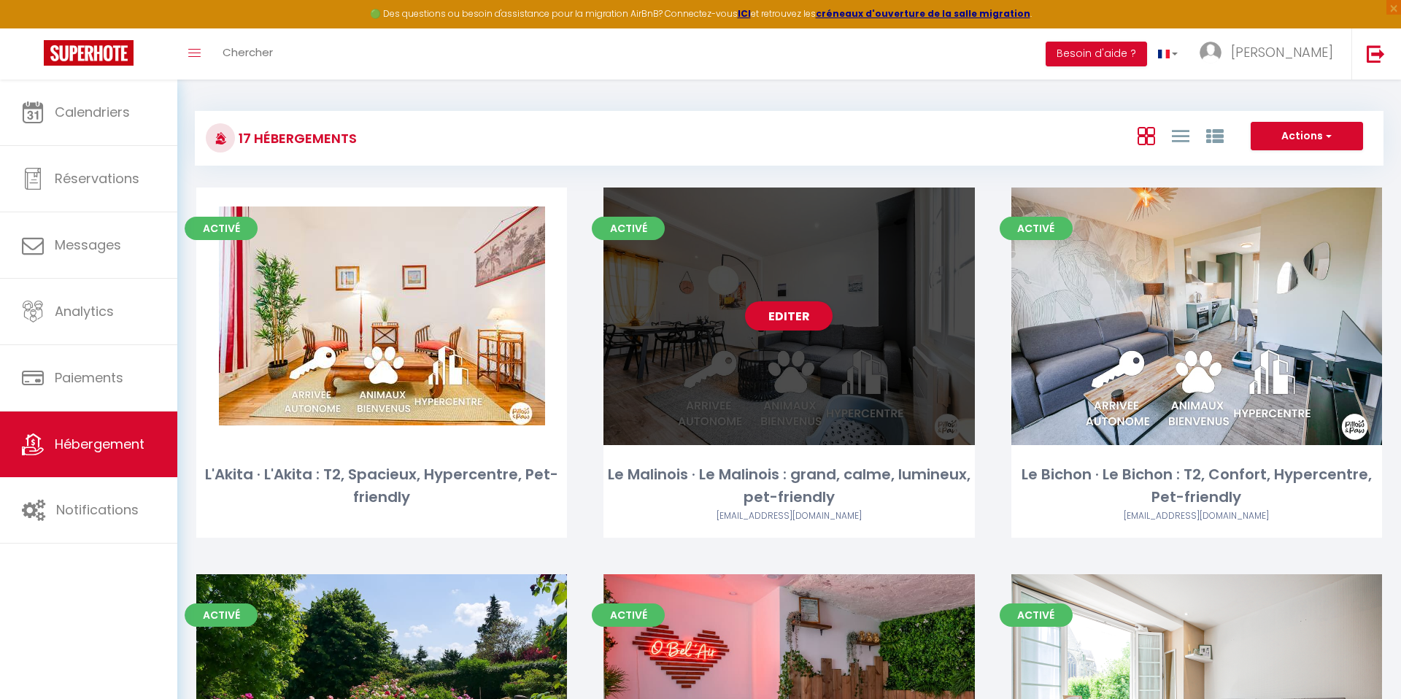
click at [881, 380] on div "Editer" at bounding box center [788, 317] width 371 height 258
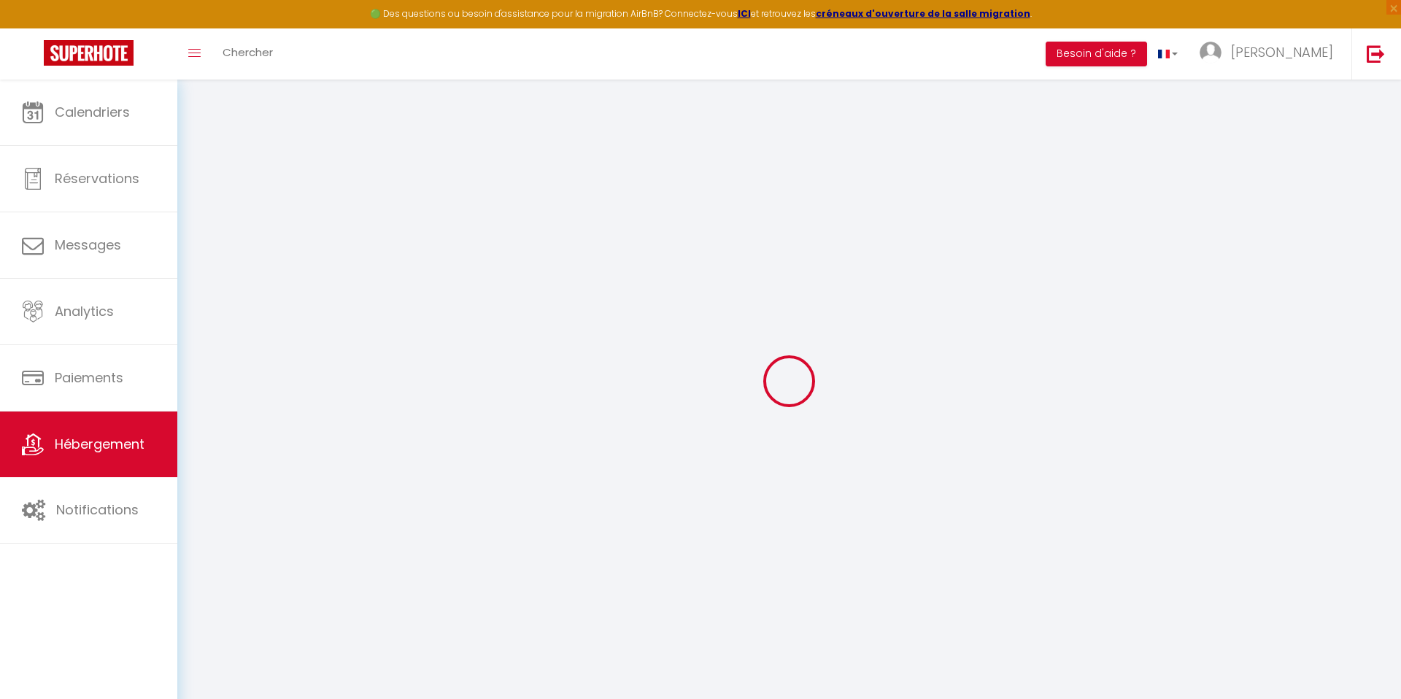
select select
checkbox input "false"
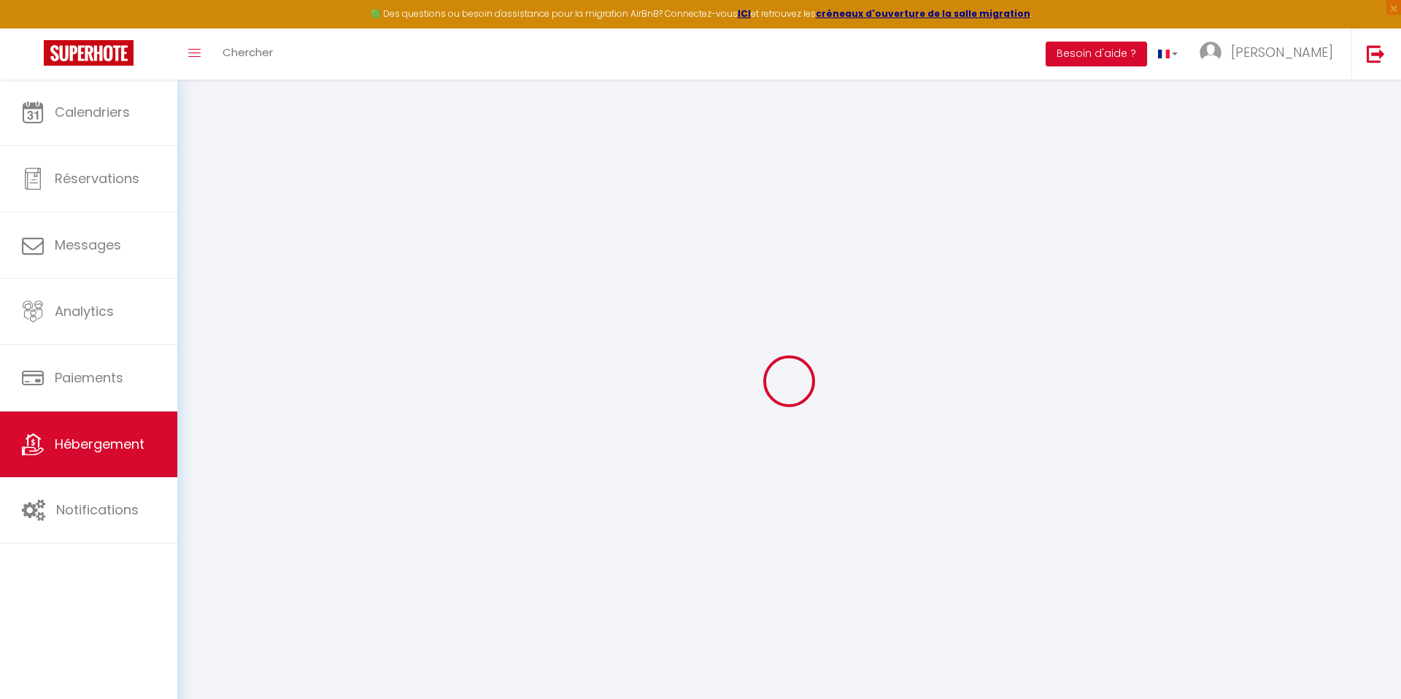
checkbox input "false"
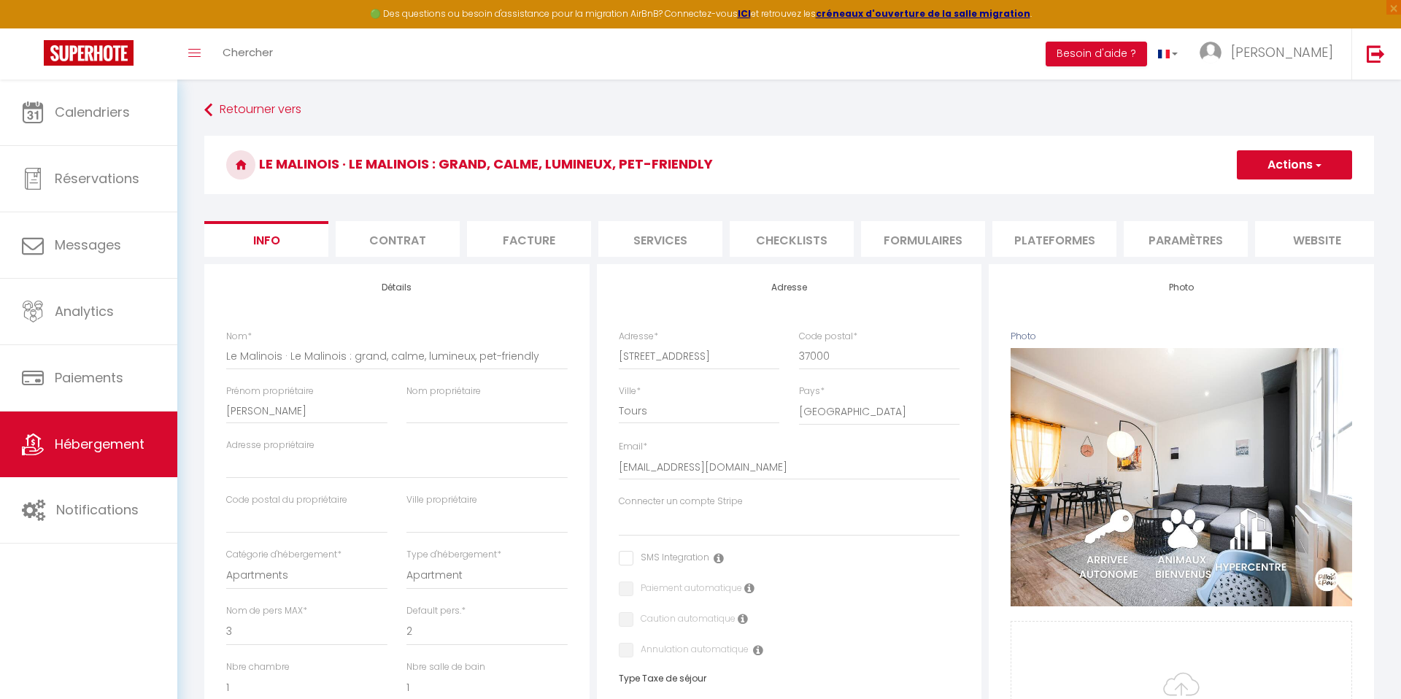
click at [1056, 254] on li "Plateformes" at bounding box center [1054, 239] width 124 height 36
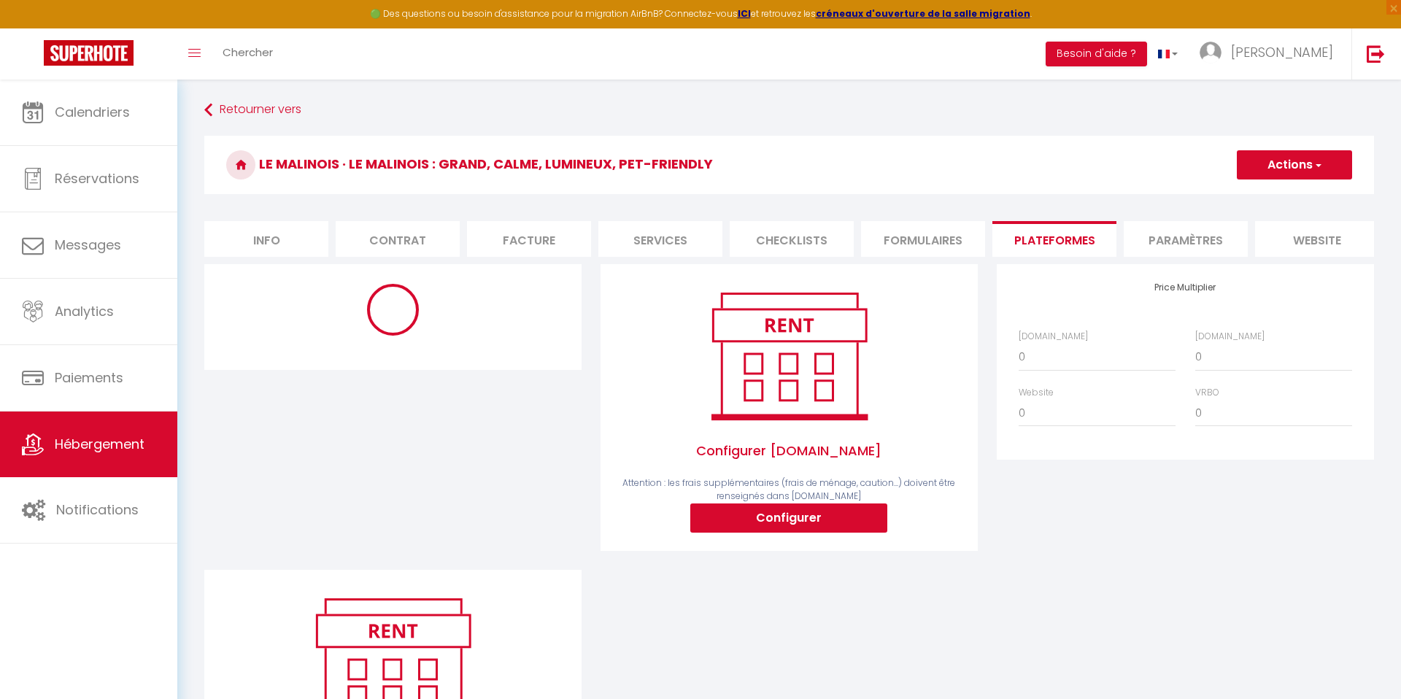
select select
select select "well_reviewed_guests"
select select "EUR"
select select
select select "11133-1437729759048008140"
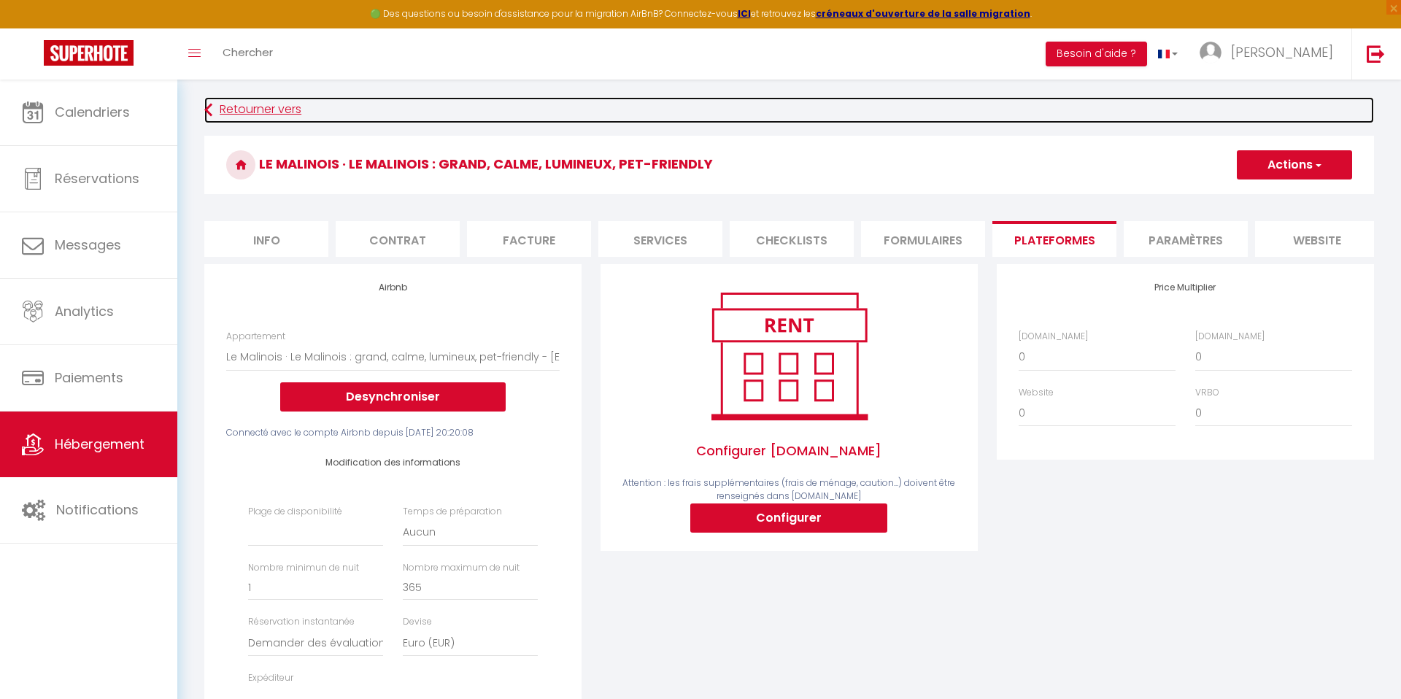
click at [256, 109] on link "Retourner vers" at bounding box center [789, 110] width 1170 height 26
